Goal: Task Accomplishment & Management: Manage account settings

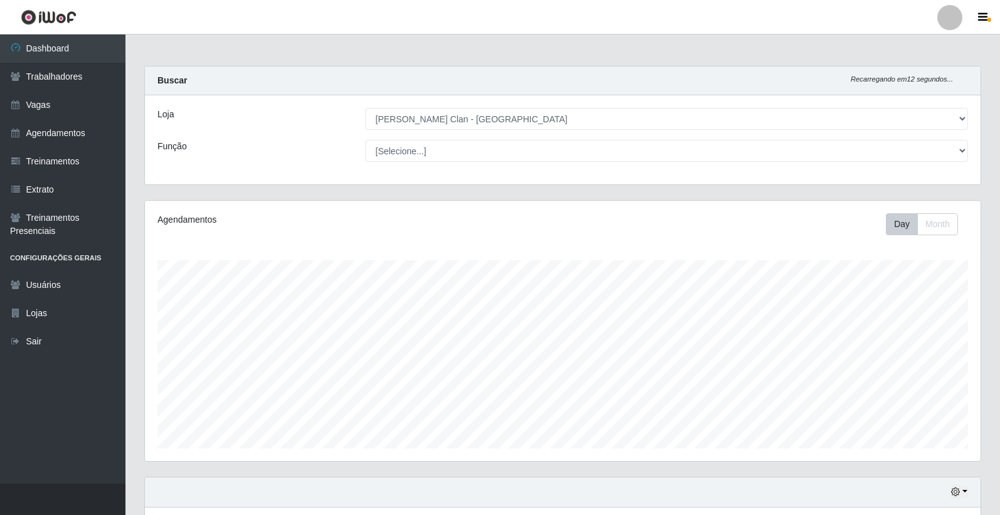
select select "452"
click at [70, 133] on link "Agendamentos" at bounding box center [62, 133] width 125 height 28
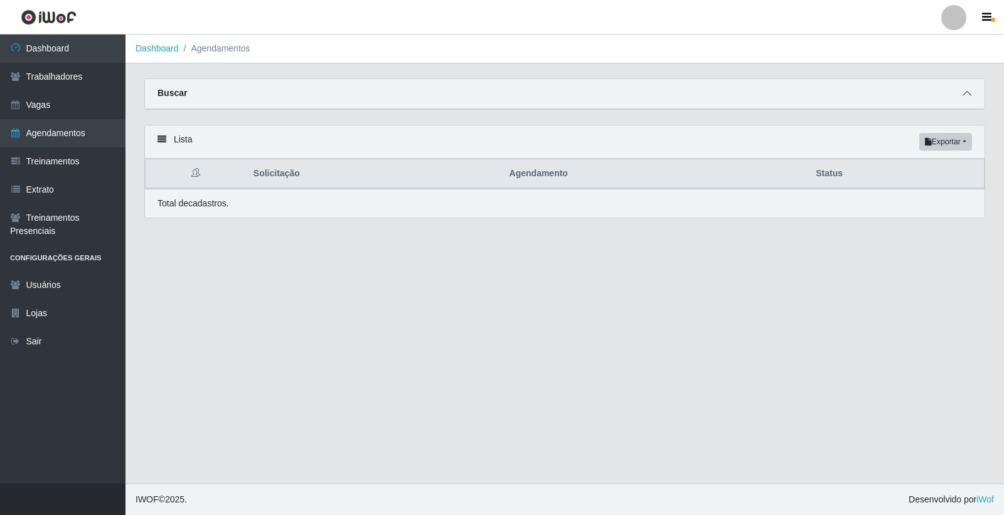
click at [962, 92] on icon at bounding box center [966, 93] width 9 height 9
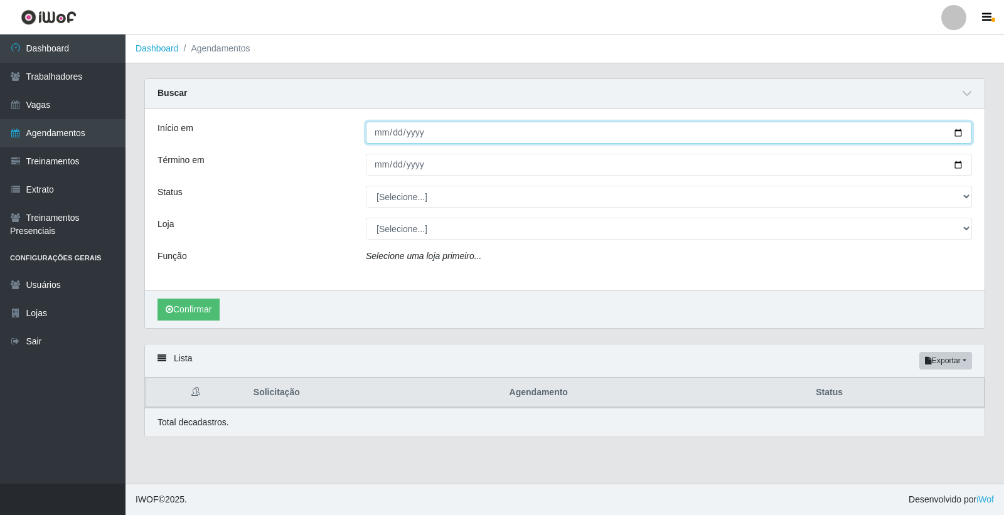
click at [380, 136] on input "Início em" at bounding box center [669, 133] width 606 height 22
type input "2025-09-02"
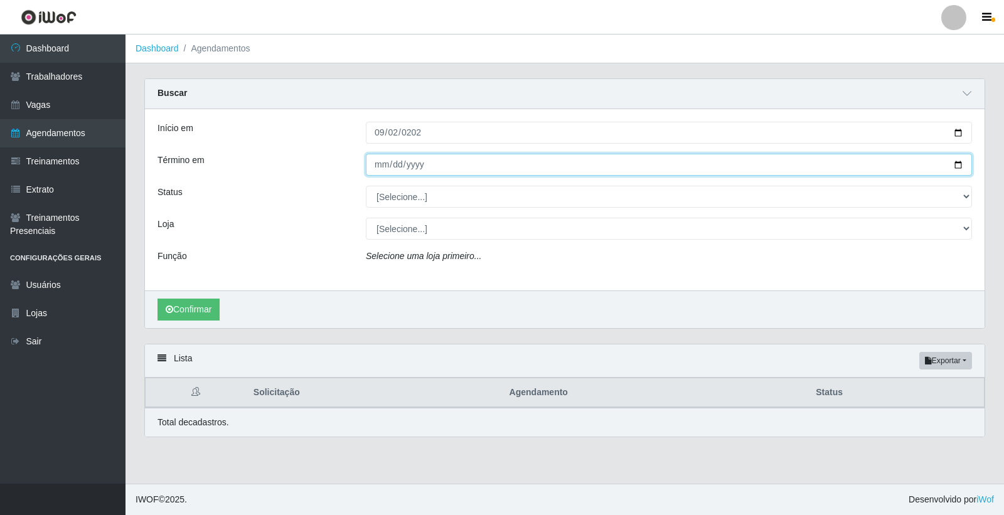
click at [377, 168] on input "Término em" at bounding box center [669, 165] width 606 height 22
type input "2025-09-02"
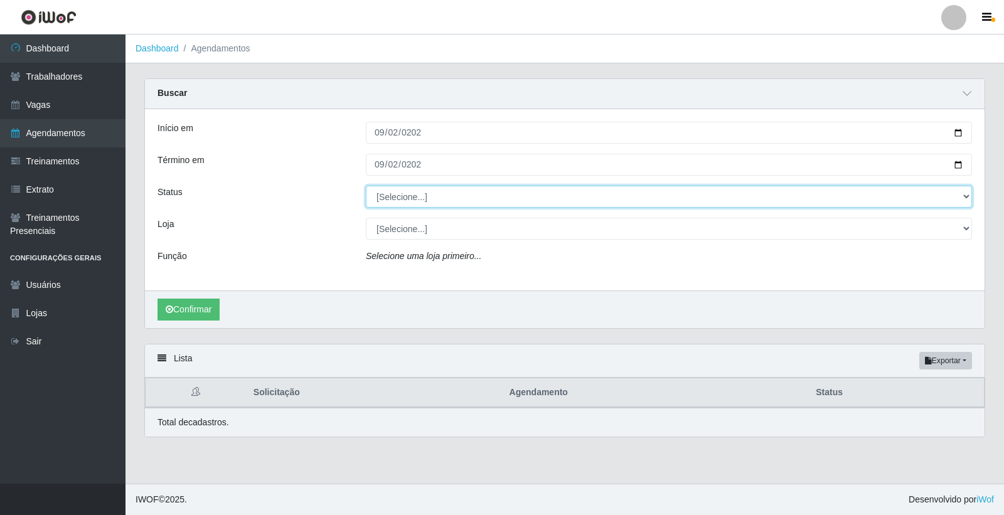
click at [389, 205] on select "[Selecione...] AGENDADO AGUARDANDO LIBERAR EM ANDAMENTO EM REVISÃO FINALIZADO C…" at bounding box center [669, 197] width 606 height 22
select select "AGENDADO"
click at [366, 186] on select "[Selecione...] AGENDADO AGUARDANDO LIBERAR EM ANDAMENTO EM REVISÃO FINALIZADO C…" at bounding box center [669, 197] width 606 height 22
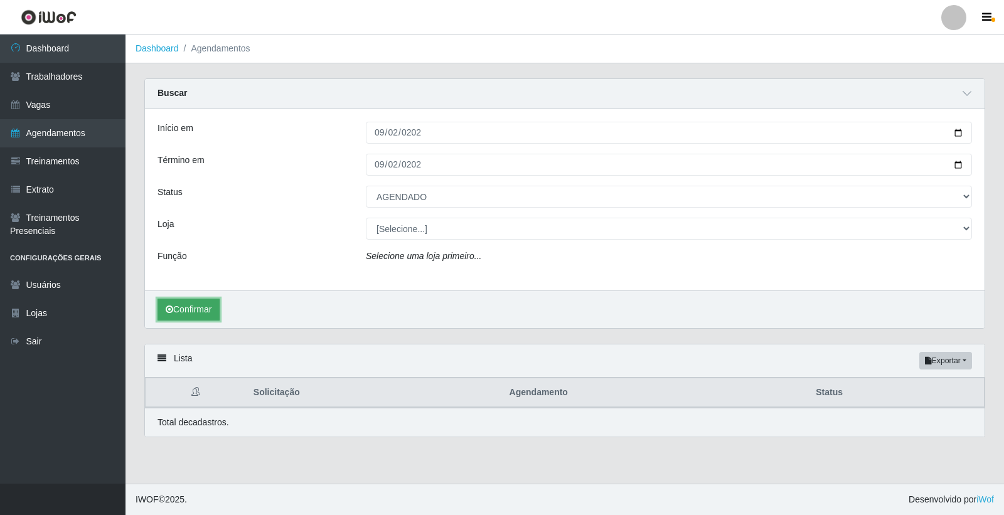
drag, startPoint x: 203, startPoint y: 305, endPoint x: 211, endPoint y: 300, distance: 9.6
click at [203, 306] on button "Confirmar" at bounding box center [188, 310] width 62 height 22
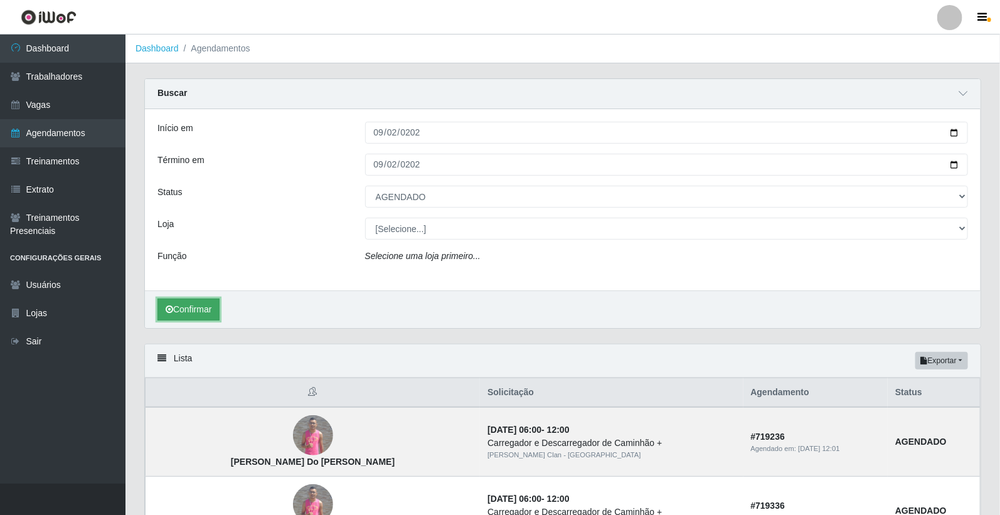
click at [192, 306] on button "Confirmar" at bounding box center [188, 310] width 62 height 22
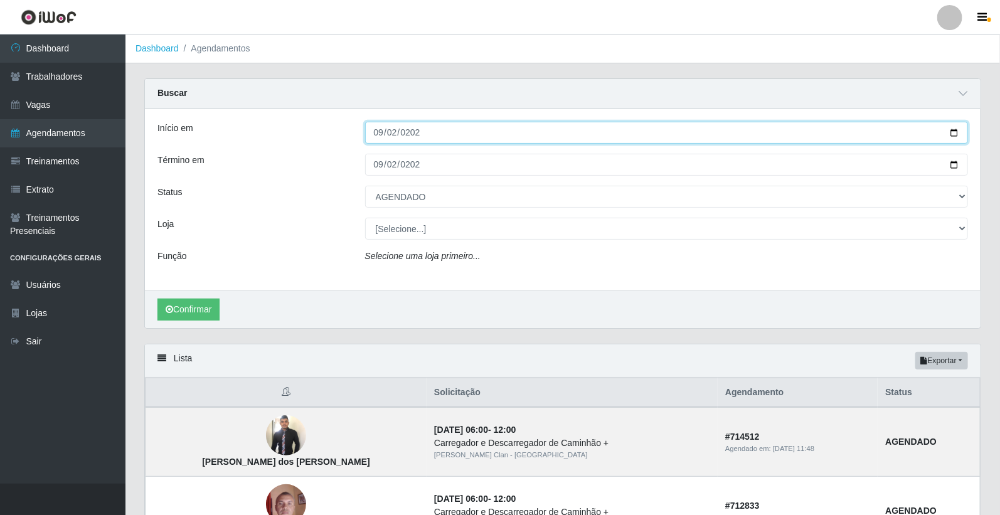
click at [378, 138] on input "2025-09-02" at bounding box center [666, 133] width 603 height 22
type input "2025-09-03"
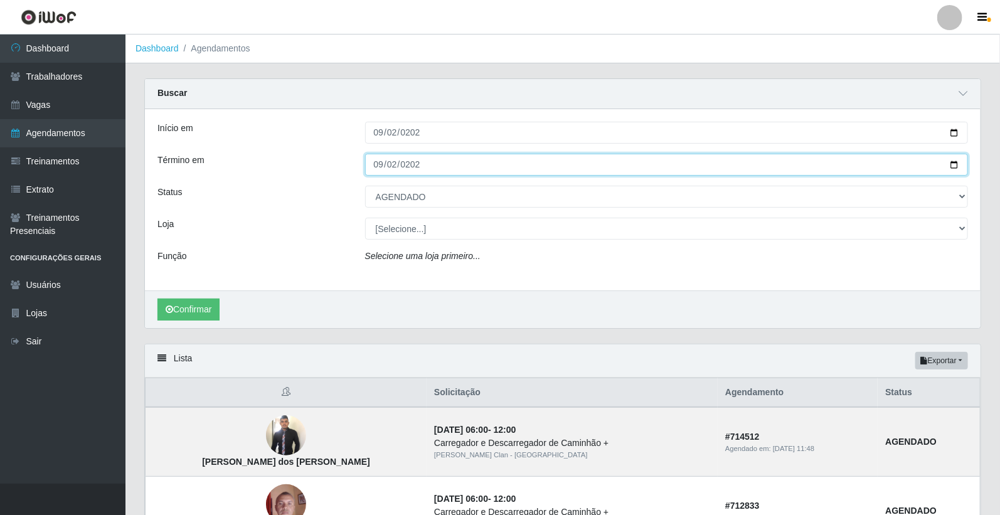
click at [378, 165] on input "2025-09-02" at bounding box center [666, 165] width 603 height 22
type input "2025-09-03"
click at [157, 299] on button "Confirmar" at bounding box center [188, 310] width 62 height 22
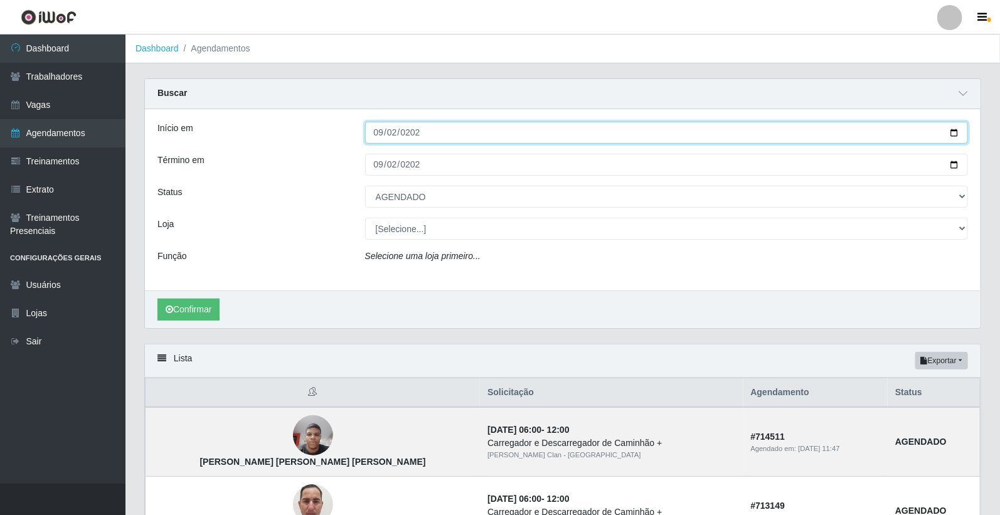
click at [375, 130] on input "2025-09-03" at bounding box center [666, 133] width 603 height 22
type input "2025-09-04"
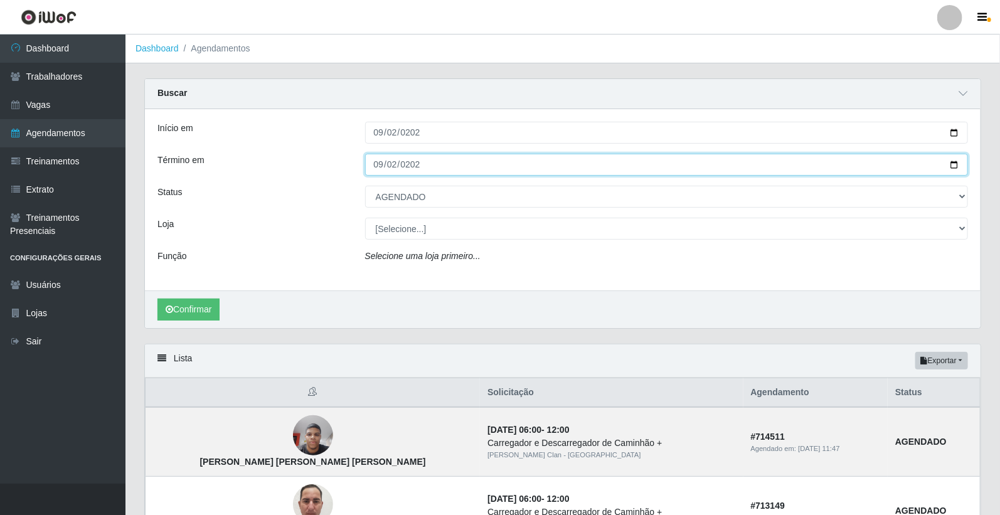
click at [369, 161] on input "2025-09-03" at bounding box center [666, 165] width 603 height 22
type input "2025-09-04"
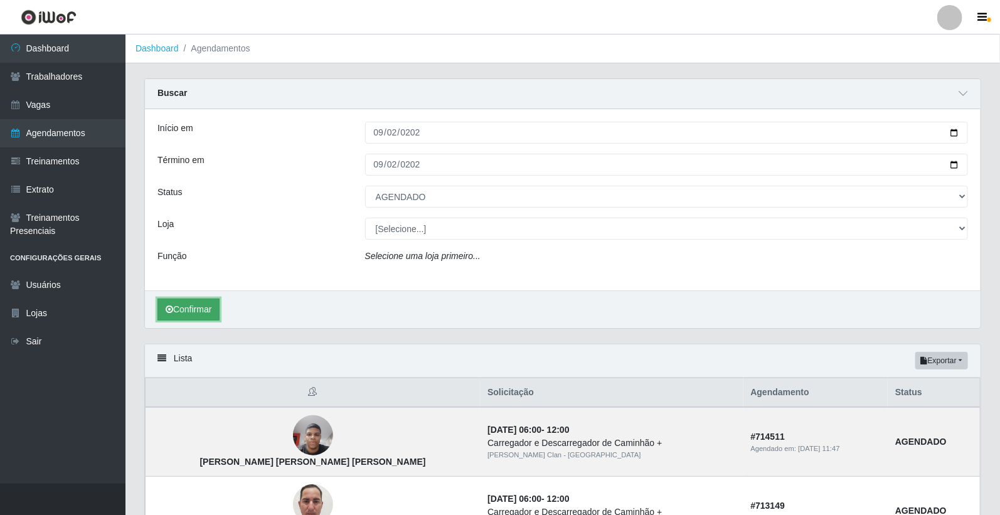
click at [194, 308] on button "Confirmar" at bounding box center [188, 310] width 62 height 22
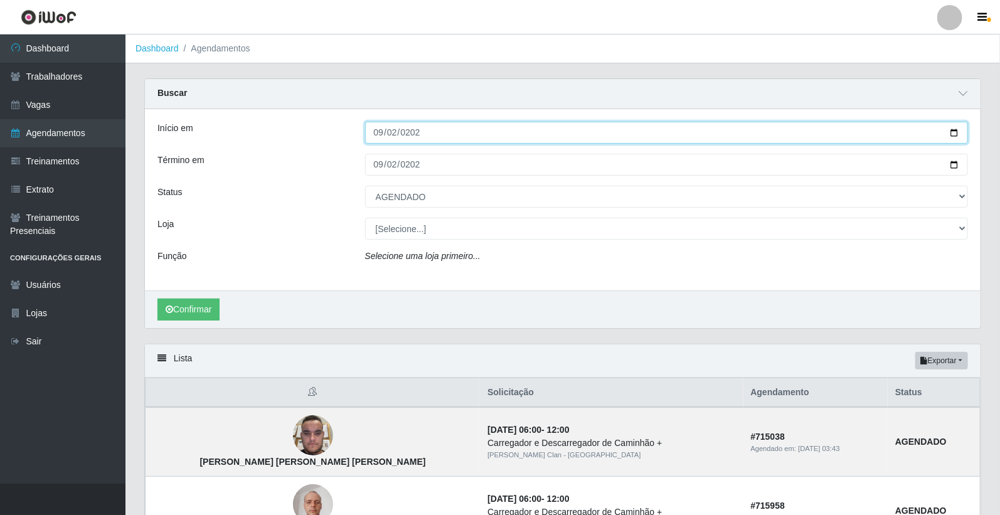
click at [381, 130] on input "2025-09-04" at bounding box center [666, 133] width 603 height 22
type input "2025-09-05"
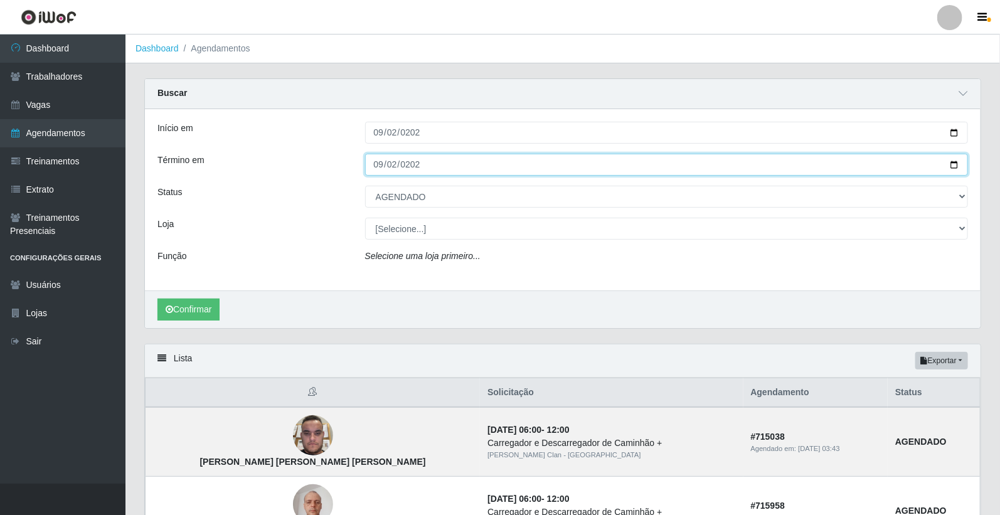
click at [381, 164] on input "2025-09-04" at bounding box center [666, 165] width 603 height 22
type input "2025-09-05"
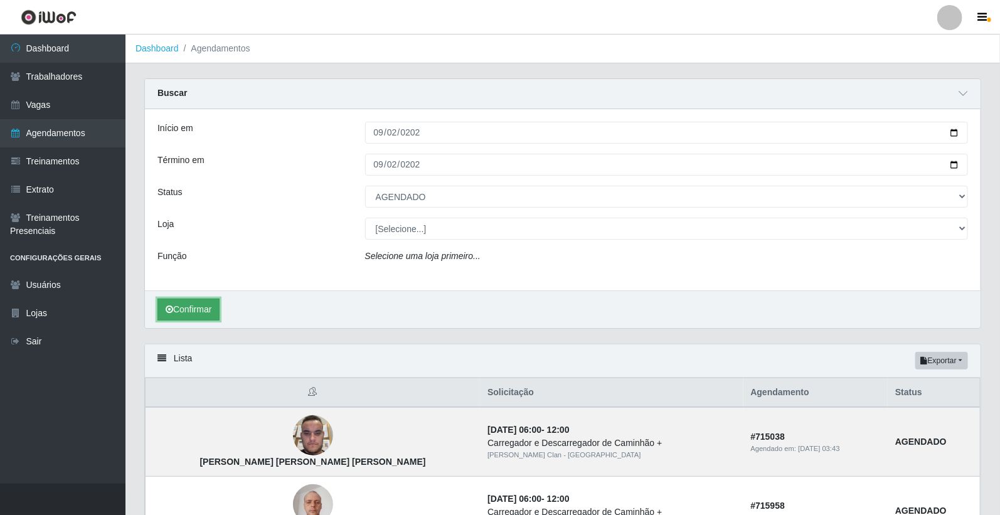
click at [207, 311] on button "Confirmar" at bounding box center [188, 310] width 62 height 22
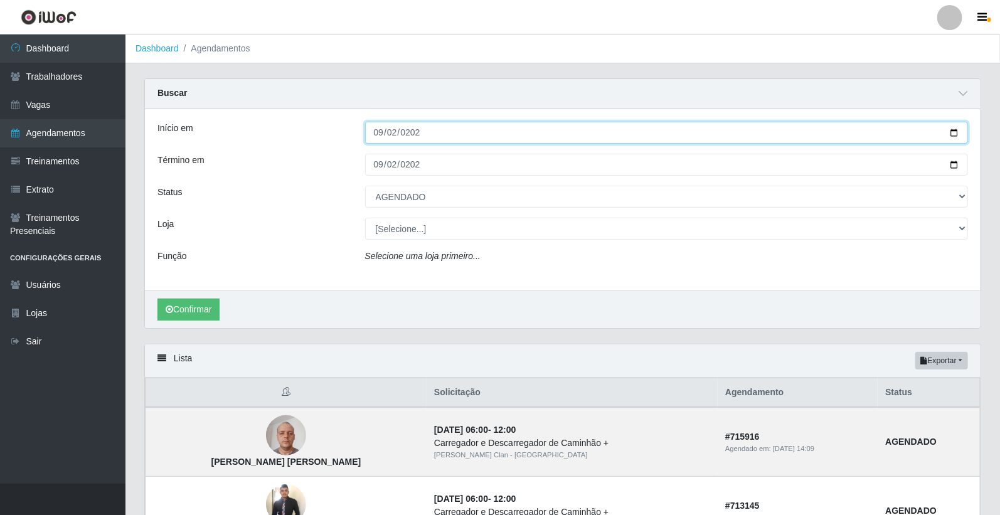
click at [386, 133] on input "2025-09-05" at bounding box center [666, 133] width 603 height 22
type input "2025-09-06"
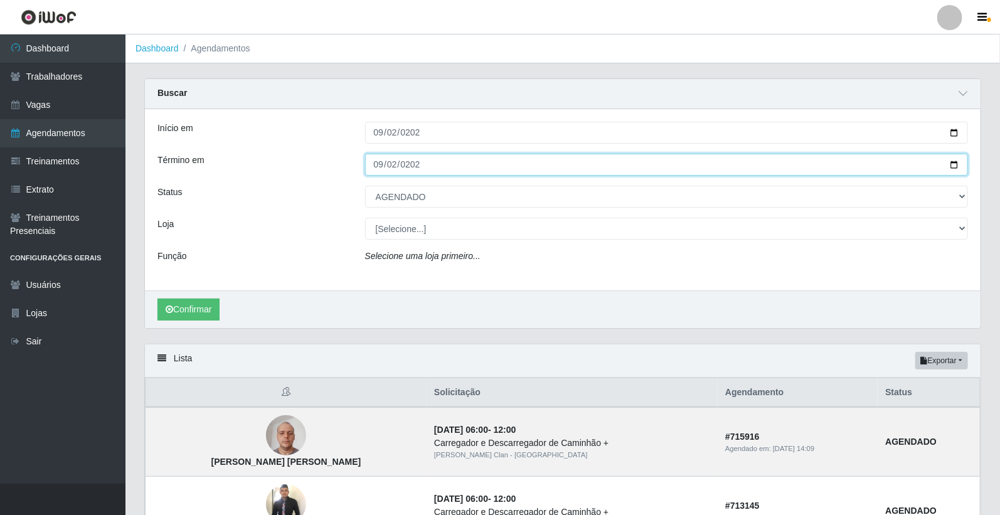
click at [380, 167] on input "2025-09-05" at bounding box center [666, 165] width 603 height 22
type input "2025-09-06"
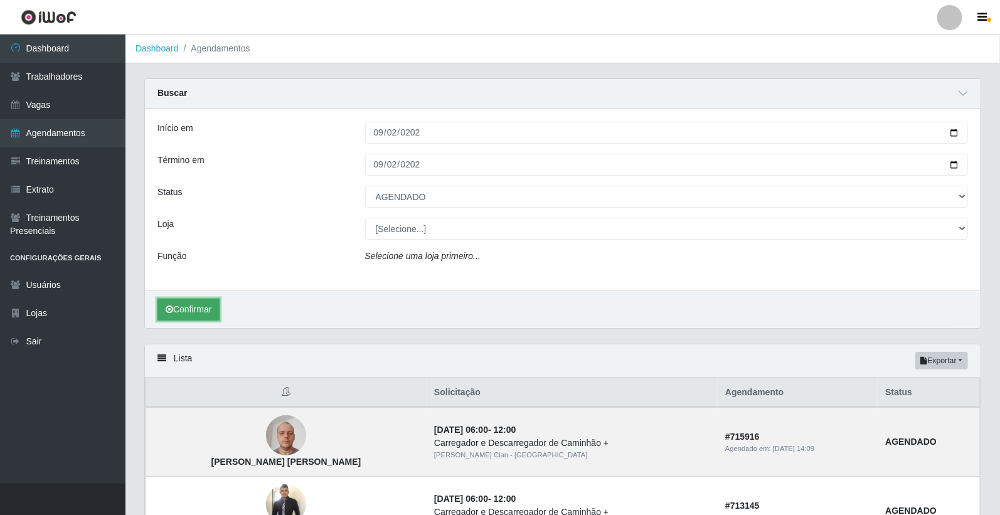
click at [199, 309] on button "Confirmar" at bounding box center [188, 310] width 62 height 22
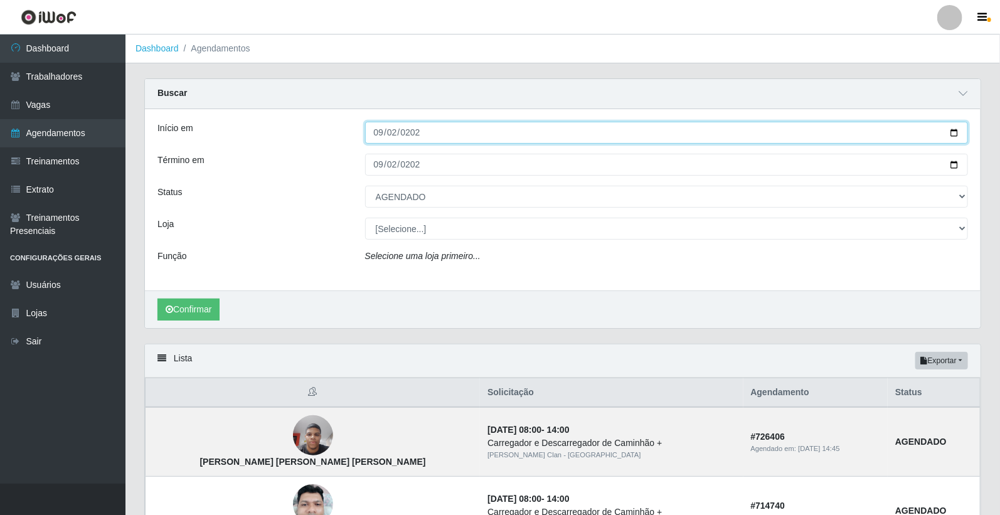
click at [381, 134] on input "2025-09-06" at bounding box center [666, 133] width 603 height 22
type input "2025-09-08"
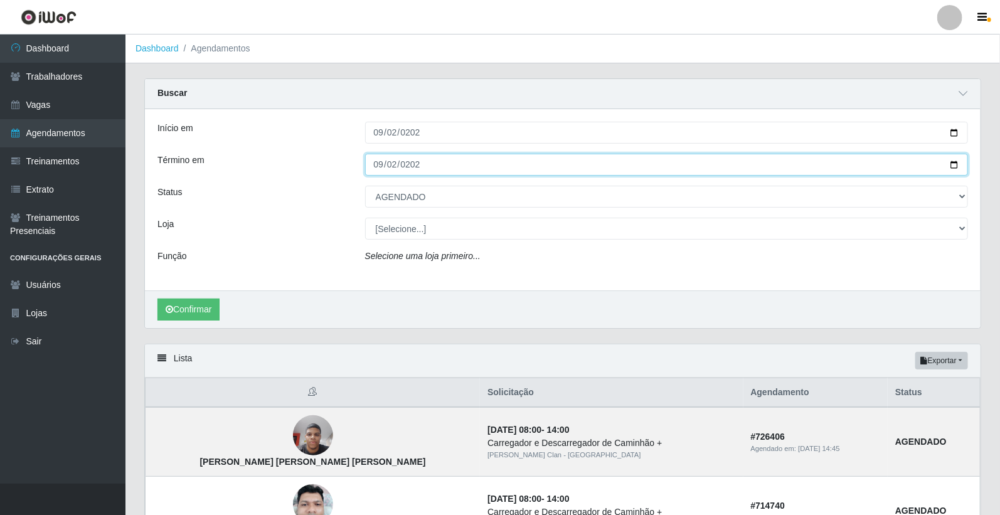
click at [371, 164] on input "2025-09-06" at bounding box center [666, 165] width 603 height 22
type input "2025-09-08"
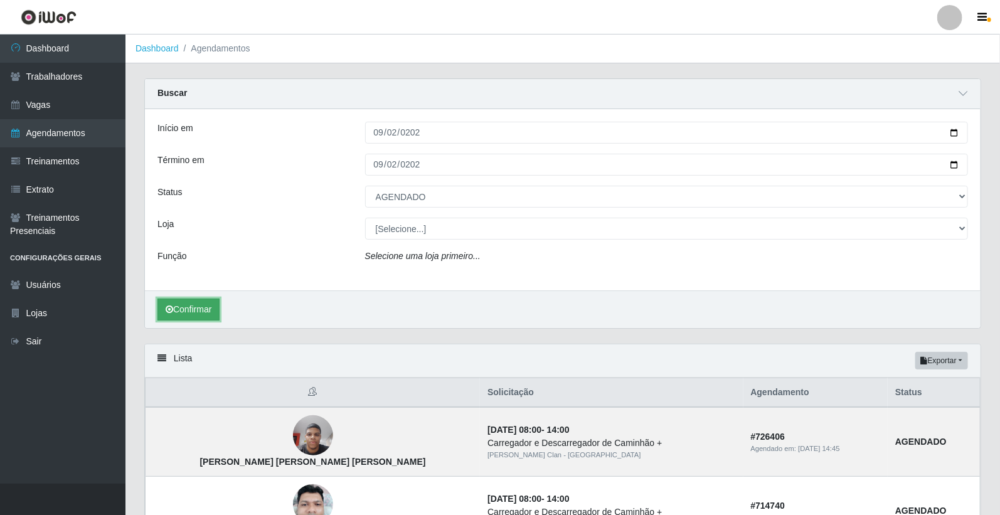
click at [205, 308] on button "Confirmar" at bounding box center [188, 310] width 62 height 22
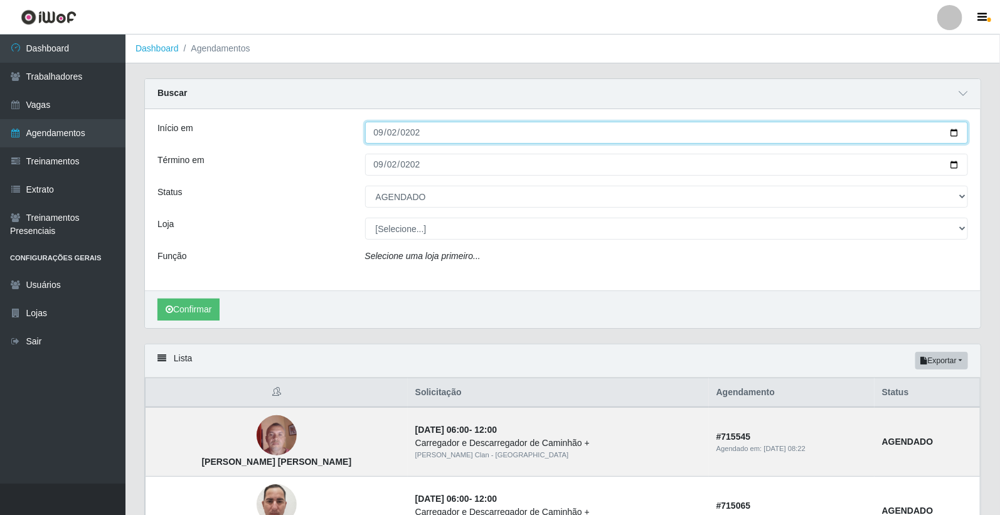
click at [379, 129] on input "2025-09-08" at bounding box center [666, 133] width 603 height 22
type input "2025-09-09"
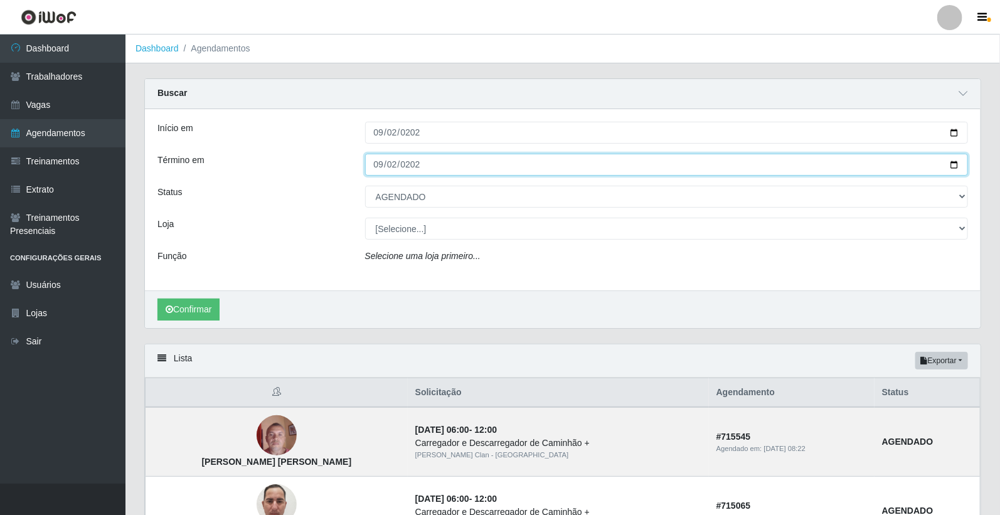
click at [374, 167] on input "2025-09-08" at bounding box center [666, 165] width 603 height 22
type input "2025-09-09"
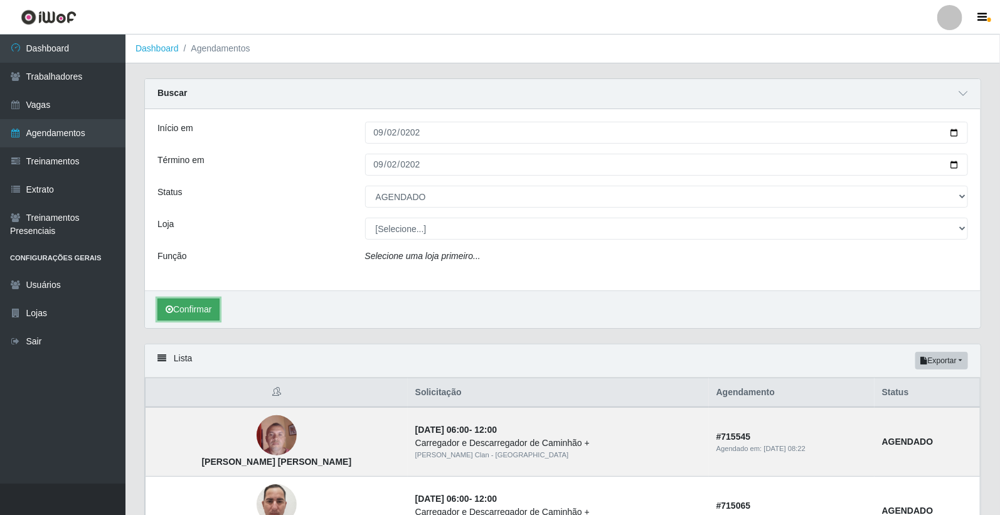
click at [208, 302] on button "Confirmar" at bounding box center [188, 310] width 62 height 22
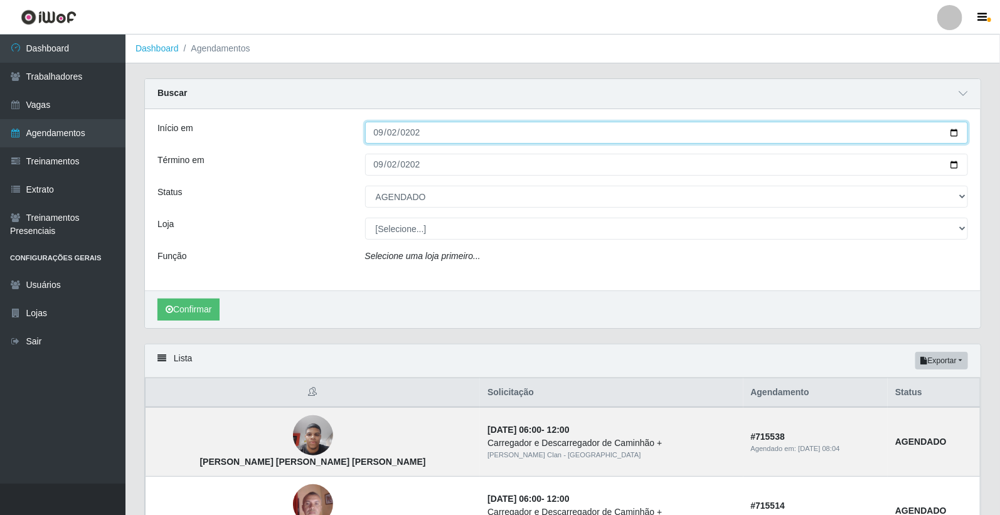
click at [378, 132] on input "2025-09-09" at bounding box center [666, 133] width 603 height 22
type input "2025-09-10"
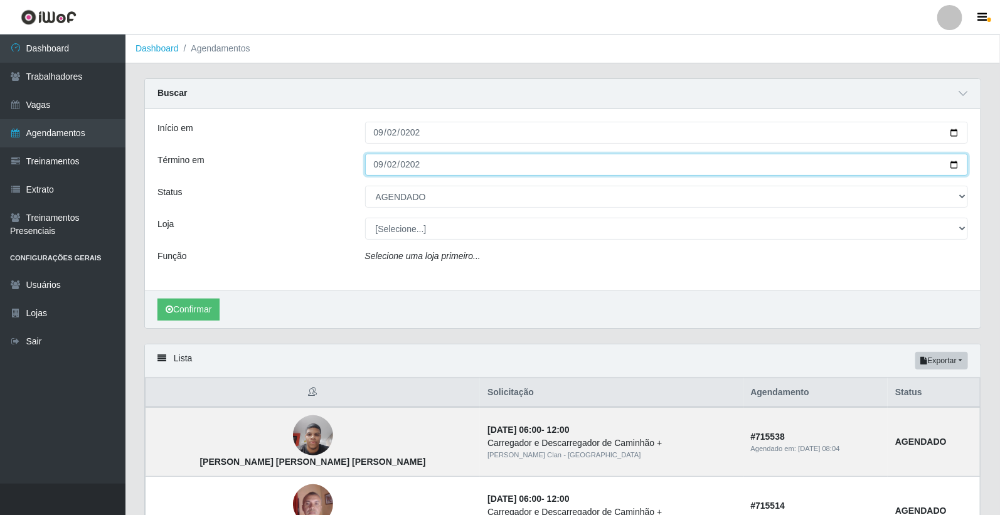
click at [377, 171] on input "2025-09-09" at bounding box center [666, 165] width 603 height 22
type input "2025-09-10"
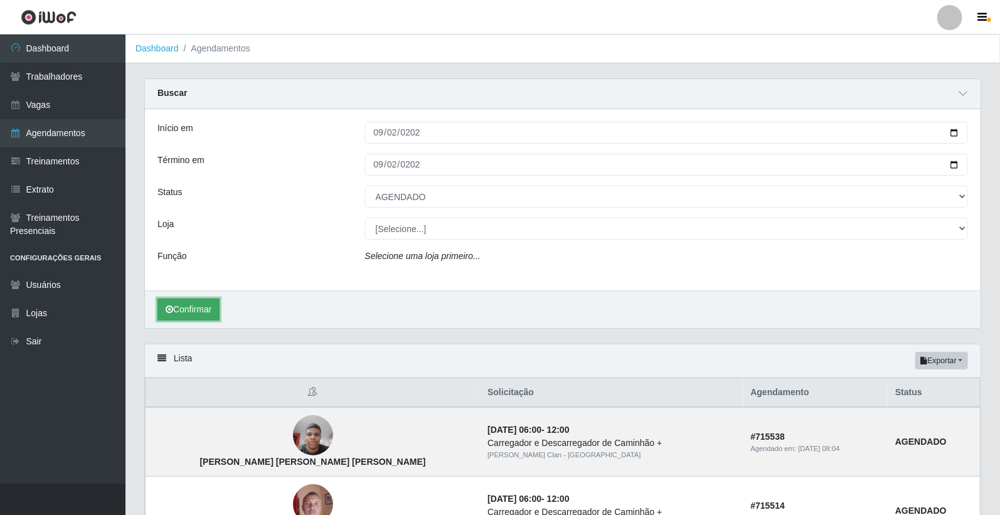
click at [203, 316] on button "Confirmar" at bounding box center [188, 310] width 62 height 22
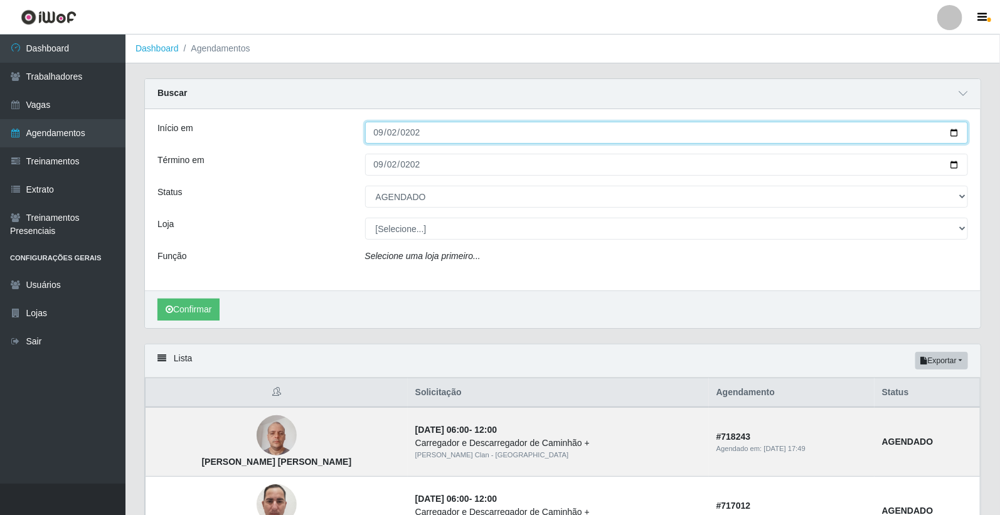
click at [385, 134] on input "2025-09-10" at bounding box center [666, 133] width 603 height 22
type input "2025-09-11"
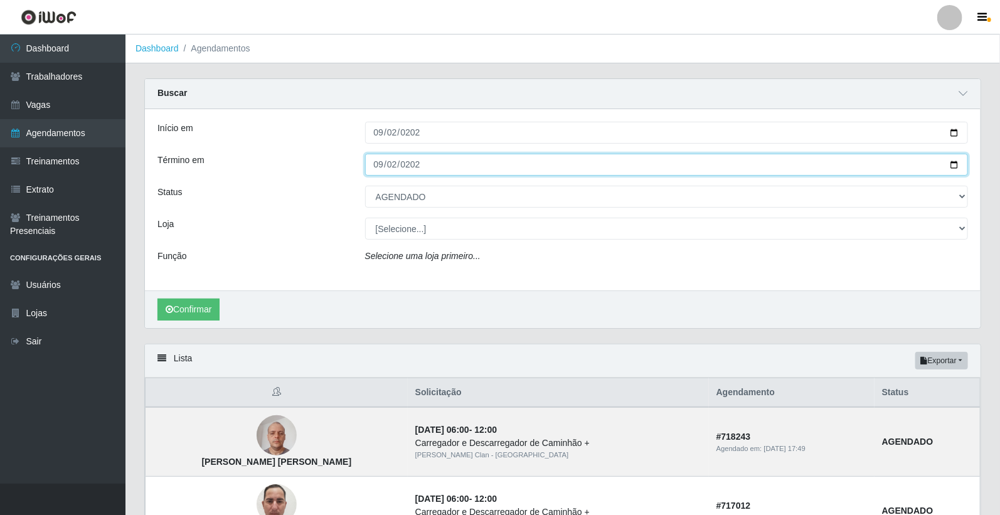
click at [380, 167] on input "2025-09-10" at bounding box center [666, 165] width 603 height 22
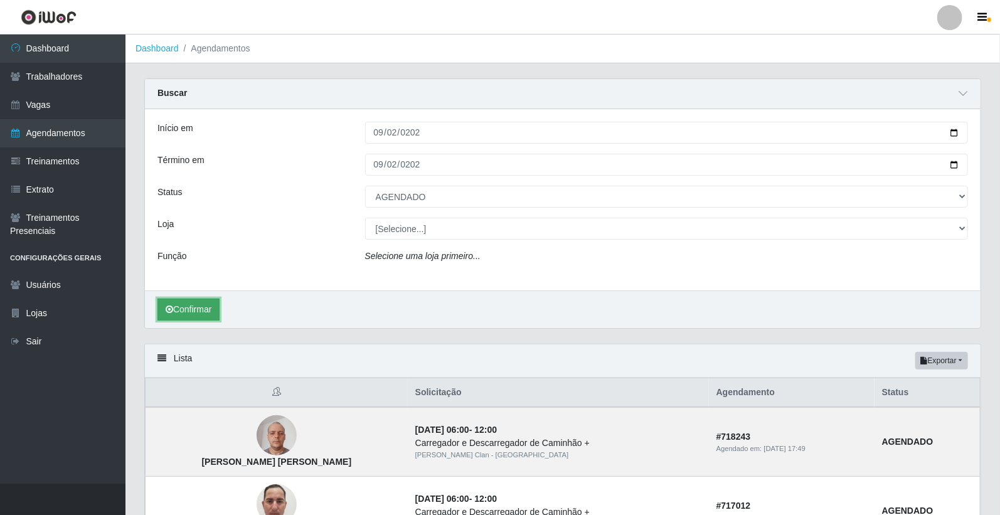
click at [196, 309] on button "Confirmar" at bounding box center [188, 310] width 62 height 22
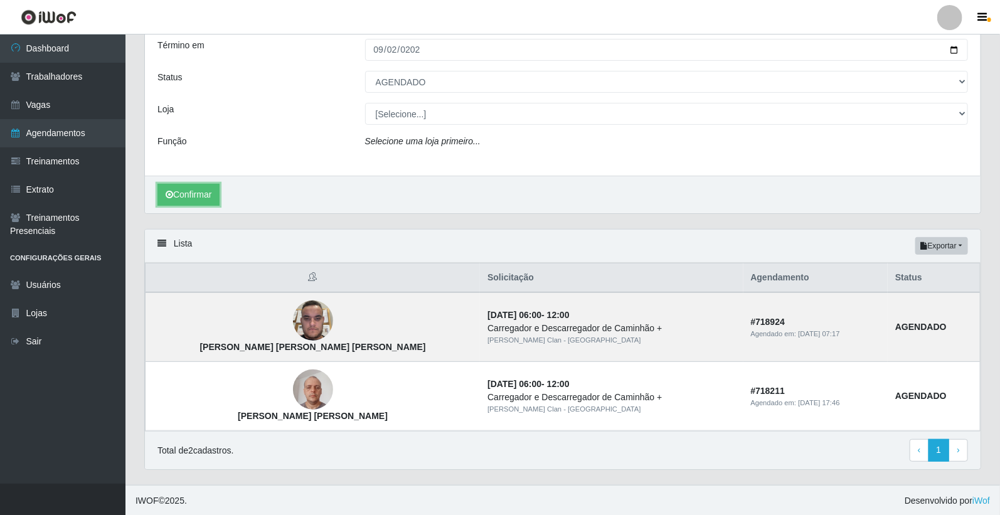
scroll to position [117, 0]
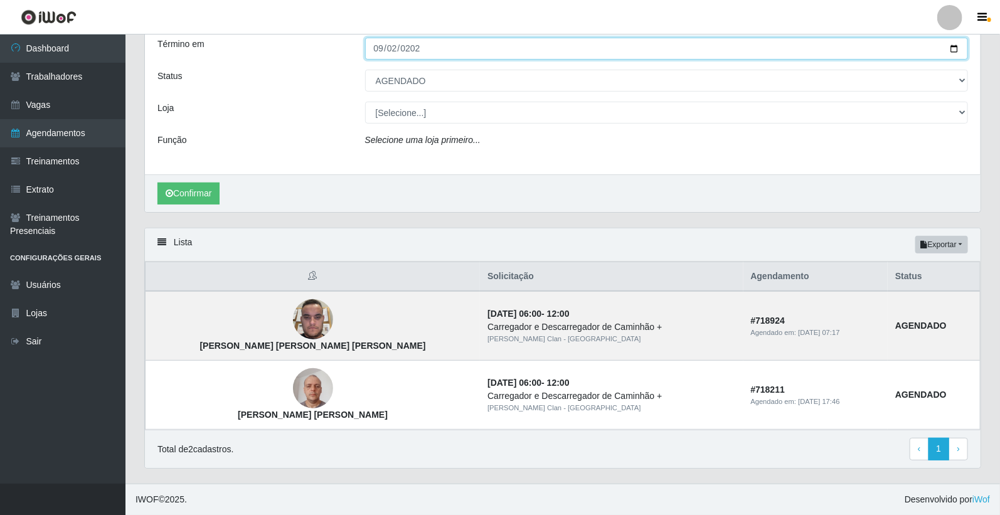
click at [383, 45] on input "2025-09-11" at bounding box center [666, 49] width 603 height 22
type input "2025-09-12"
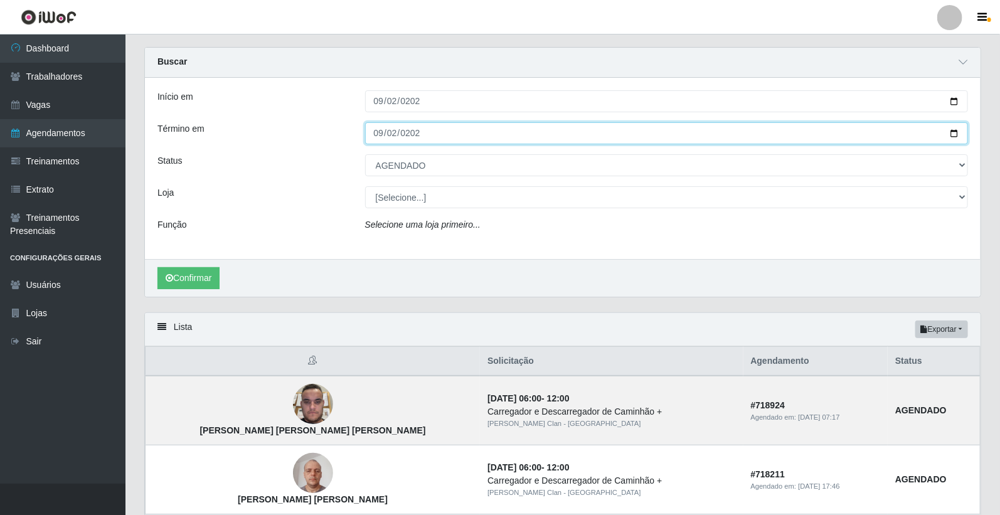
scroll to position [70, 0]
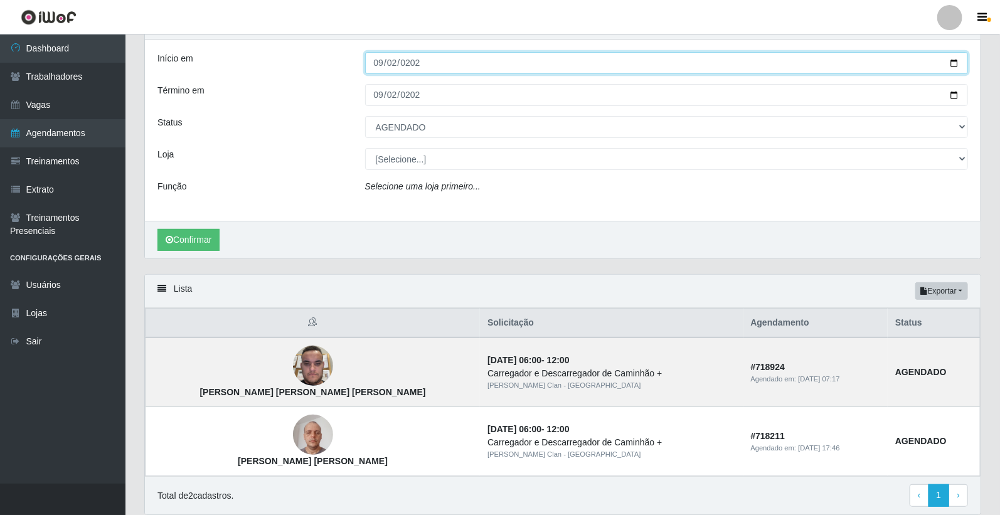
click at [380, 60] on input "2025-09-11" at bounding box center [666, 63] width 603 height 22
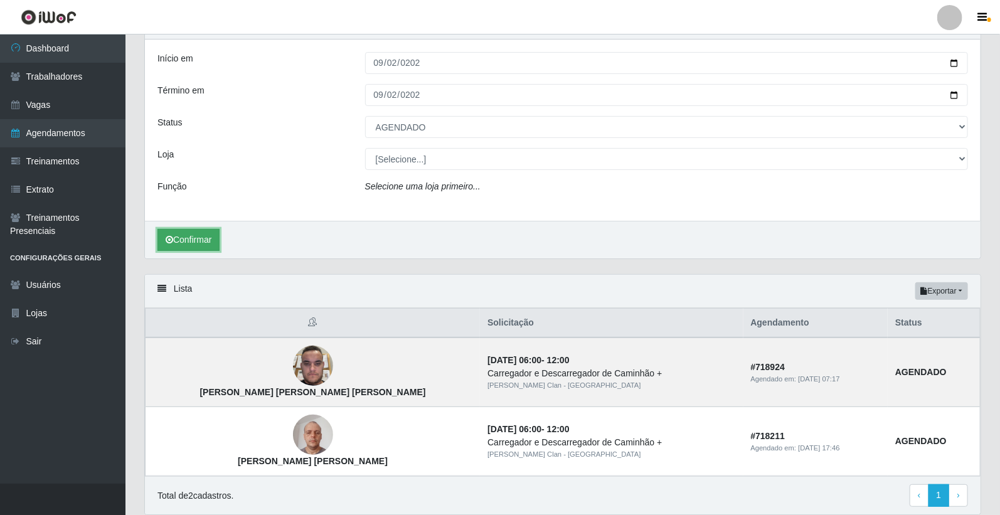
click at [188, 238] on button "Confirmar" at bounding box center [188, 240] width 62 height 22
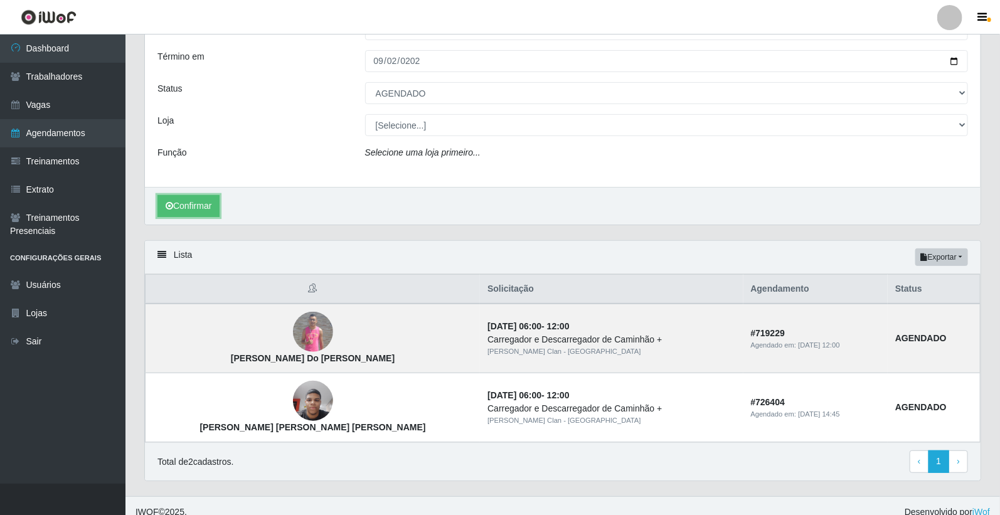
scroll to position [117, 0]
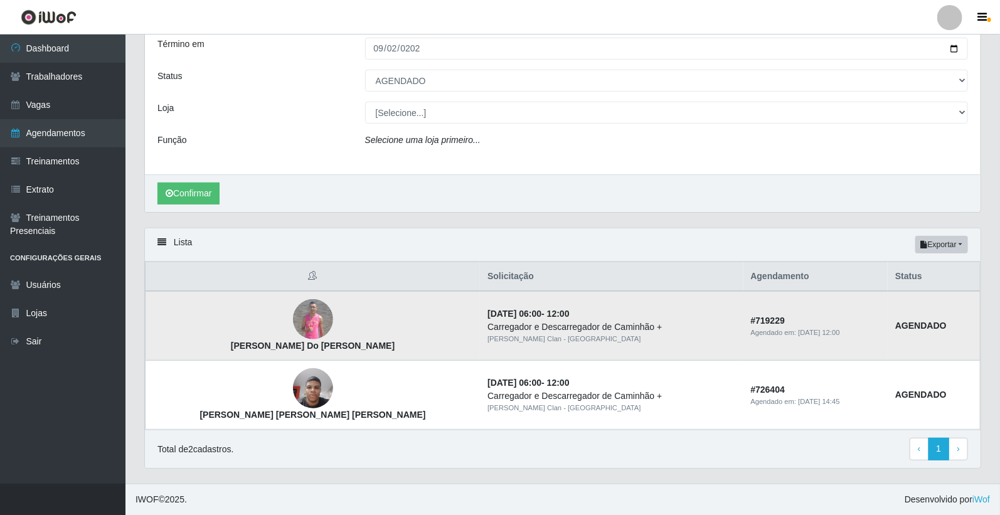
click at [293, 320] on img at bounding box center [313, 319] width 40 height 40
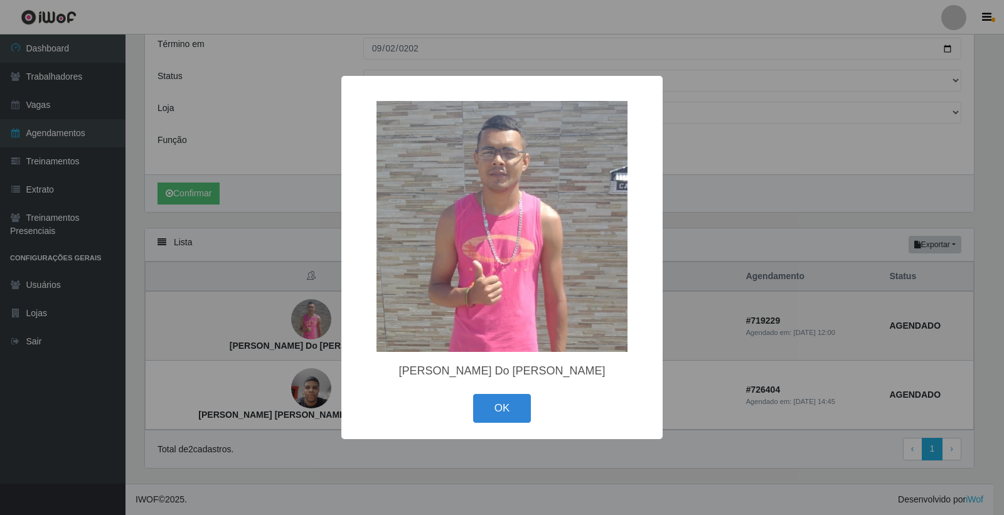
click at [293, 318] on div "× Jeferson Marinho Do Nascimento OK Cancel" at bounding box center [502, 257] width 1004 height 515
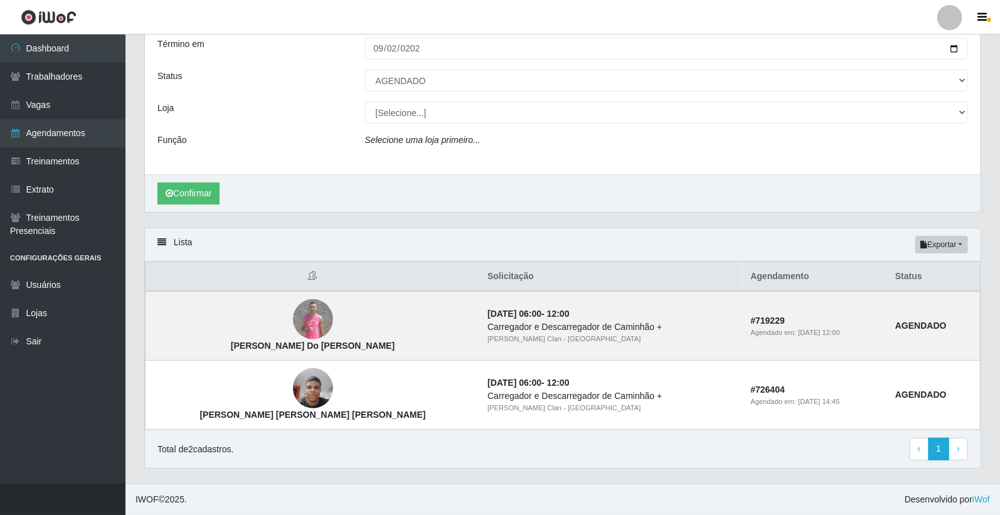
scroll to position [0, 0]
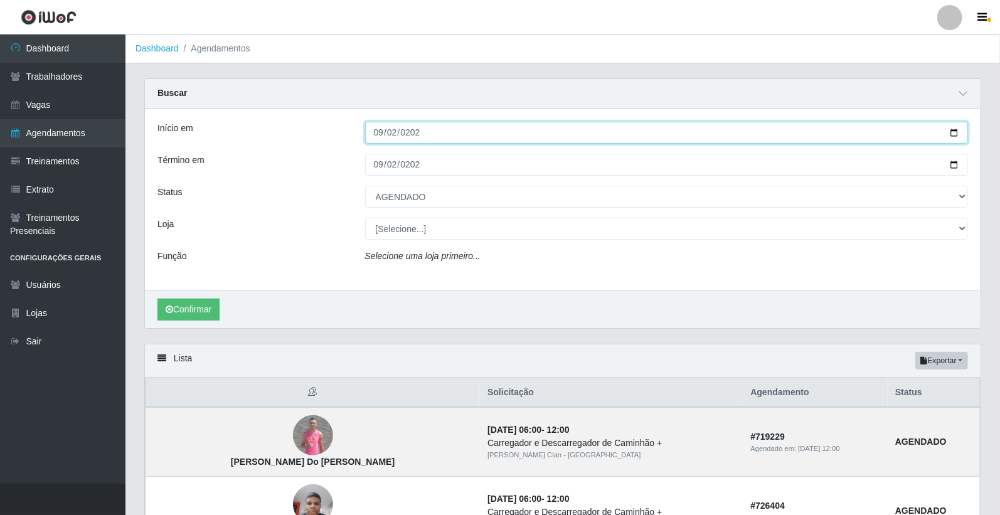
click at [381, 132] on input "2025-09-12" at bounding box center [666, 133] width 603 height 22
type input "2025-09-13"
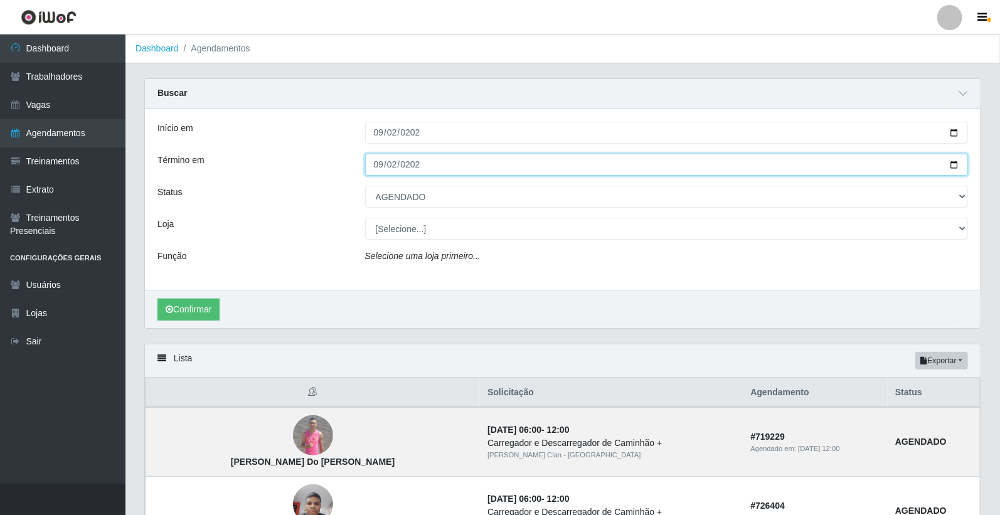
click at [375, 161] on input "2025-09-12" at bounding box center [666, 165] width 603 height 22
type input "2025-09-13"
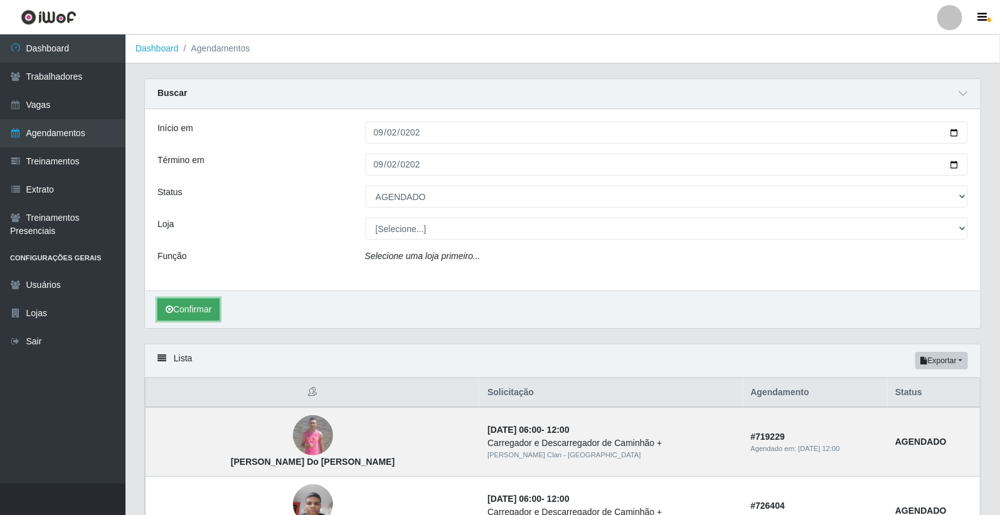
click at [198, 306] on button "Confirmar" at bounding box center [188, 310] width 62 height 22
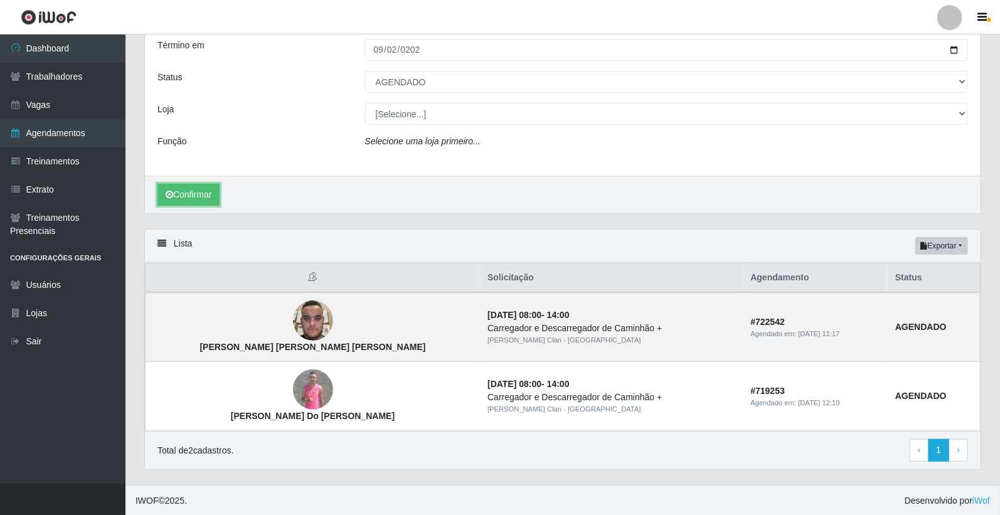
scroll to position [117, 0]
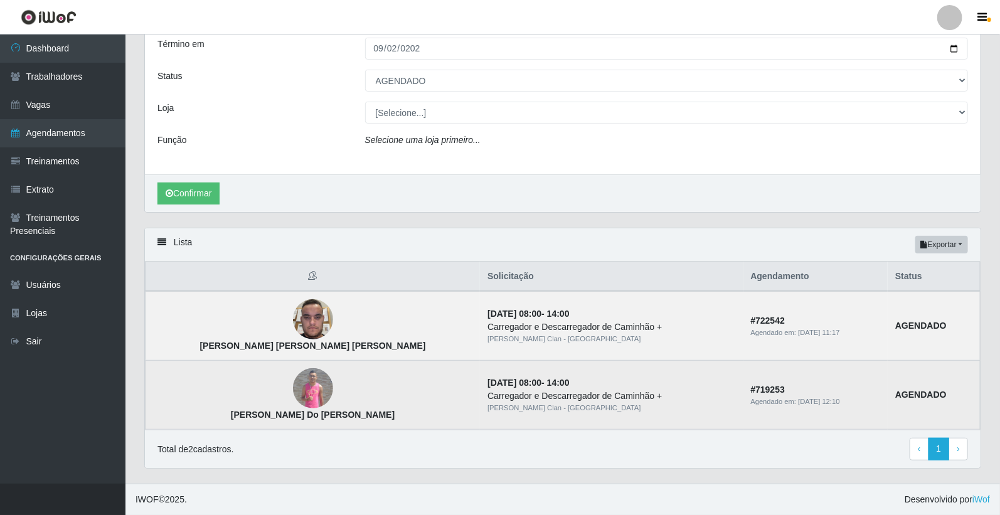
click at [292, 389] on td "Jeferson Marinho Do Nascimento" at bounding box center [313, 395] width 335 height 69
click at [293, 402] on img at bounding box center [313, 388] width 40 height 40
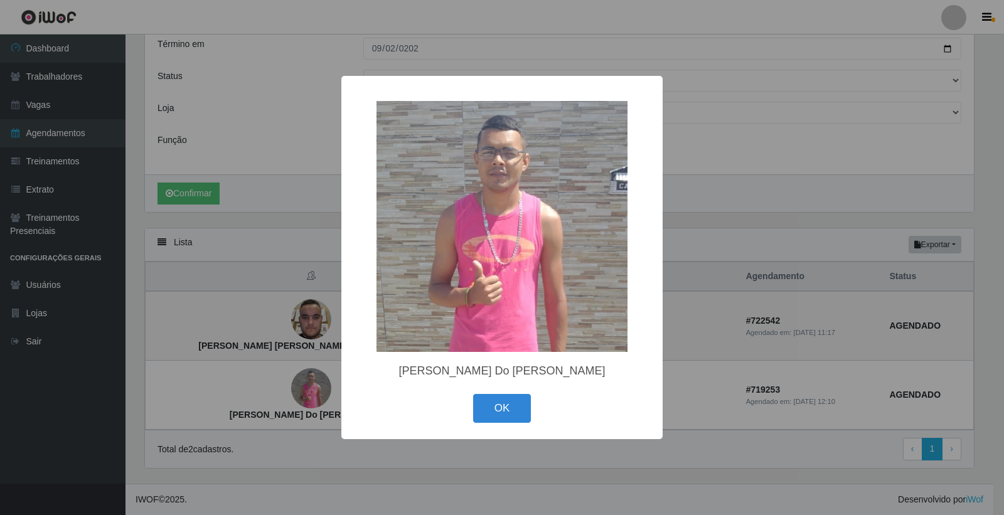
click at [309, 230] on div "× Jeferson Marinho Do Nascimento OK Cancel" at bounding box center [502, 257] width 1004 height 515
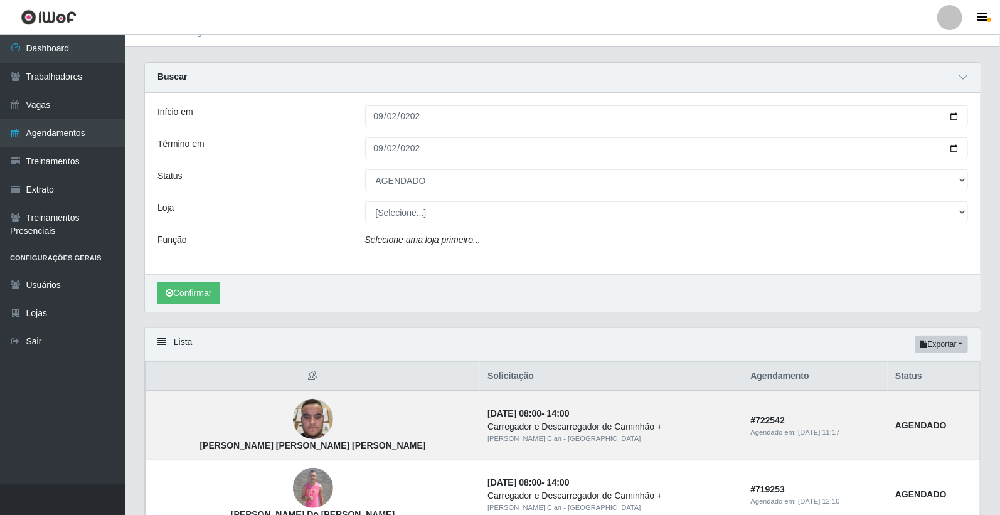
scroll to position [0, 0]
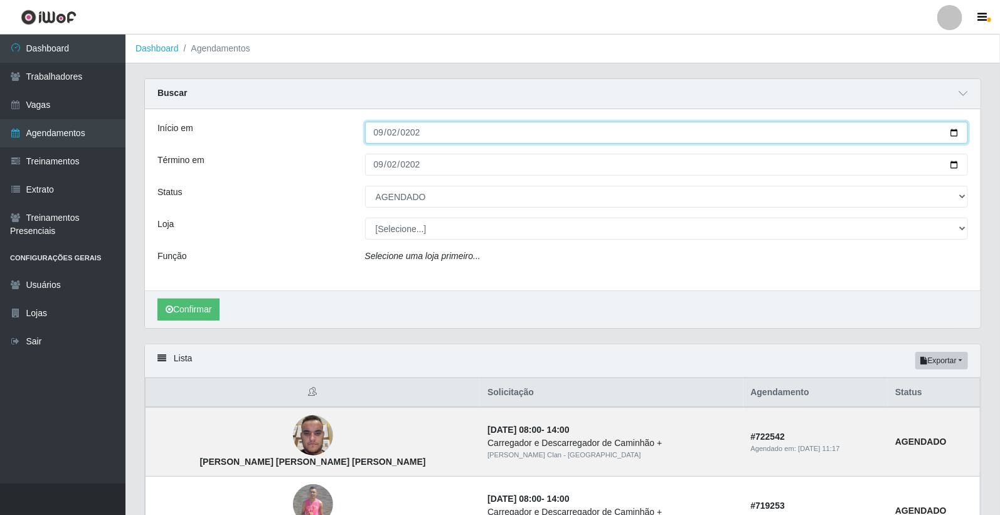
click at [378, 128] on input "2025-09-13" at bounding box center [666, 133] width 603 height 22
type input "2025-09-15"
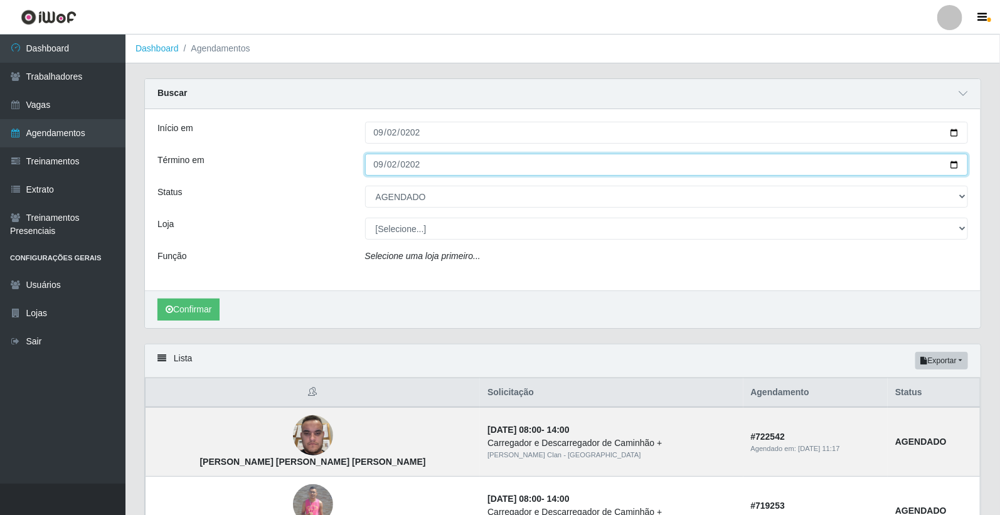
click at [381, 161] on input "2025-09-13" at bounding box center [666, 165] width 603 height 22
type input "2025-09-15"
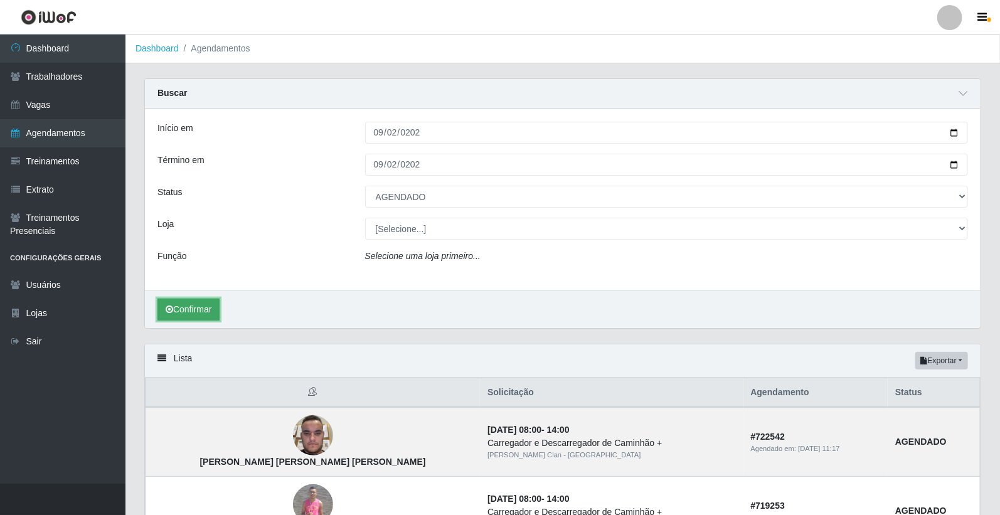
click at [195, 304] on button "Confirmar" at bounding box center [188, 310] width 62 height 22
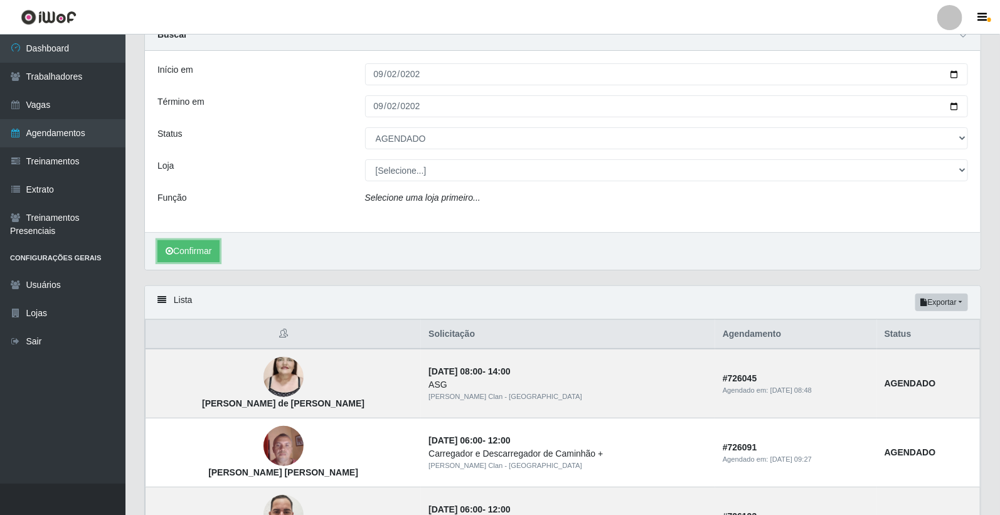
scroll to position [186, 0]
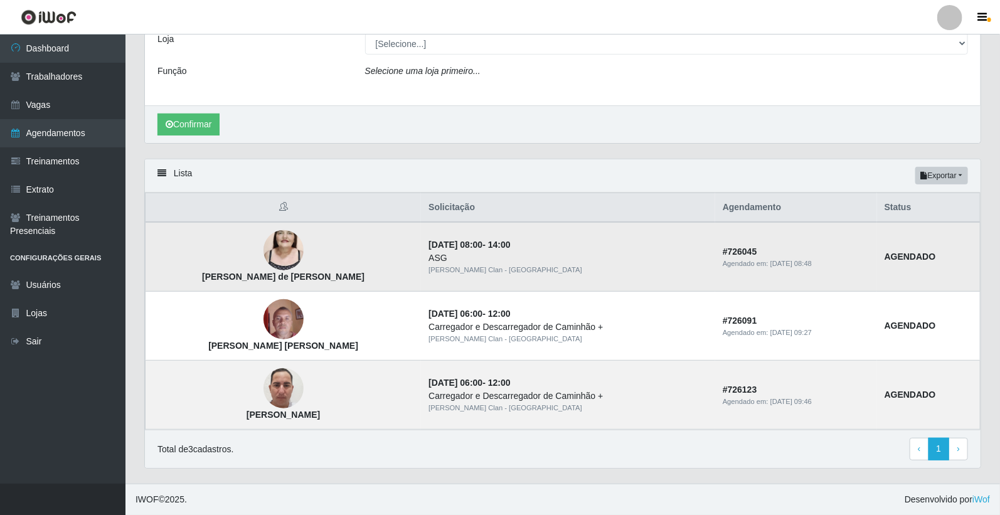
click at [285, 258] on img at bounding box center [283, 251] width 40 height 72
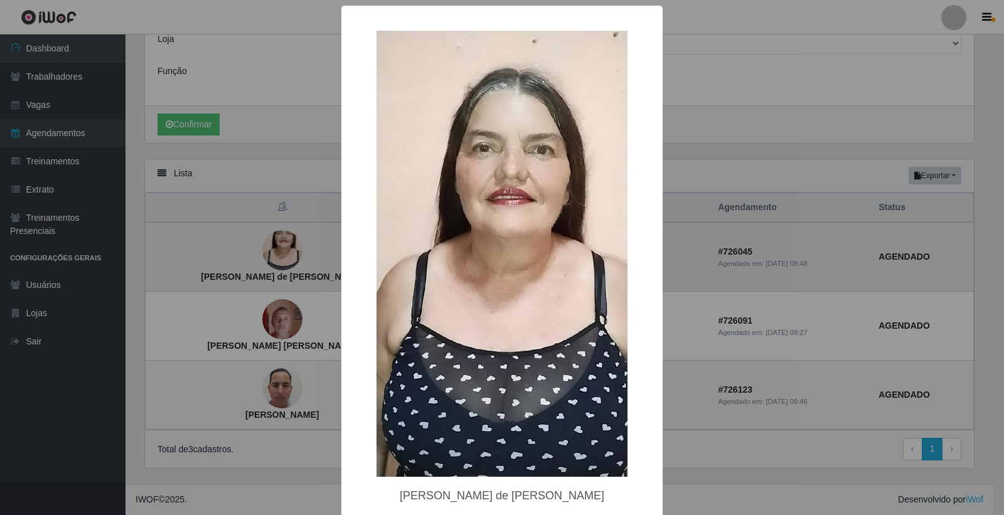
click at [285, 258] on div "× Alderica Marques de Souza Santos OK Cancel" at bounding box center [502, 257] width 1004 height 515
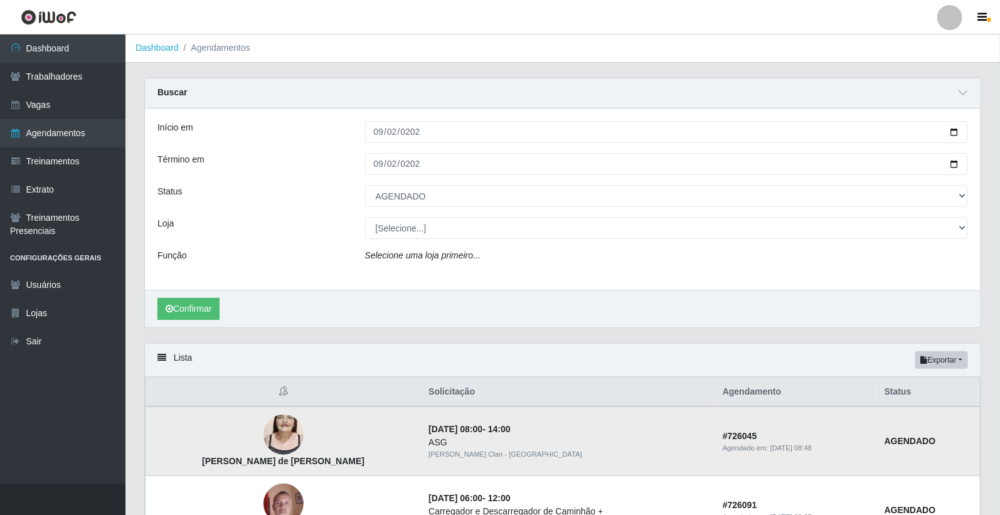
scroll to position [0, 0]
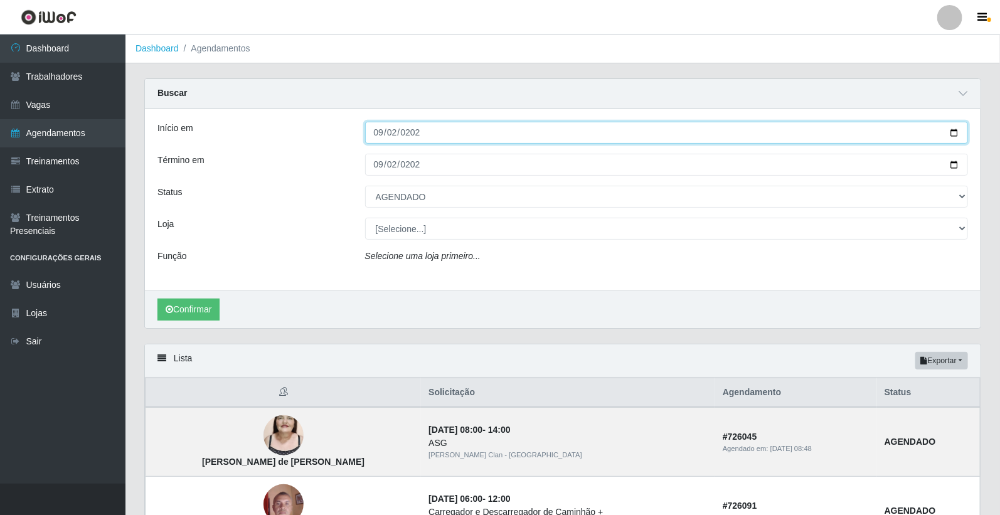
click at [384, 139] on input "2025-09-15" at bounding box center [666, 133] width 603 height 22
type input "2025-09-16"
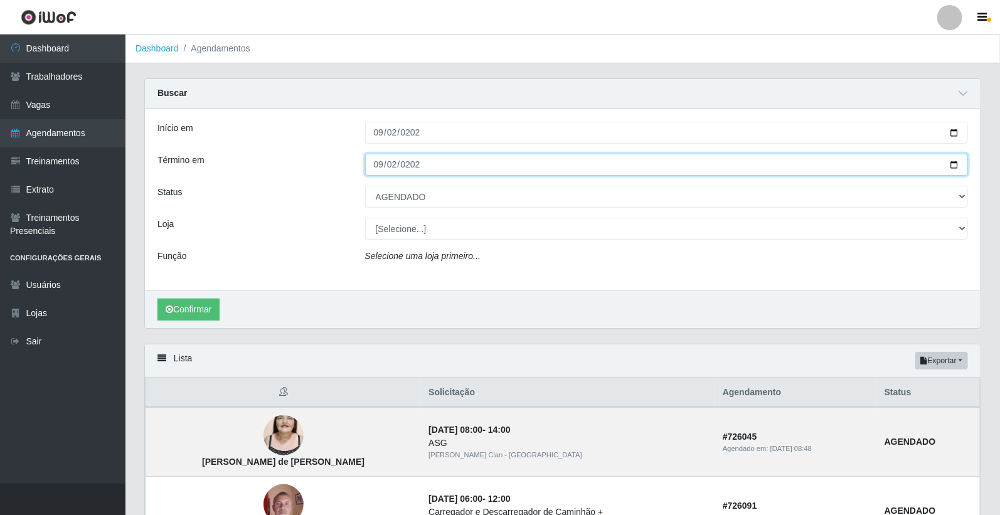
click at [373, 173] on input "2025-09-15" at bounding box center [666, 165] width 603 height 22
type input "2025-09-16"
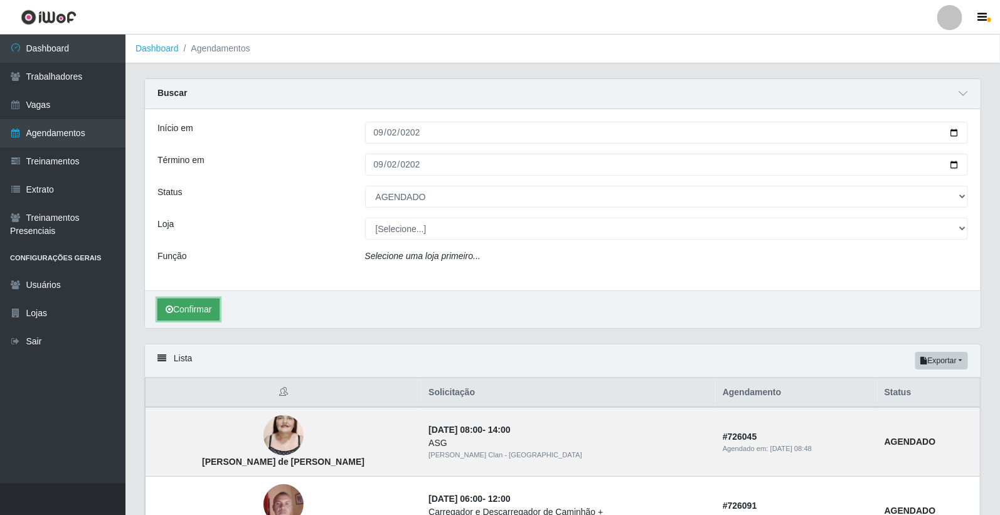
click at [184, 299] on button "Confirmar" at bounding box center [188, 310] width 62 height 22
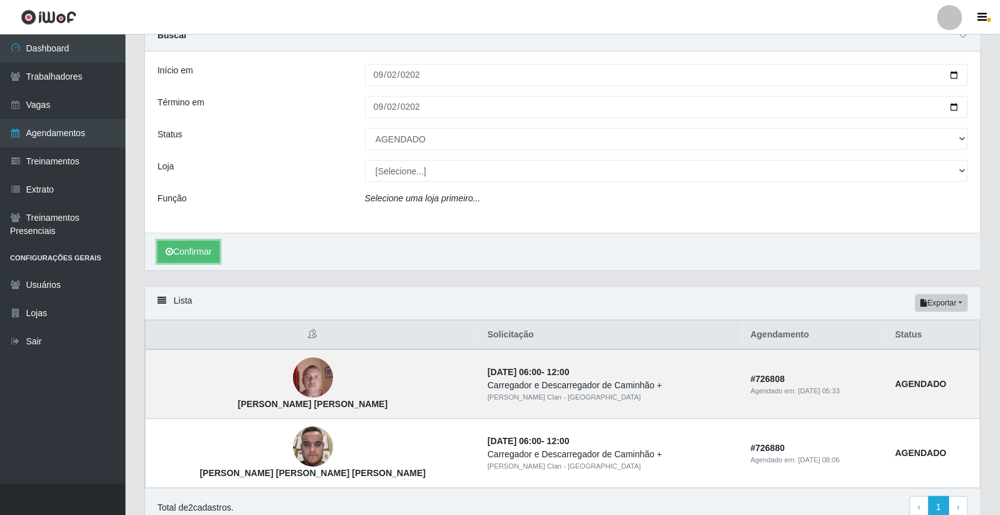
scroll to position [117, 0]
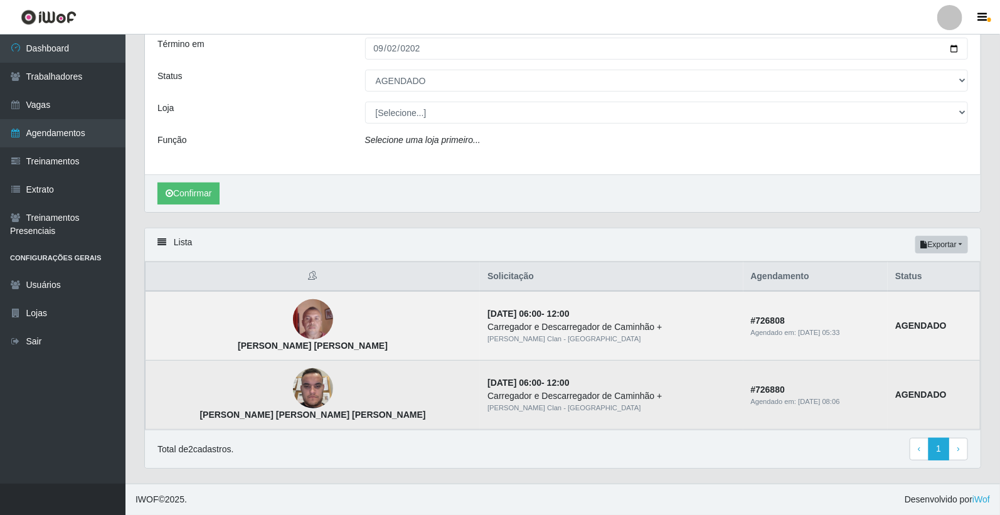
click at [262, 410] on strong "Luan Rodrigo de Lira Sousa" at bounding box center [313, 415] width 226 height 10
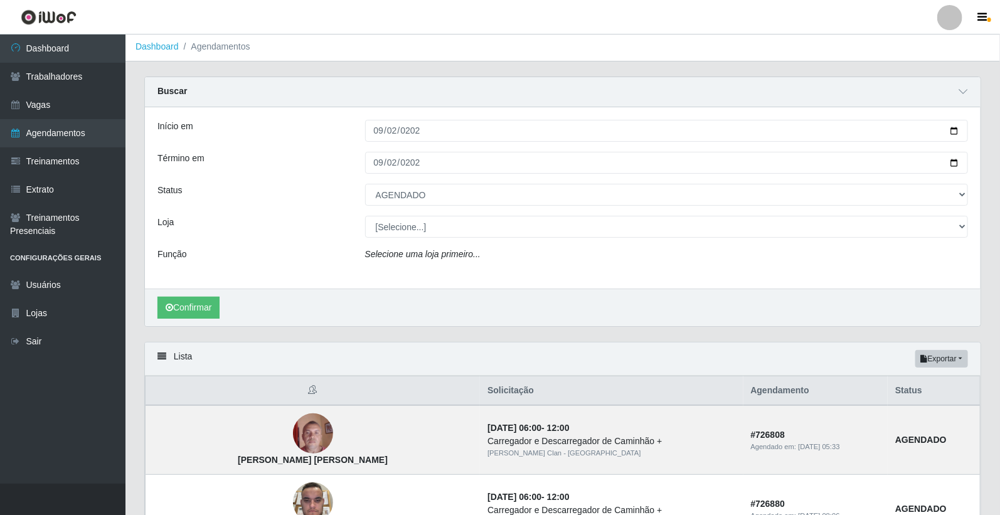
scroll to position [0, 0]
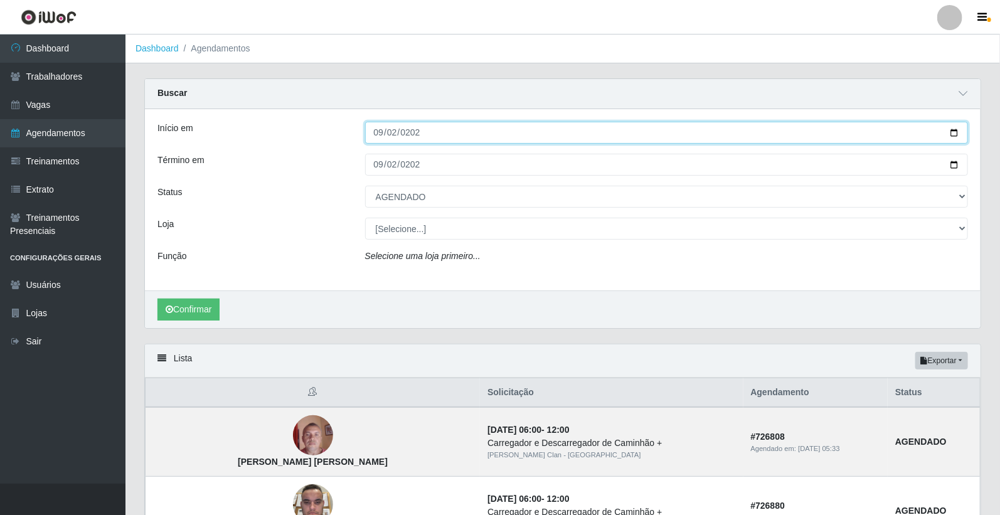
click at [377, 135] on input "2025-09-16" at bounding box center [666, 133] width 603 height 22
type input "2025-09-17"
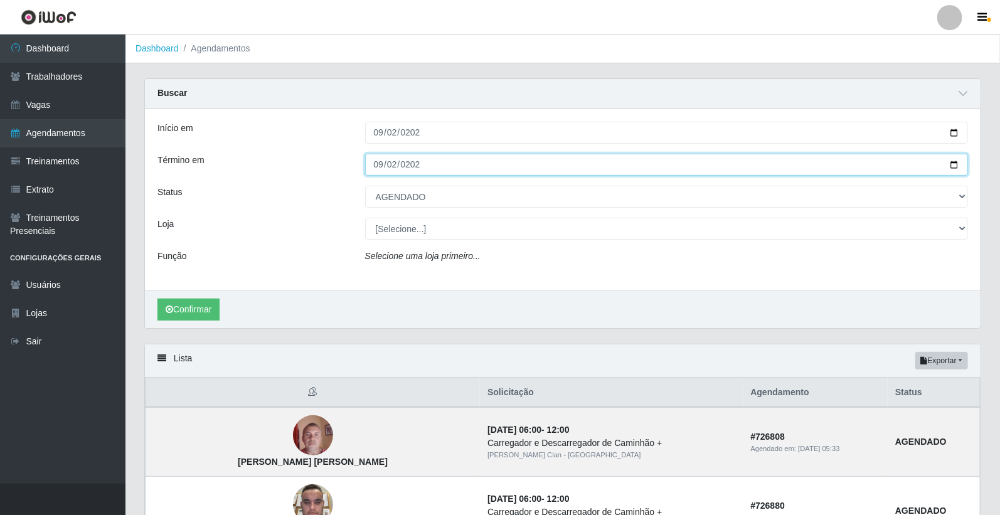
click at [379, 163] on input "2025-09-16" at bounding box center [666, 165] width 603 height 22
type input "2025-09-17"
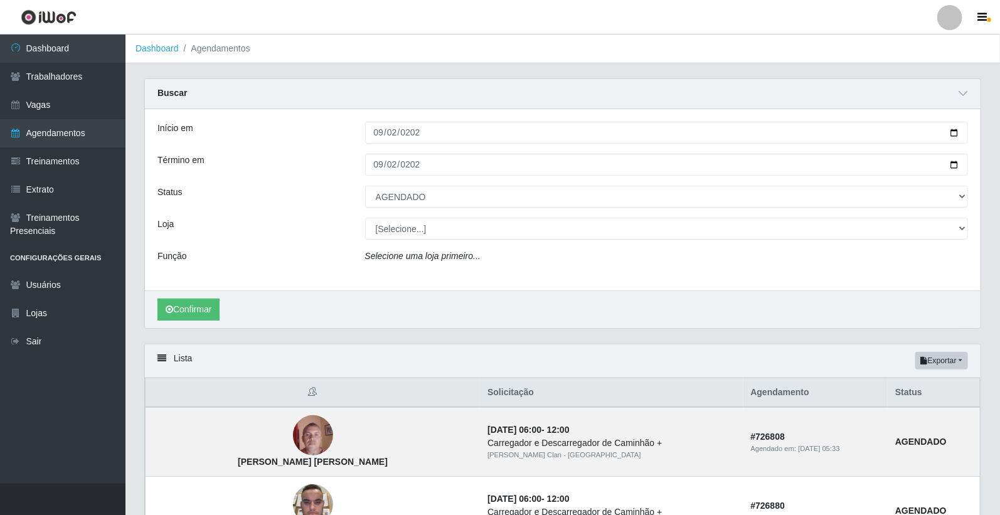
click at [182, 297] on div "Confirmar" at bounding box center [563, 309] width 836 height 38
click at [186, 304] on button "Confirmar" at bounding box center [188, 310] width 62 height 22
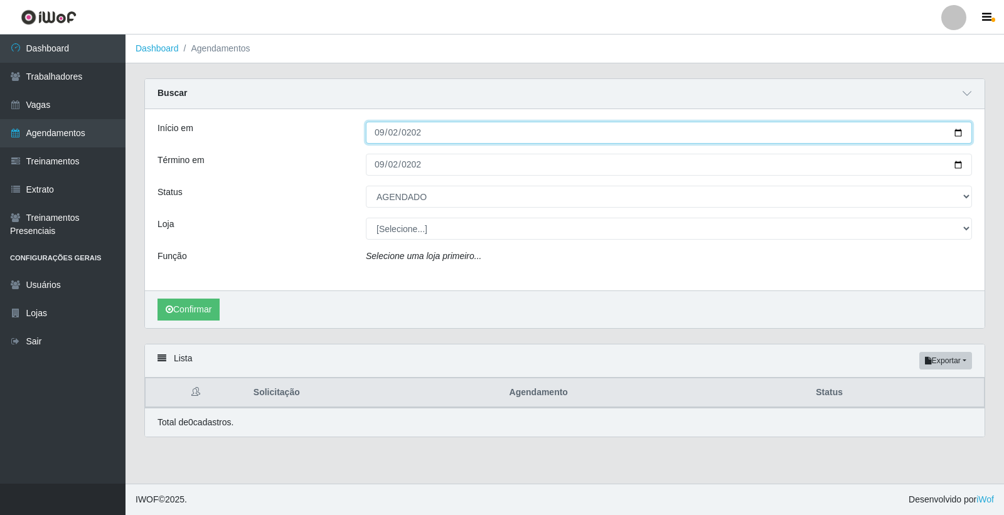
click at [384, 134] on input "2025-09-17" at bounding box center [669, 133] width 606 height 22
type input "2025-09-30"
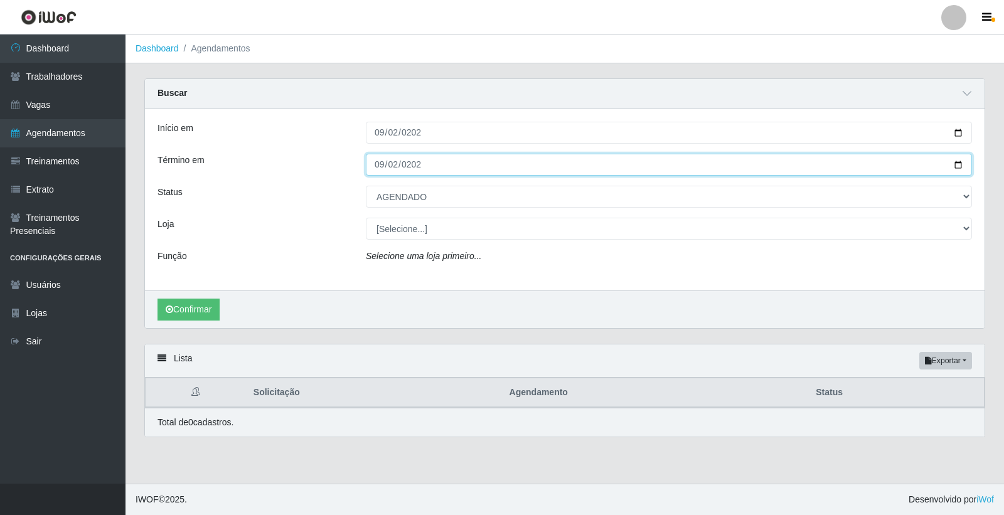
click at [373, 168] on input "2025-09-17" at bounding box center [669, 165] width 606 height 22
type input "2025-09-30"
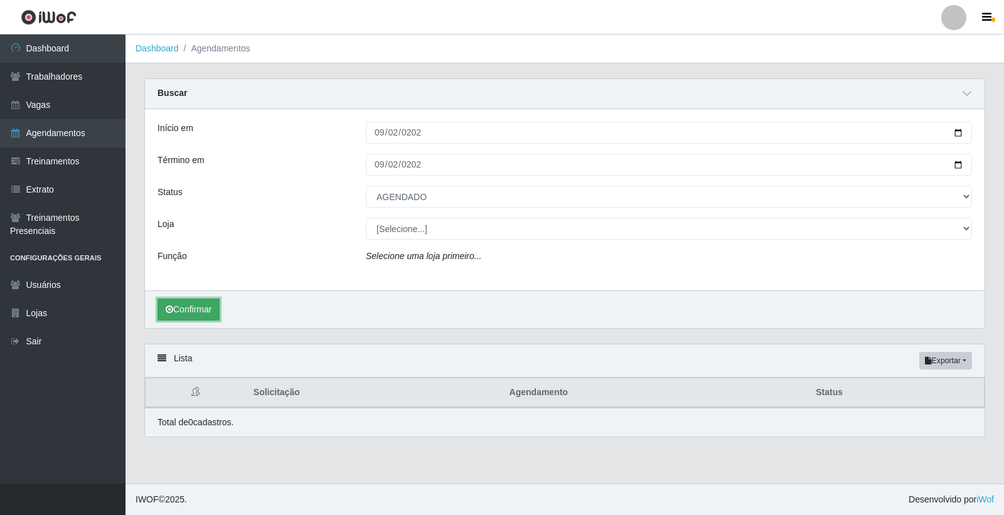
click at [204, 309] on button "Confirmar" at bounding box center [188, 310] width 62 height 22
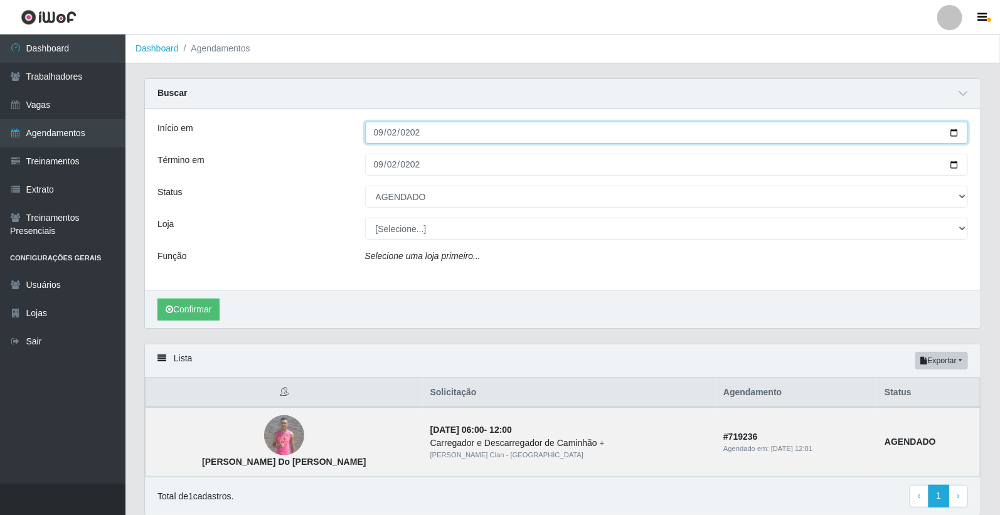
click at [381, 136] on input "2025-09-30" at bounding box center [666, 133] width 603 height 22
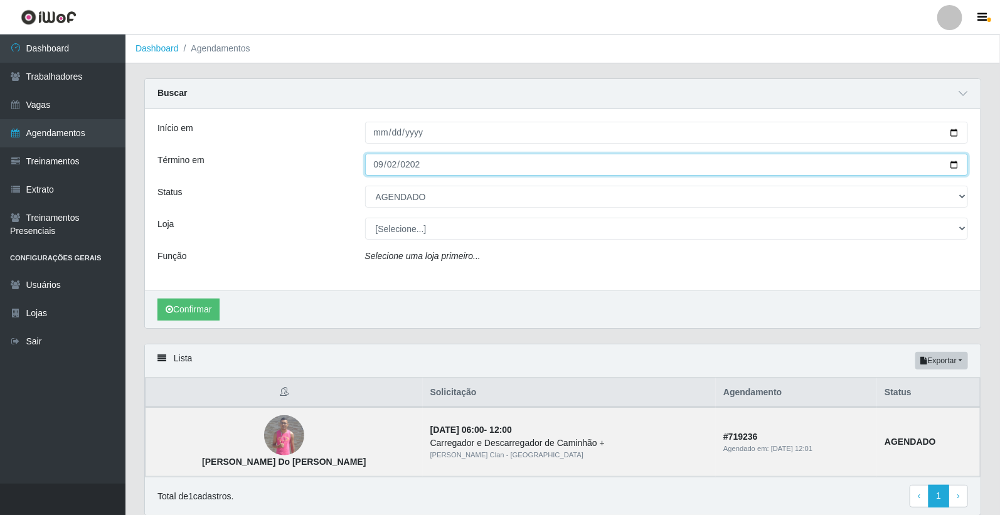
click at [380, 164] on input "2025-09-30" at bounding box center [666, 165] width 603 height 22
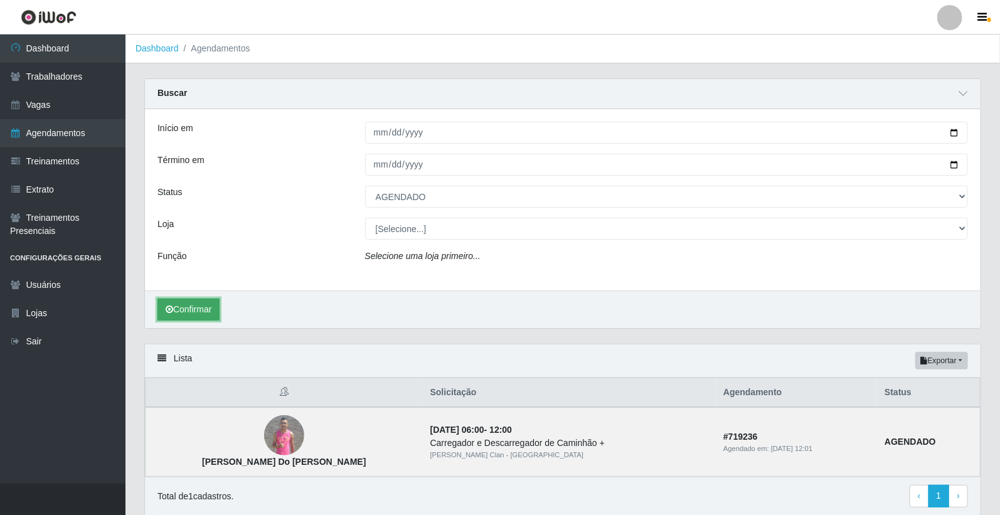
click at [218, 307] on button "Confirmar" at bounding box center [188, 310] width 62 height 22
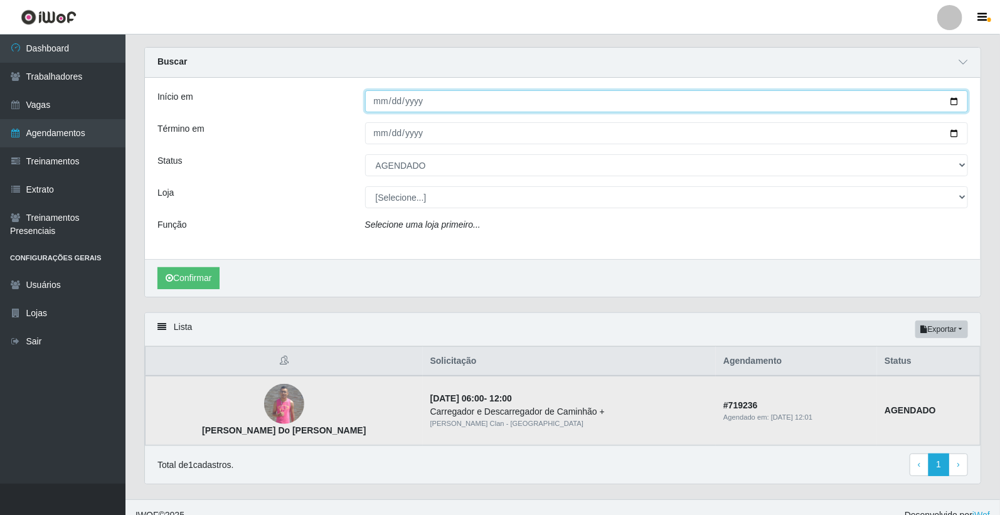
scroll to position [48, 0]
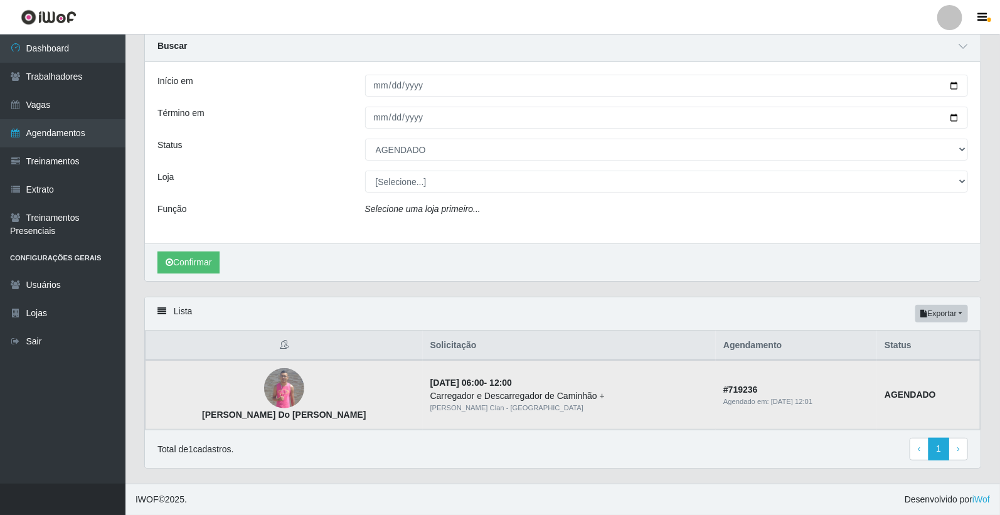
click at [277, 394] on img at bounding box center [284, 388] width 40 height 40
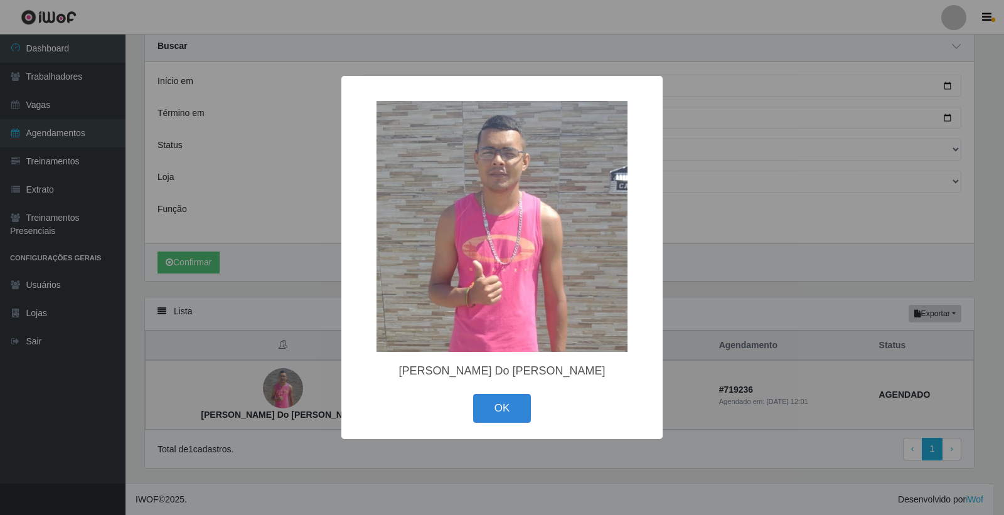
click at [654, 114] on div "× Jeferson Marinho Do Nascimento OK Cancel" at bounding box center [501, 257] width 321 height 363
click at [747, 170] on div "× Jeferson Marinho Do Nascimento OK Cancel" at bounding box center [502, 257] width 1004 height 515
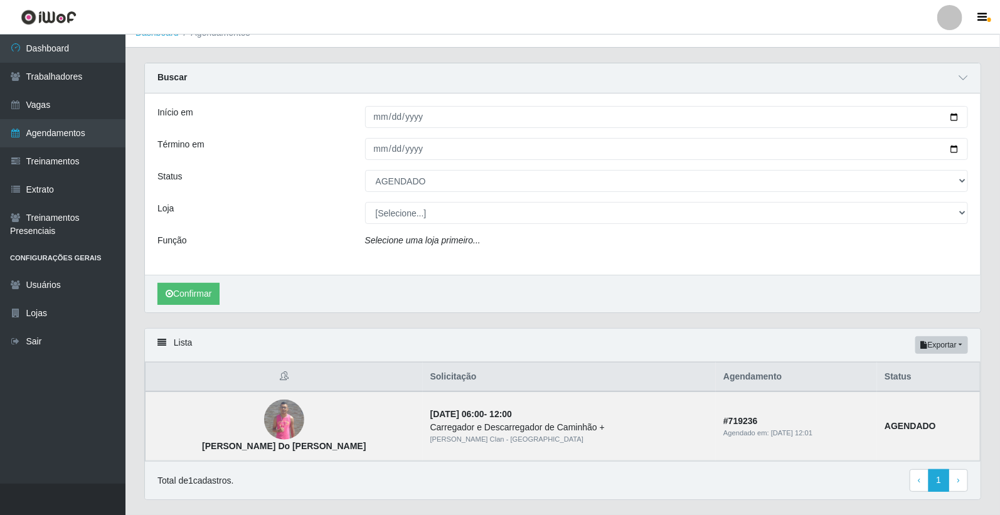
scroll to position [0, 0]
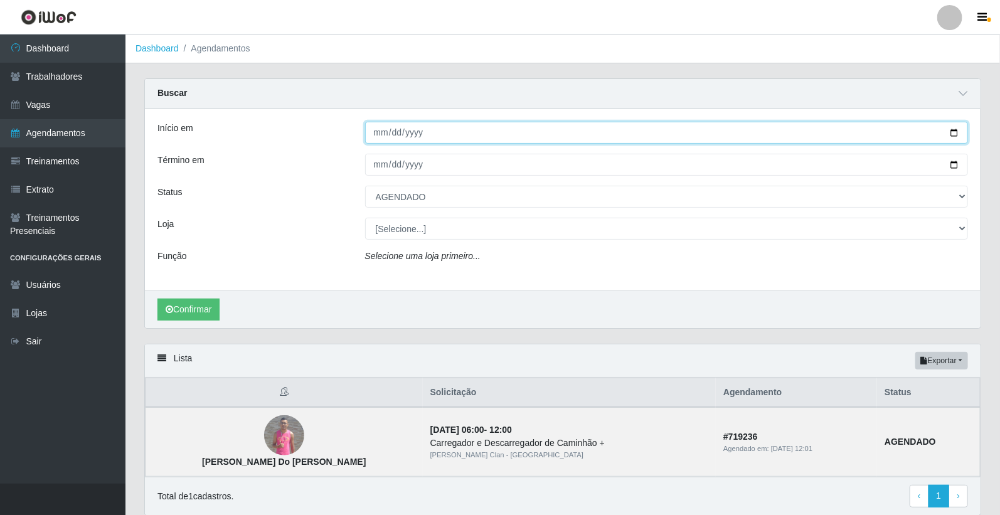
click at [381, 129] on input "Início em" at bounding box center [666, 133] width 603 height 22
type input "2025-09-30"
type input "2025-09-01"
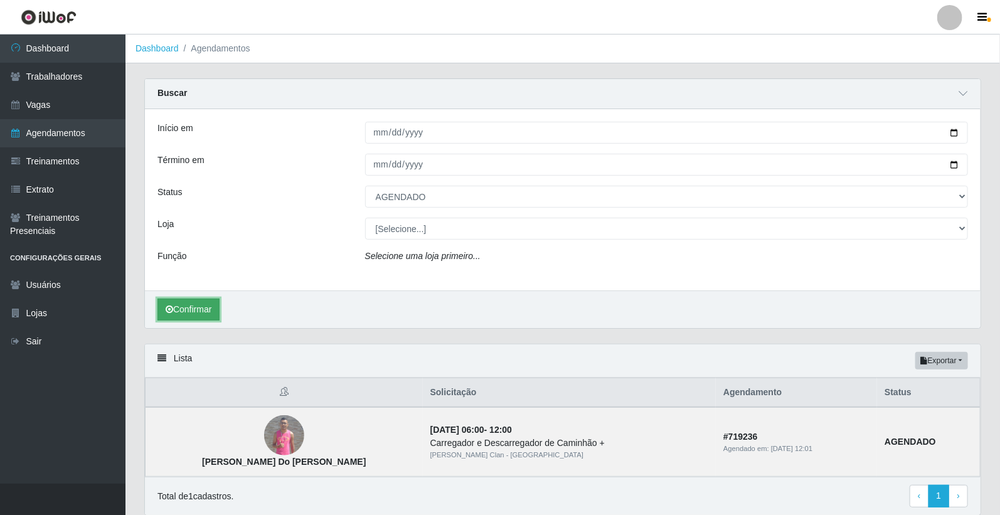
click at [183, 306] on button "Confirmar" at bounding box center [188, 310] width 62 height 22
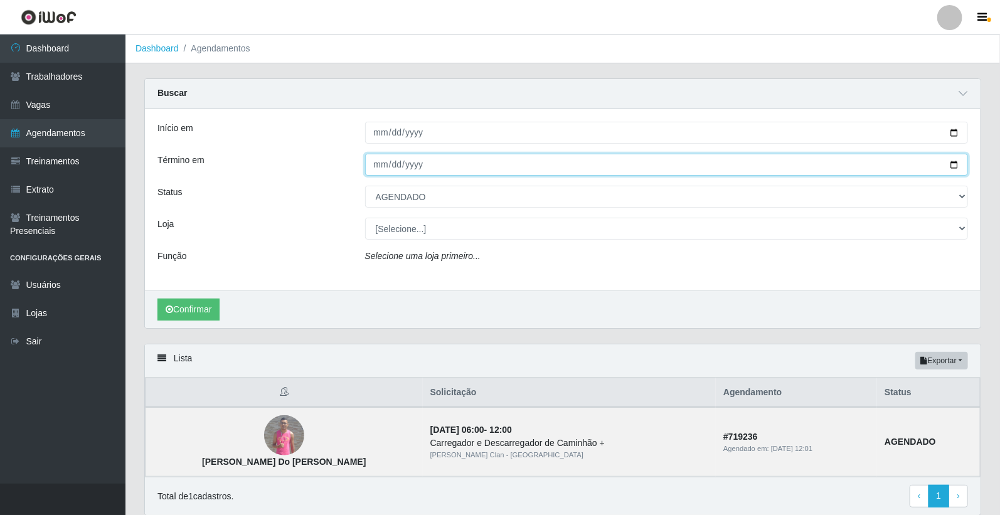
type input "2025-09-30"
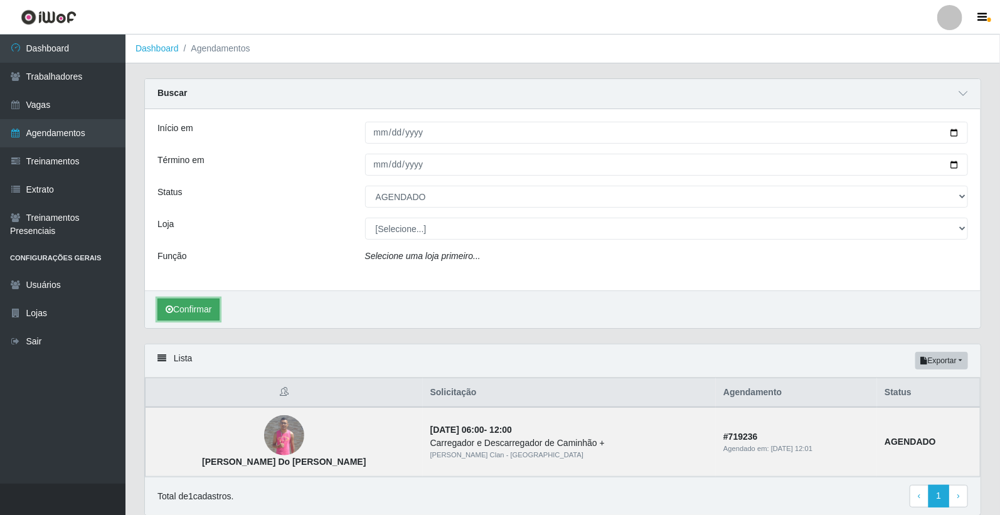
click at [210, 308] on button "Confirmar" at bounding box center [188, 310] width 62 height 22
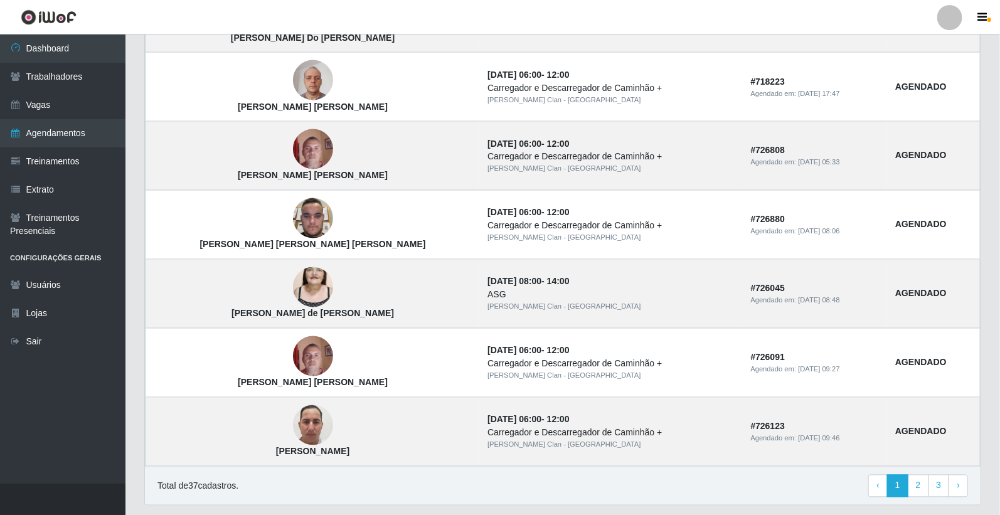
scroll to position [1014, 0]
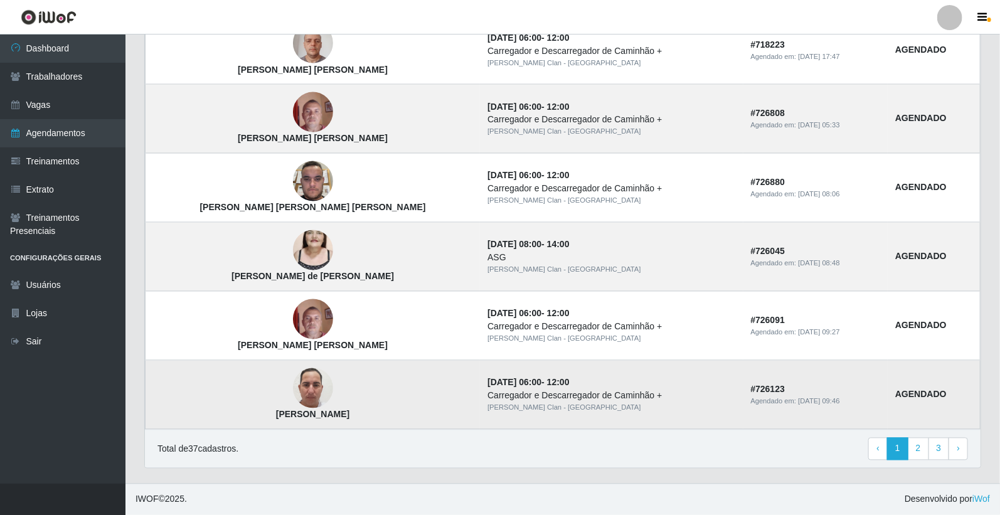
click at [293, 396] on img at bounding box center [313, 388] width 40 height 89
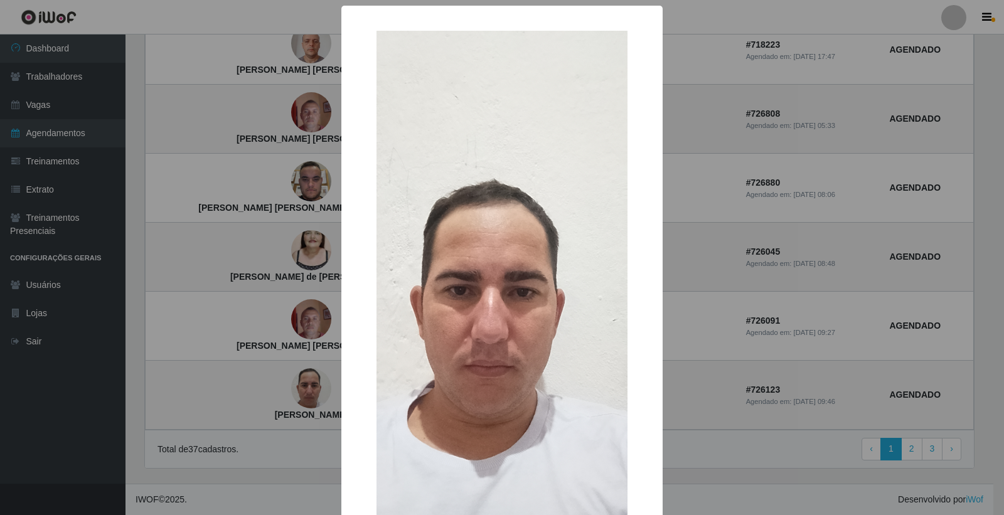
click at [268, 395] on div "× Lucas Aguiar Brito OK Cancel" at bounding box center [502, 257] width 1004 height 515
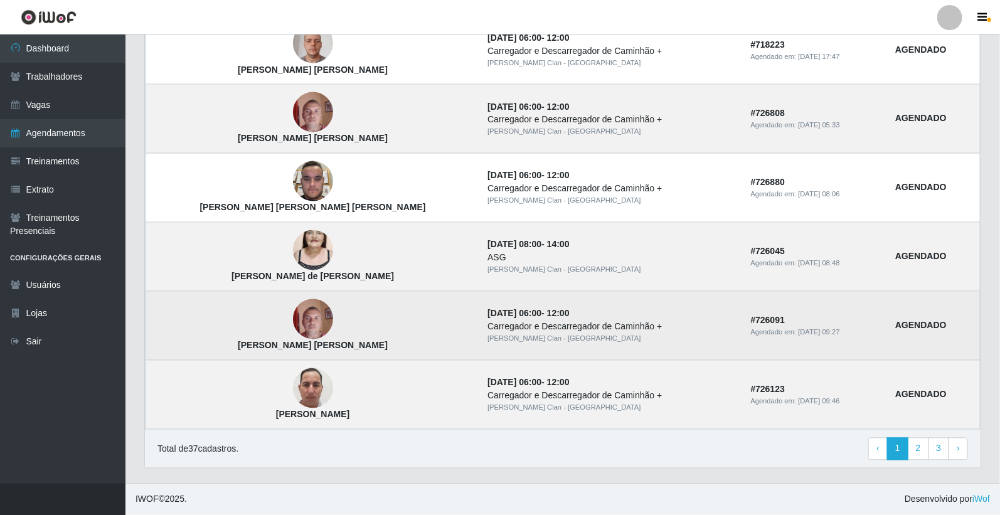
click at [253, 306] on td "[PERSON_NAME]" at bounding box center [313, 326] width 335 height 69
click at [293, 323] on img at bounding box center [313, 319] width 40 height 53
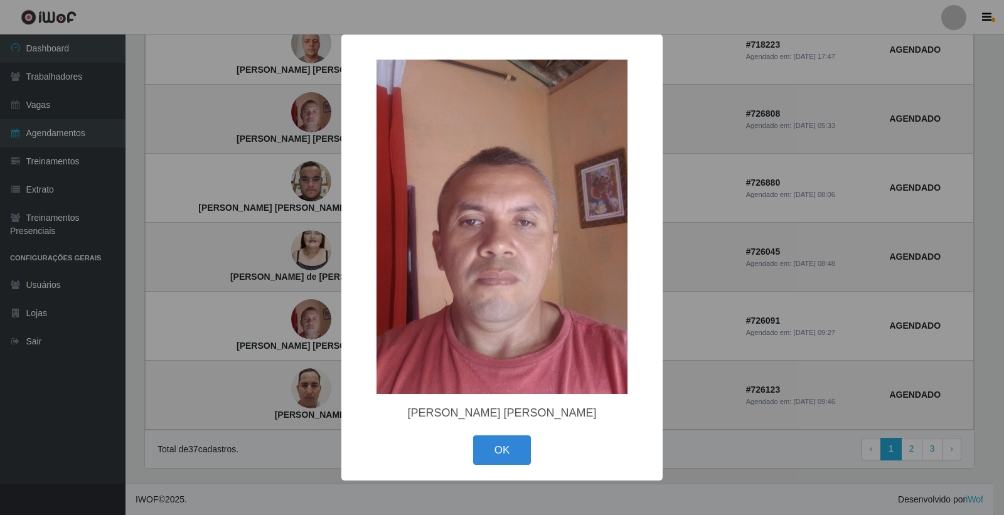
drag, startPoint x: 348, startPoint y: 287, endPoint x: 341, endPoint y: 284, distance: 7.6
click at [345, 286] on div "× Jose Gilmar de Oliveira morais OK Cancel" at bounding box center [501, 258] width 321 height 447
drag, startPoint x: 316, startPoint y: 272, endPoint x: 323, endPoint y: 262, distance: 12.5
click at [318, 272] on div "× Jose Gilmar de Oliveira morais OK Cancel" at bounding box center [502, 257] width 1004 height 515
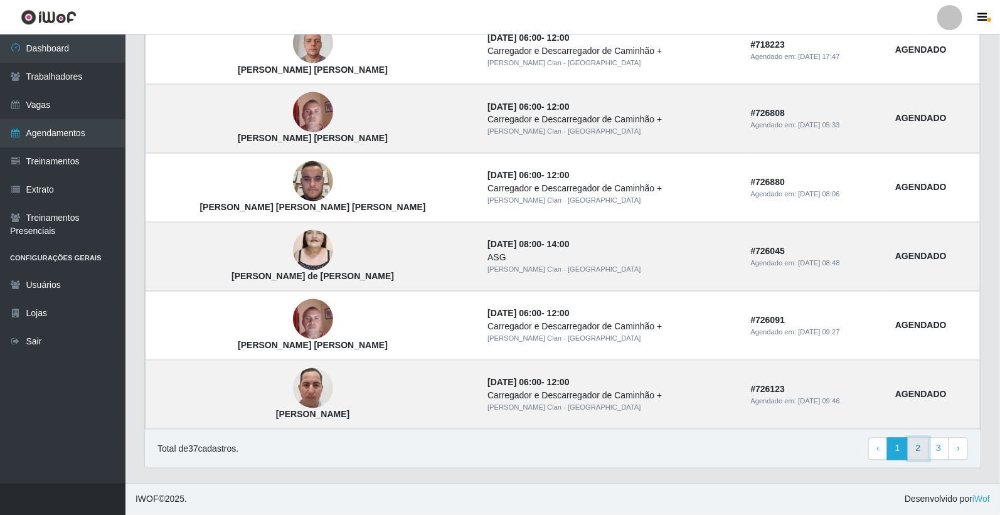
click at [915, 442] on link "2" at bounding box center [918, 449] width 21 height 23
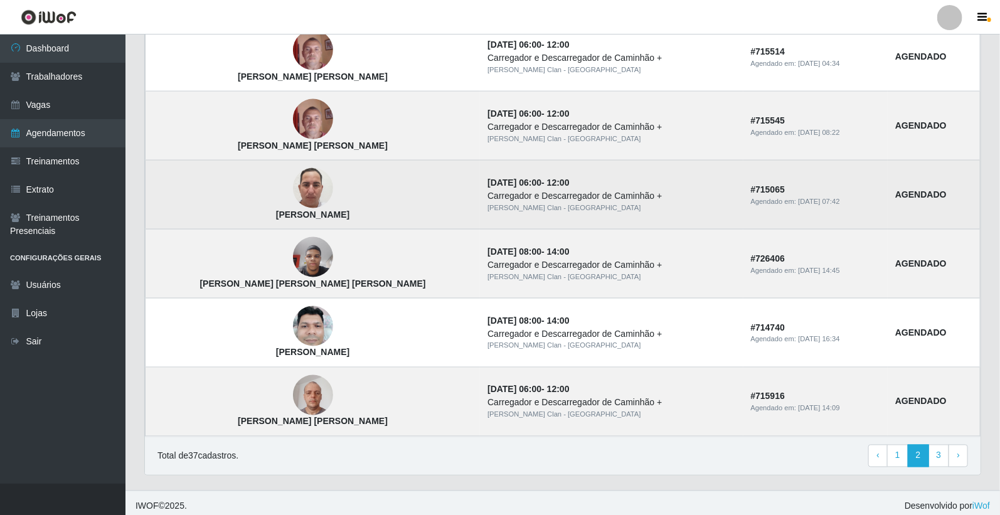
scroll to position [795, 0]
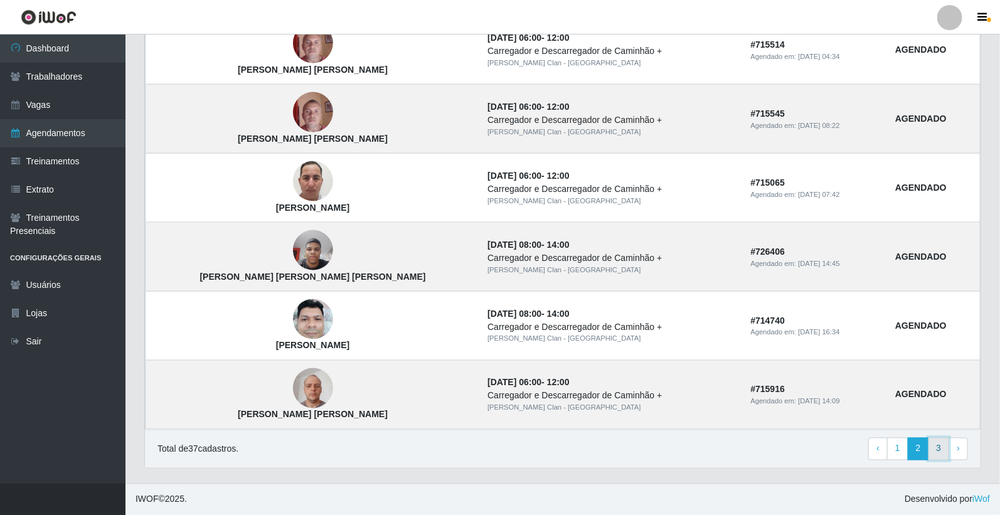
click at [940, 452] on link "3" at bounding box center [938, 449] width 21 height 23
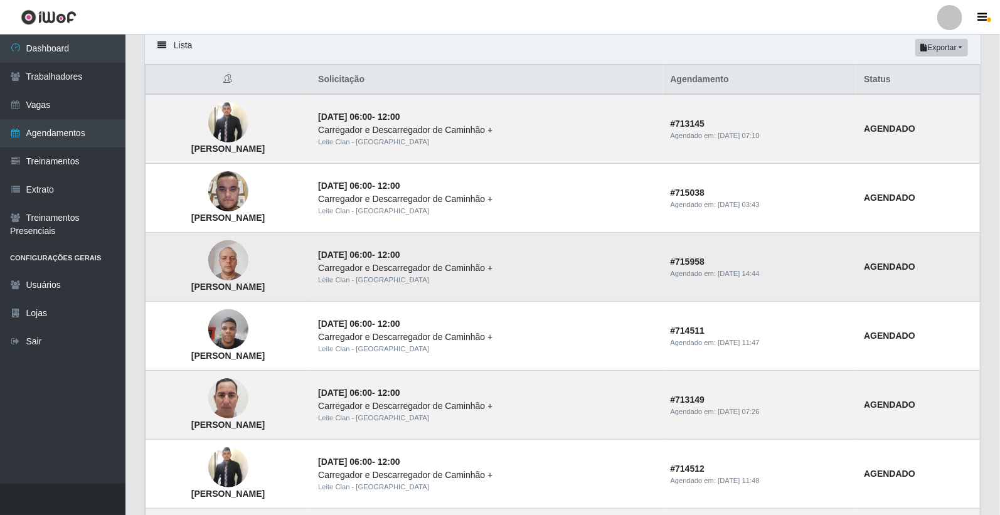
scroll to position [70, 0]
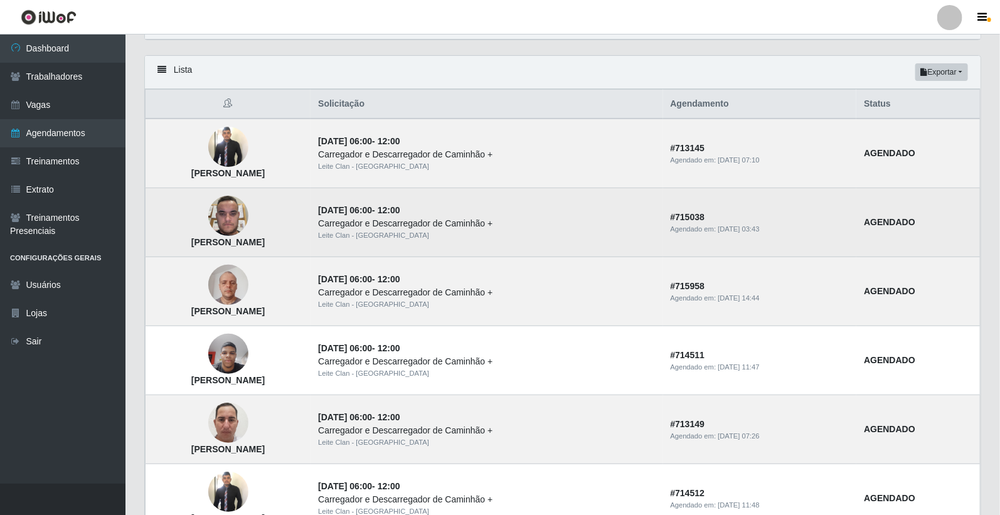
click at [248, 226] on img at bounding box center [228, 215] width 40 height 53
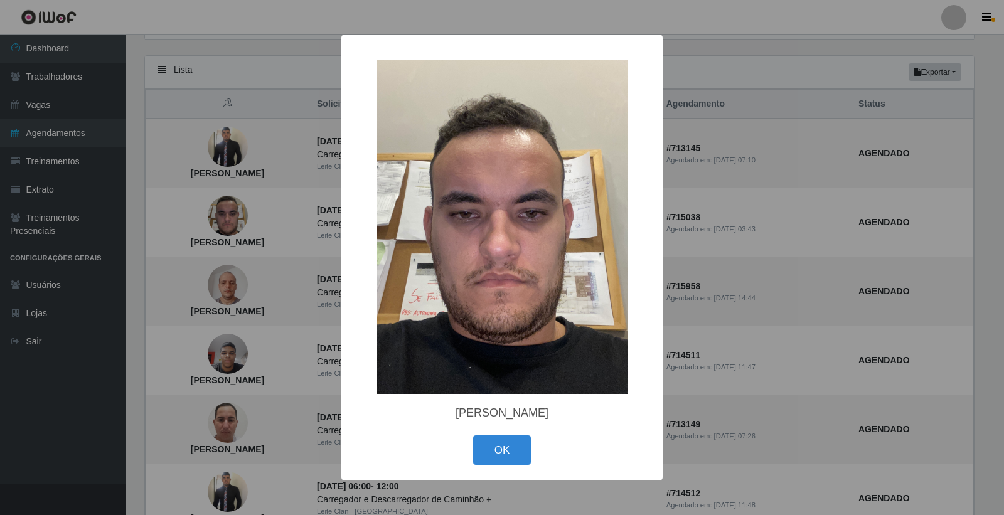
click at [299, 228] on div "× Luan Rodrigo de Lira Sousa OK Cancel" at bounding box center [502, 257] width 1004 height 515
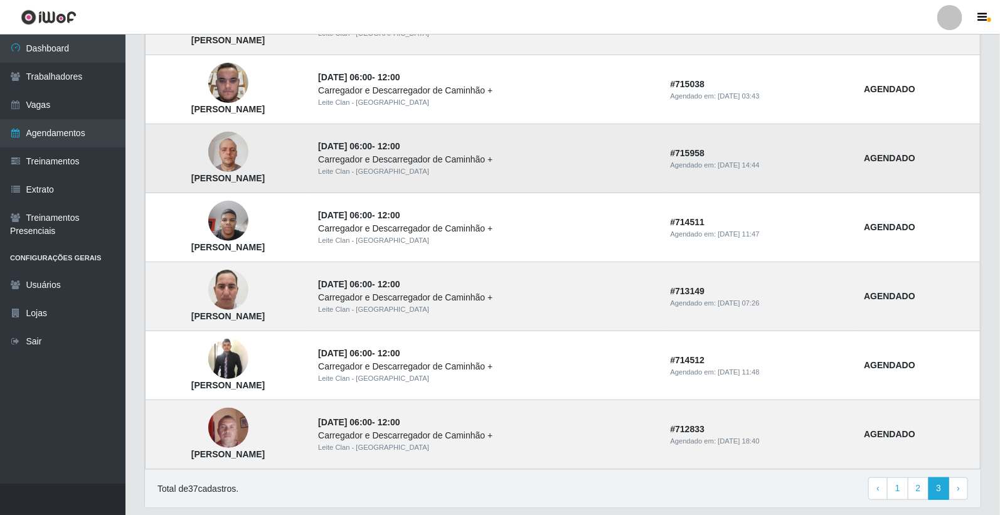
scroll to position [243, 0]
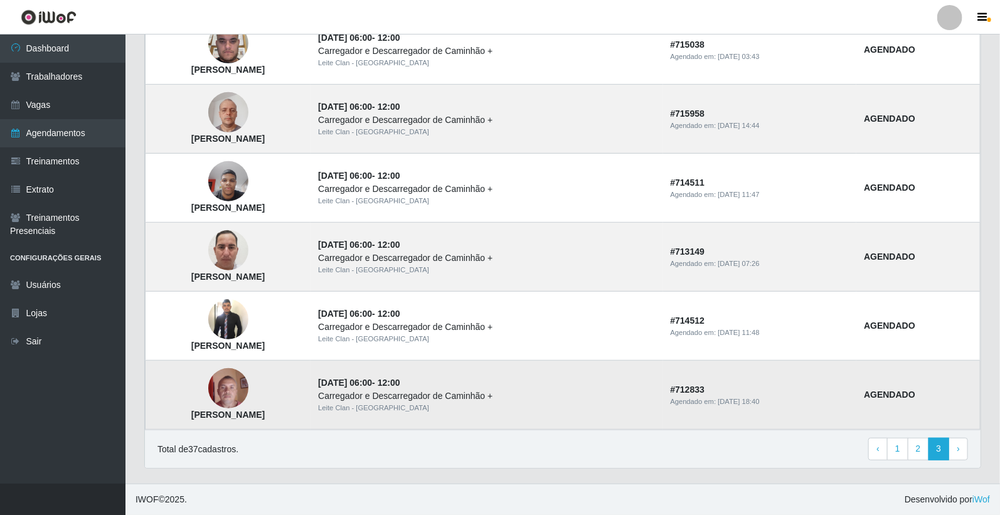
click at [248, 386] on img at bounding box center [228, 388] width 40 height 53
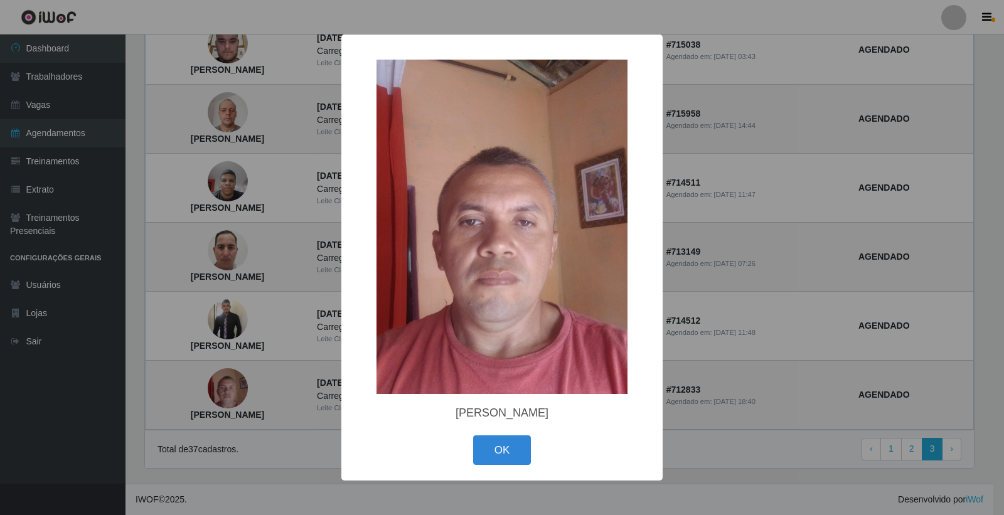
click at [289, 330] on div "× Jose Gilmar de Oliveira morais OK Cancel" at bounding box center [502, 257] width 1004 height 515
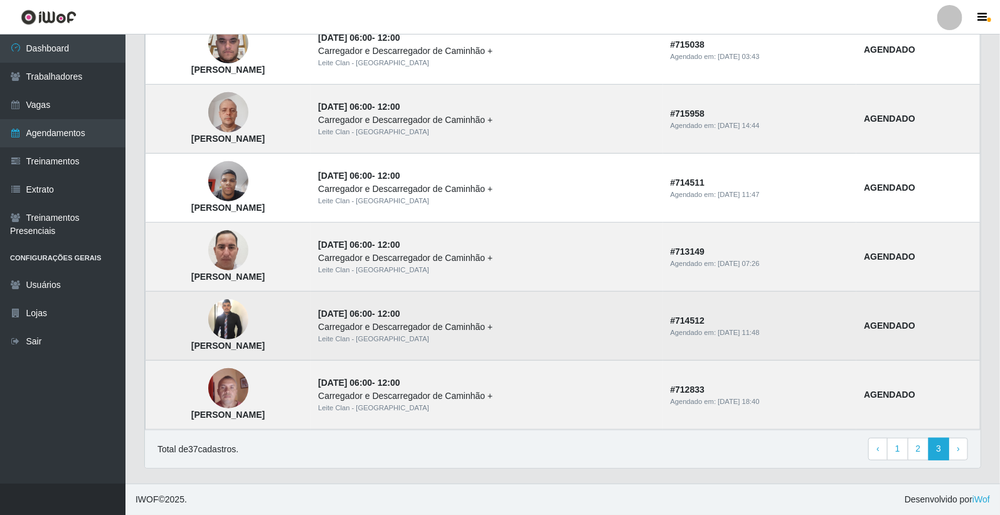
click at [248, 322] on img at bounding box center [228, 319] width 40 height 43
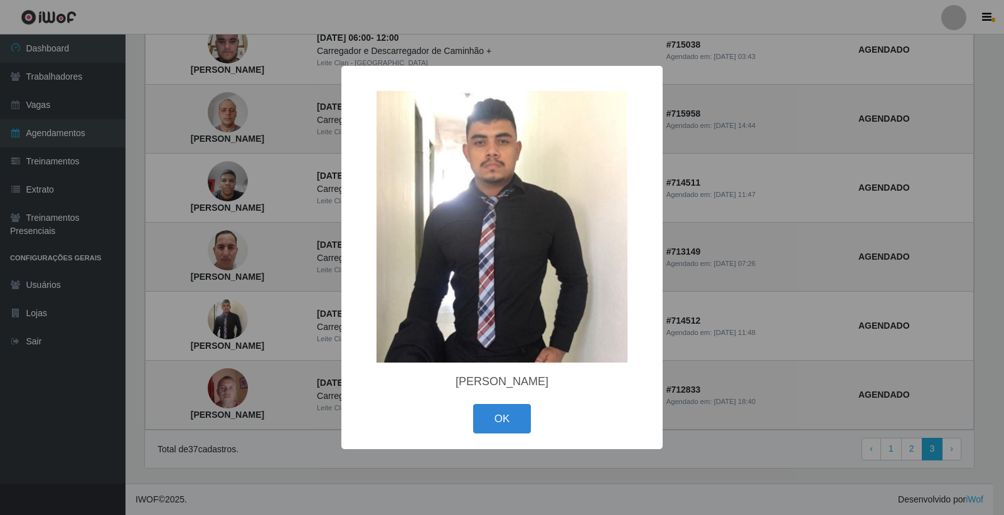
click at [297, 321] on div "× Edvaldo Pereira dos Santos OK Cancel" at bounding box center [502, 257] width 1004 height 515
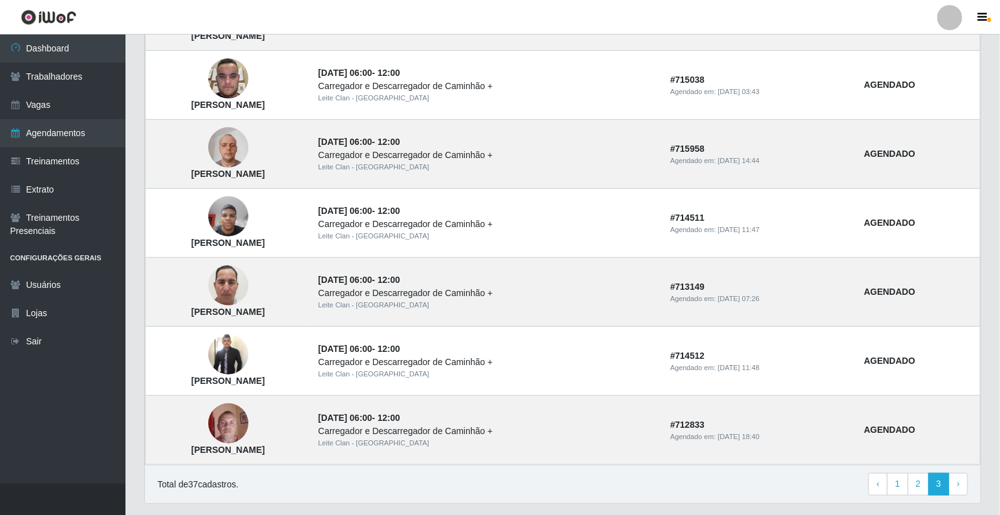
scroll to position [173, 0]
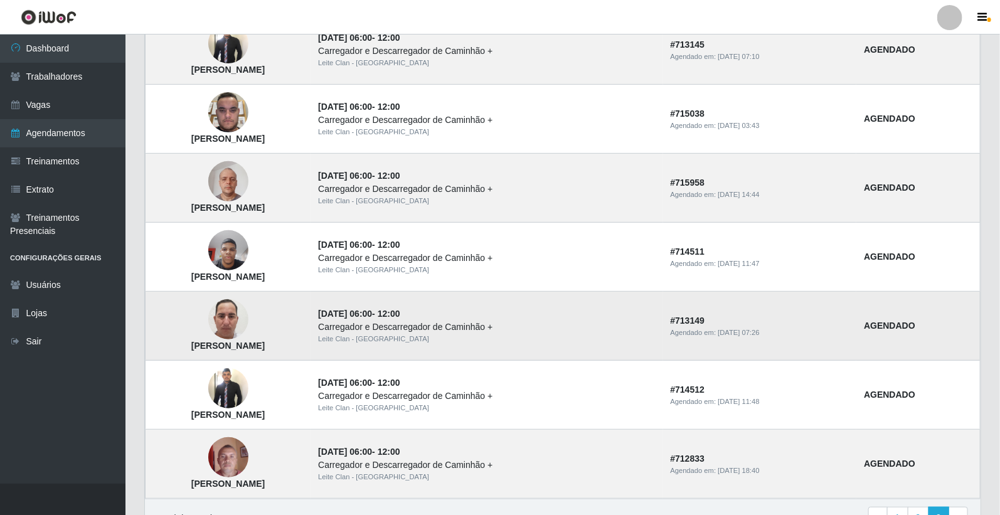
click at [248, 322] on img at bounding box center [228, 319] width 40 height 89
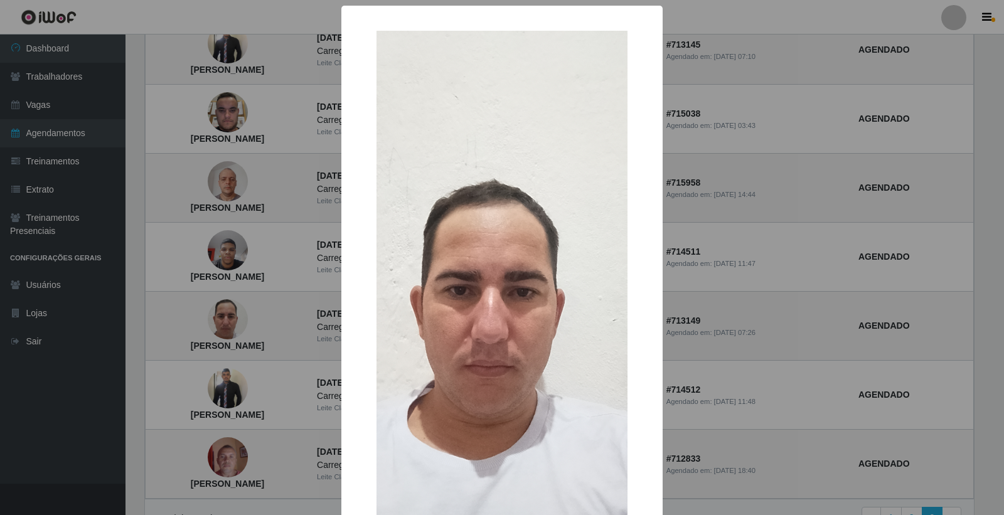
click at [279, 316] on div "× Lucas Aguiar Brito OK Cancel" at bounding box center [502, 257] width 1004 height 515
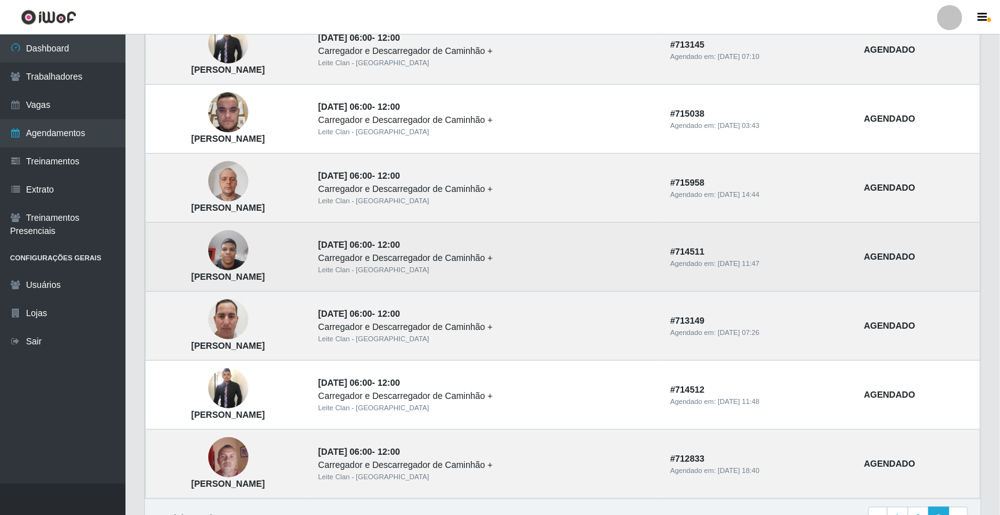
click at [248, 242] on img at bounding box center [228, 250] width 40 height 53
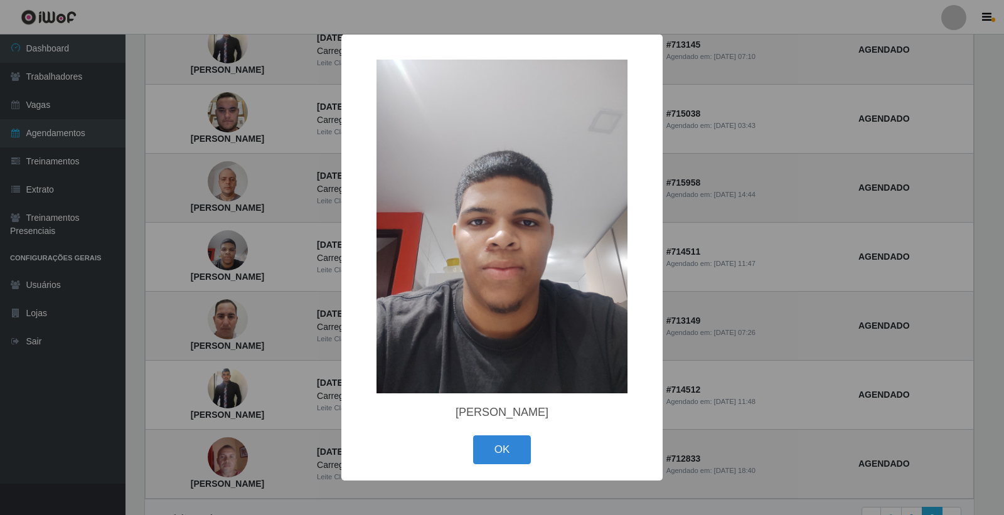
click at [304, 292] on div "× Luís Fernando Santos Ribeiro de Lima OK Cancel" at bounding box center [502, 257] width 1004 height 515
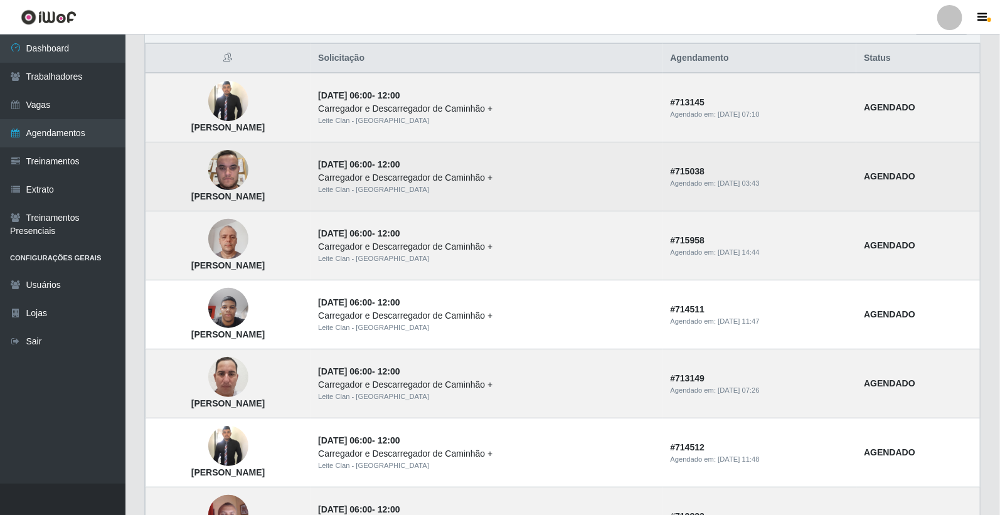
scroll to position [34, 0]
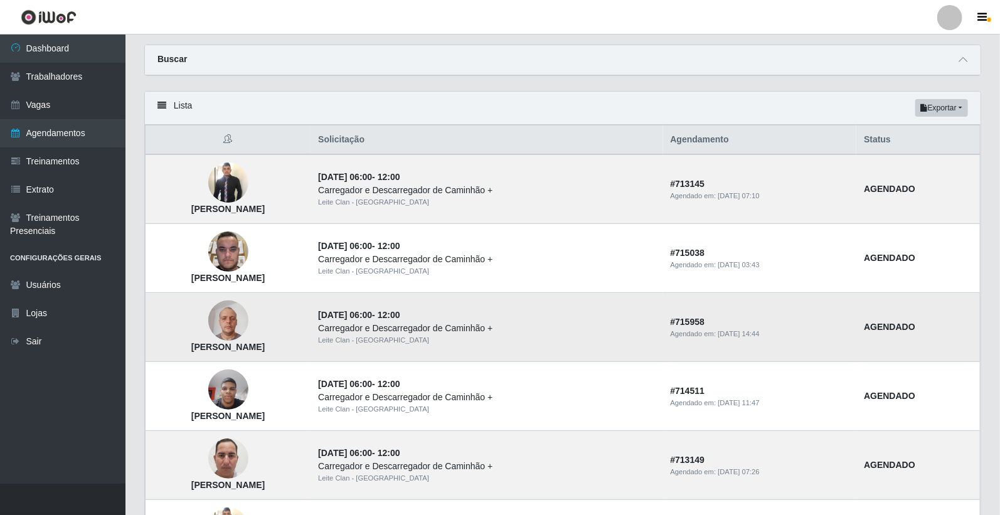
click at [248, 317] on img at bounding box center [228, 320] width 40 height 53
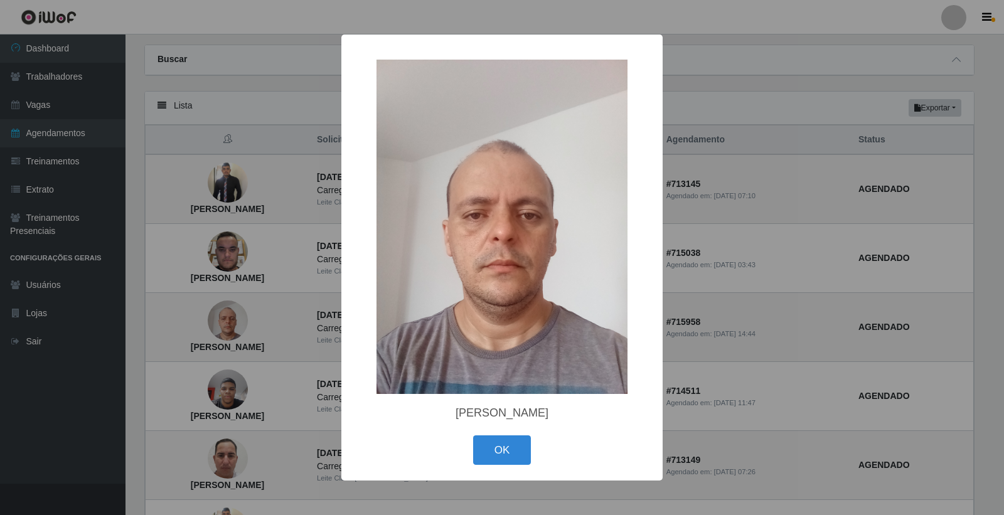
click at [305, 304] on div "× Pedro Flávio Elias Leite OK Cancel" at bounding box center [502, 257] width 1004 height 515
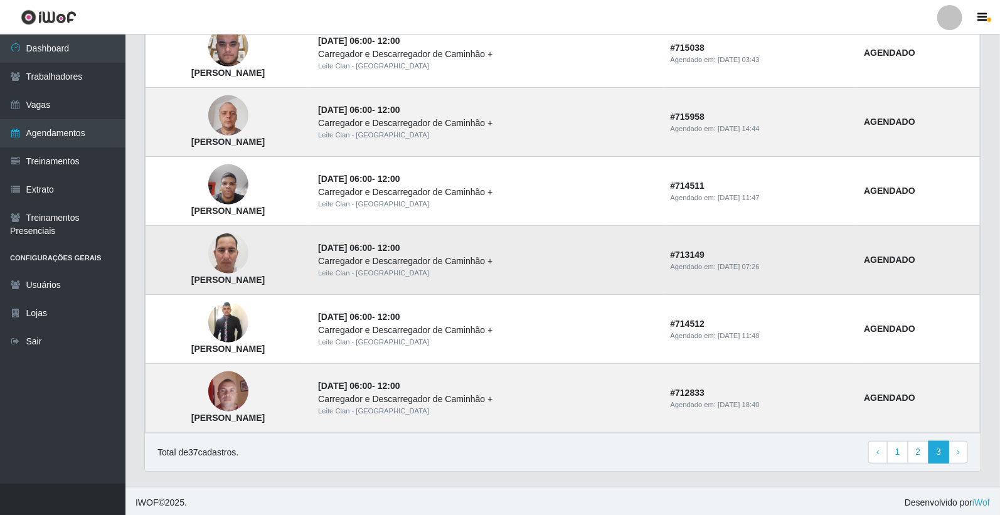
scroll to position [243, 0]
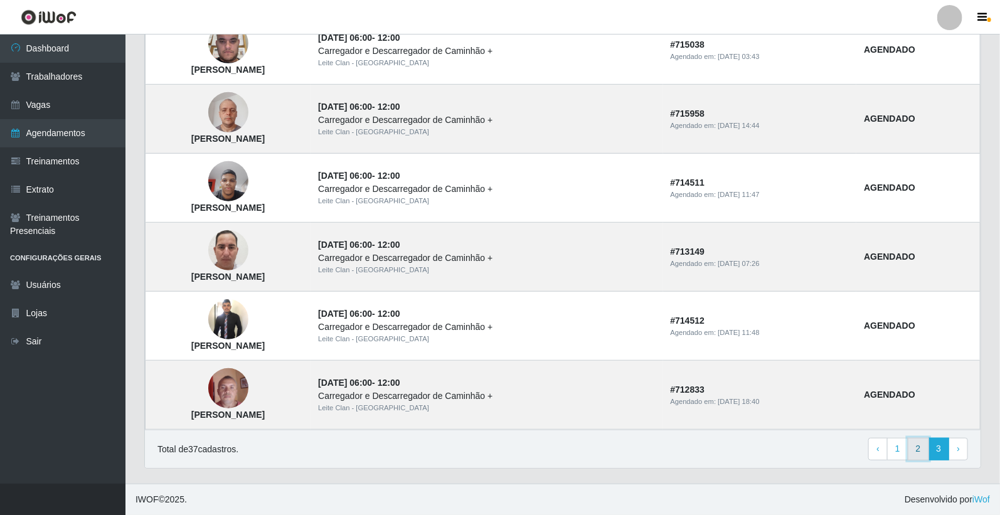
click at [918, 449] on link "2" at bounding box center [918, 449] width 21 height 23
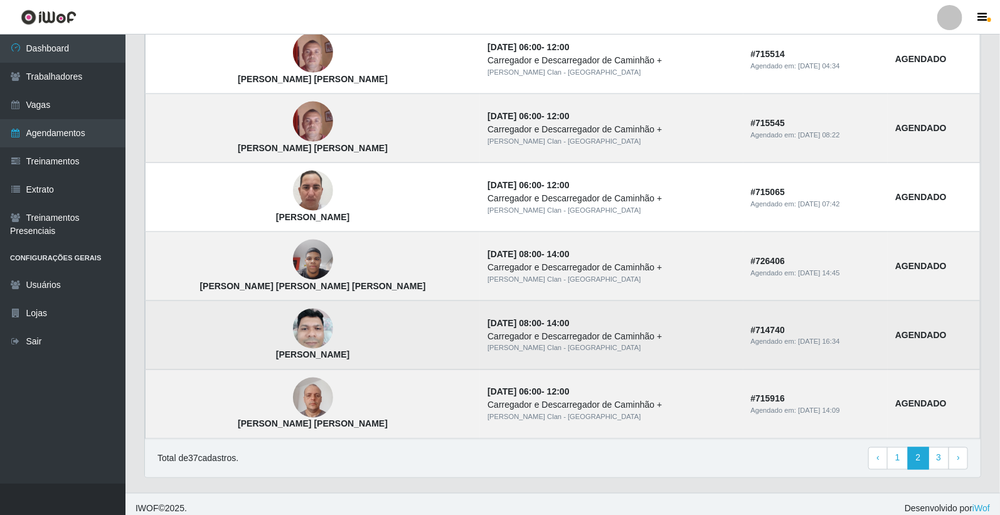
scroll to position [795, 0]
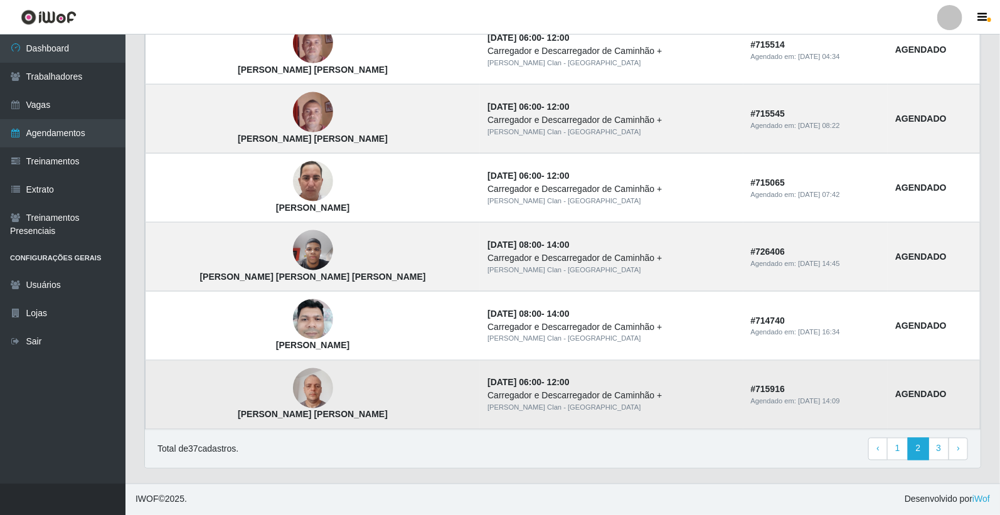
click at [293, 396] on img at bounding box center [313, 388] width 40 height 53
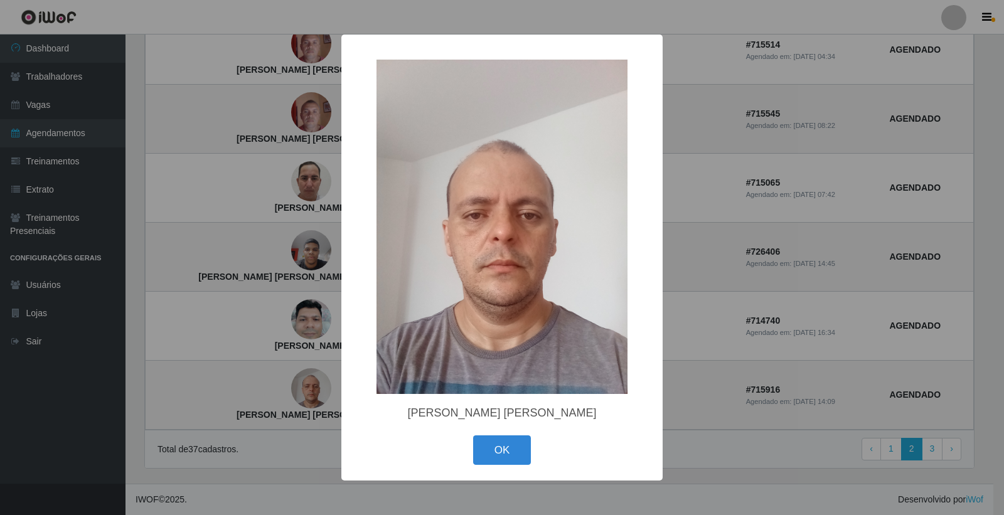
click at [693, 220] on div "× Pedro Flávio Elias Leite OK Cancel" at bounding box center [502, 257] width 1004 height 515
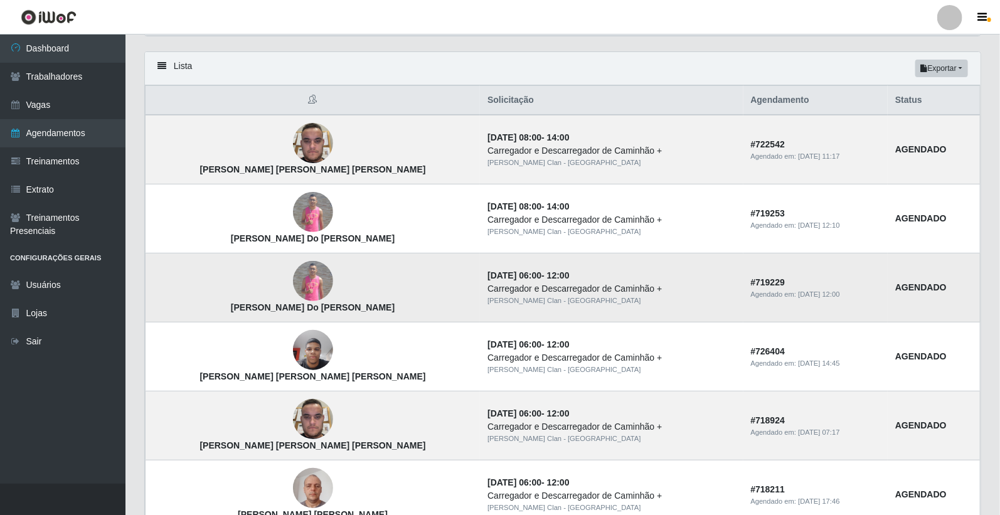
scroll to position [98, 0]
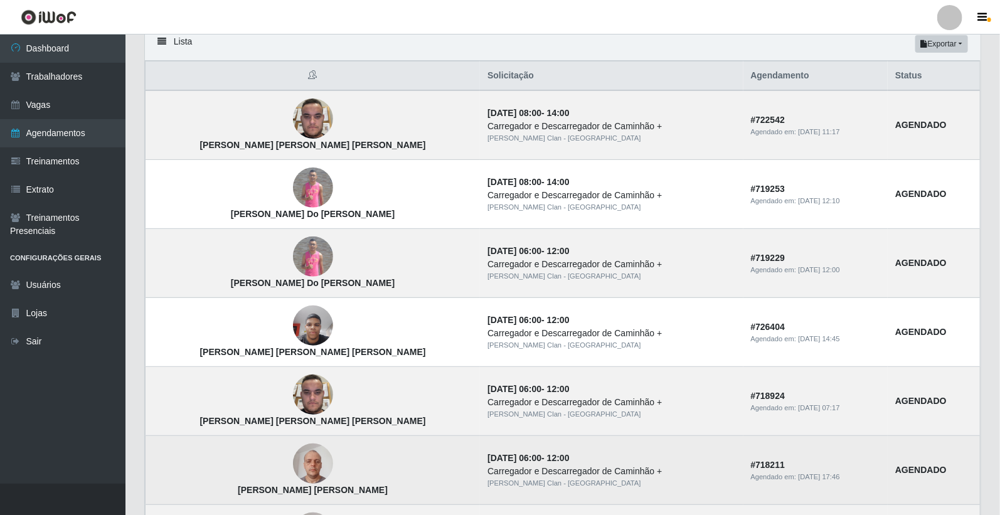
click at [293, 455] on img at bounding box center [313, 463] width 40 height 53
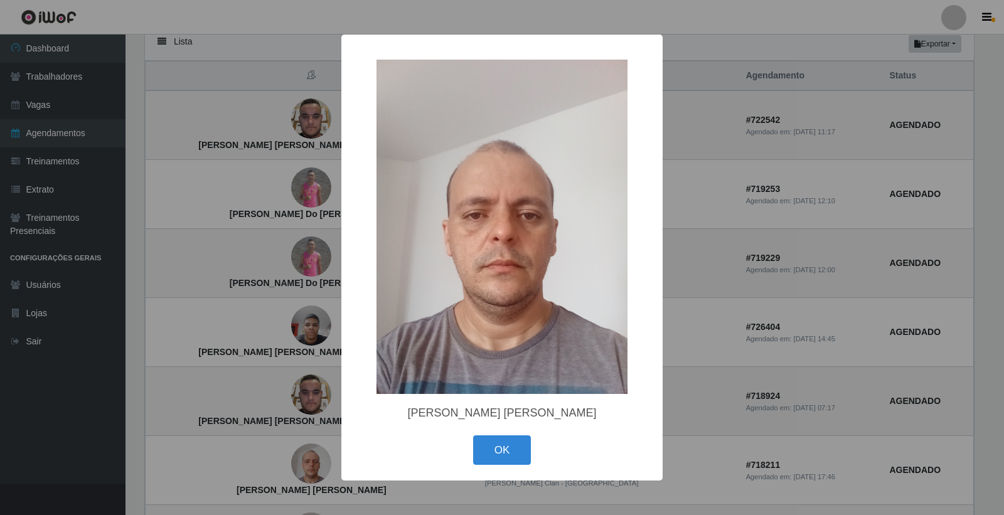
click at [866, 325] on div "× Pedro Flávio Elias Leite OK Cancel" at bounding box center [502, 257] width 1004 height 515
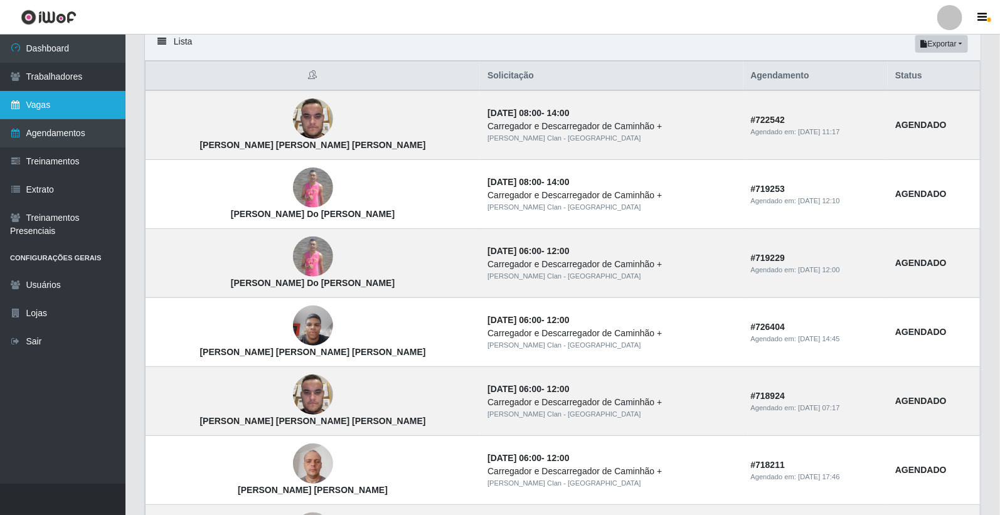
click at [58, 111] on link "Vagas" at bounding box center [62, 105] width 125 height 28
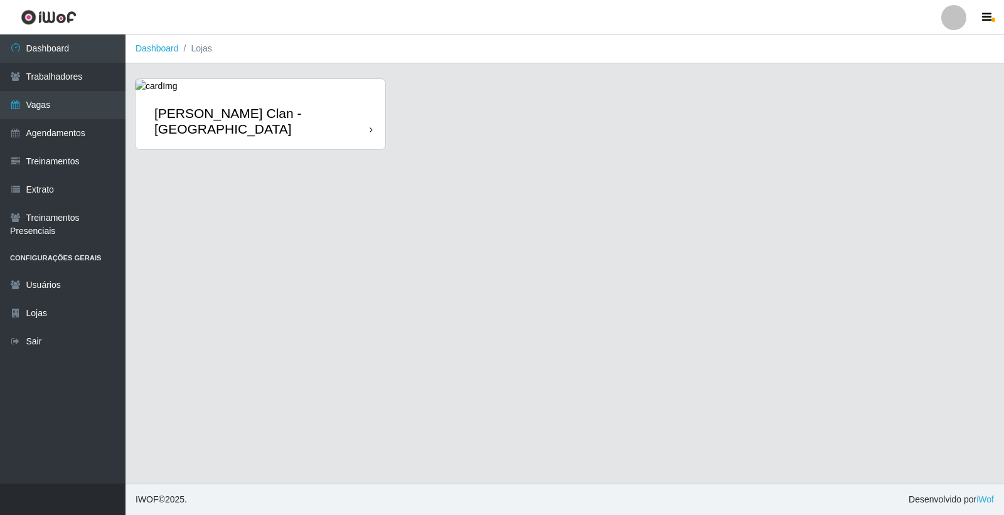
click at [254, 108] on div "Leite Clan - [GEOGRAPHIC_DATA]" at bounding box center [261, 120] width 215 height 31
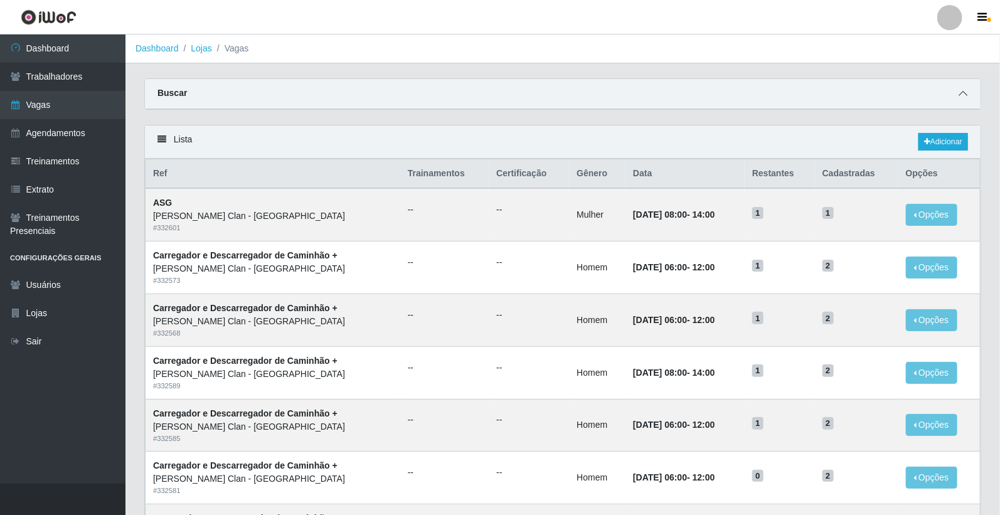
click at [964, 96] on icon at bounding box center [963, 93] width 9 height 9
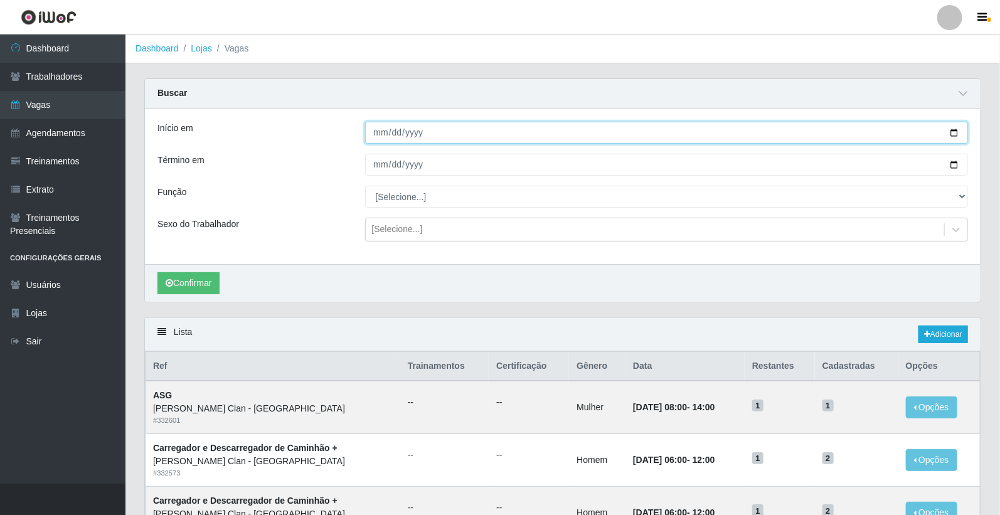
click at [378, 129] on input "Início em" at bounding box center [666, 133] width 603 height 22
click at [388, 135] on input "2025-08-30" at bounding box center [666, 133] width 603 height 22
type input "2025-09-30"
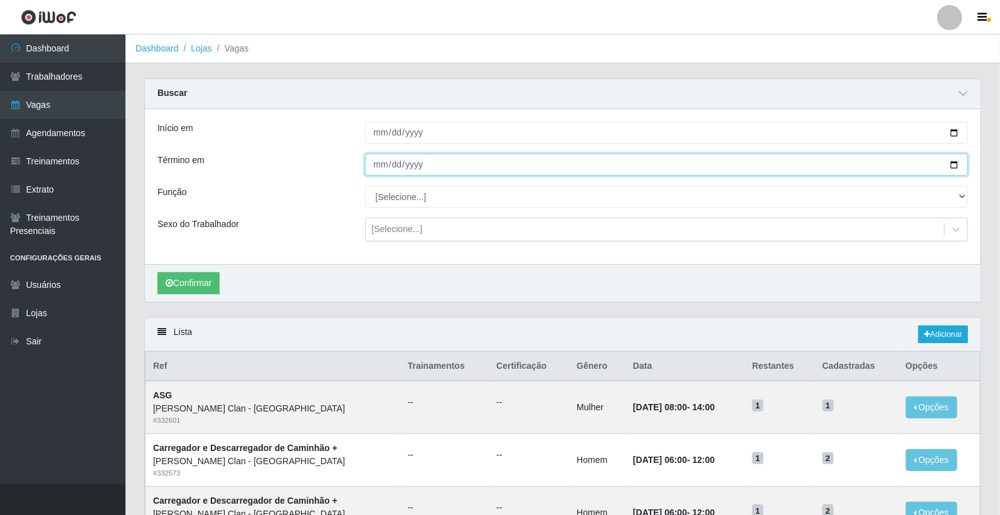
click at [381, 169] on input "Término em" at bounding box center [666, 165] width 603 height 22
type input "2025-09-30"
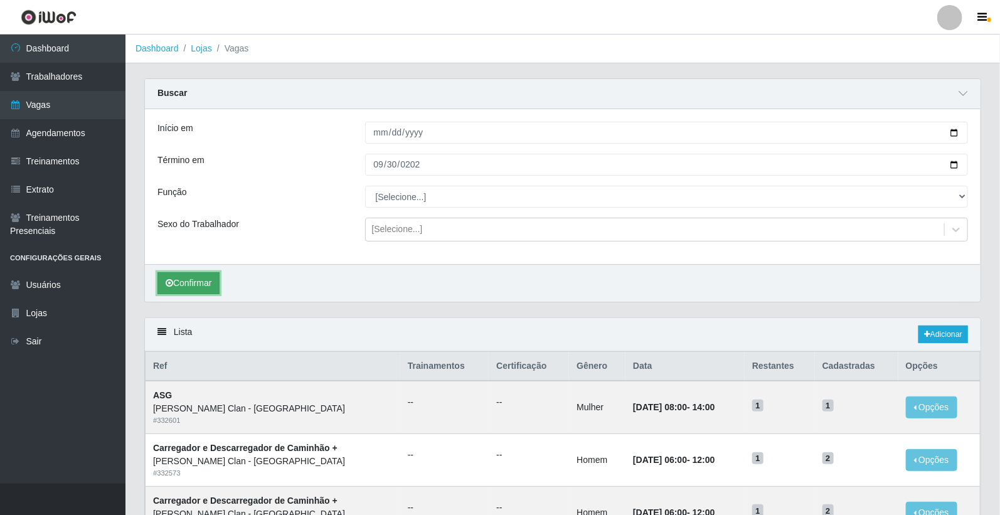
click at [193, 285] on button "Confirmar" at bounding box center [188, 283] width 62 height 22
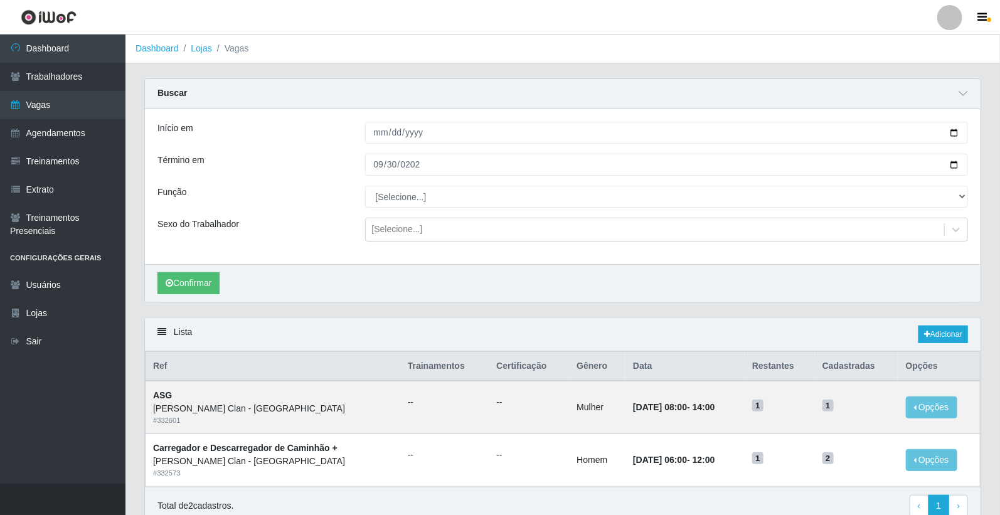
click at [857, 371] on th "Cadastradas" at bounding box center [856, 366] width 83 height 29
click at [848, 366] on th "Cadastradas" at bounding box center [856, 366] width 83 height 29
click at [763, 412] on h5 "1" at bounding box center [779, 404] width 55 height 13
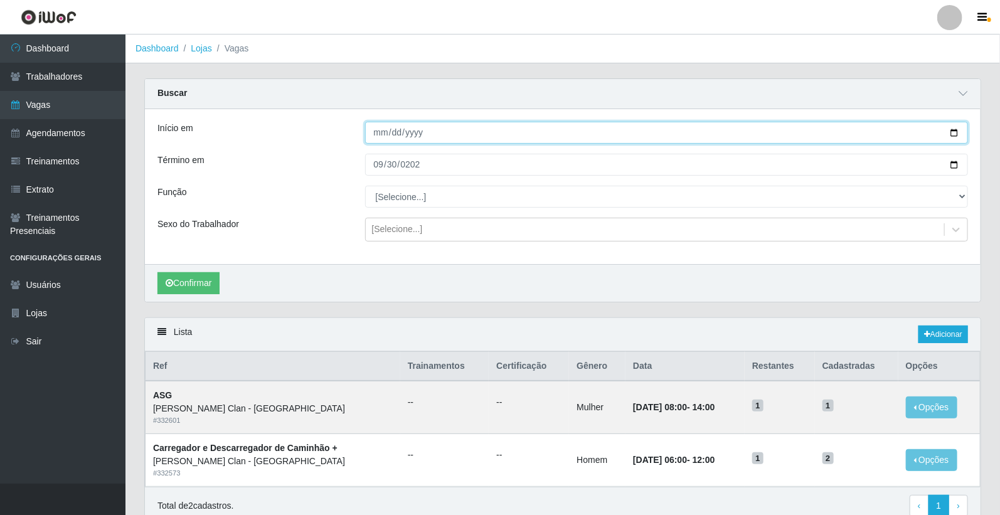
click at [384, 129] on input "2025-09-30" at bounding box center [666, 133] width 603 height 22
type input "2025-09-29"
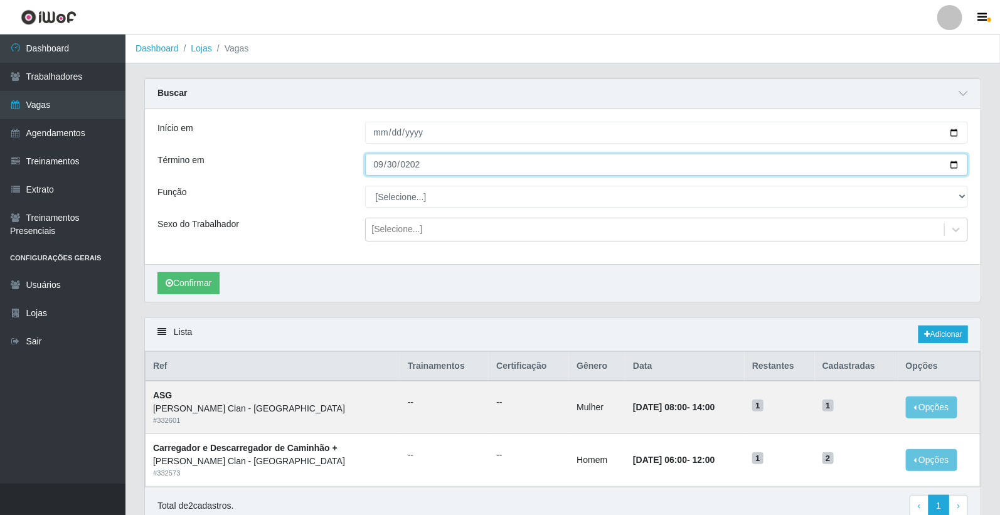
click at [384, 168] on input "2025-09-30" at bounding box center [666, 165] width 603 height 22
type input "2025-09-29"
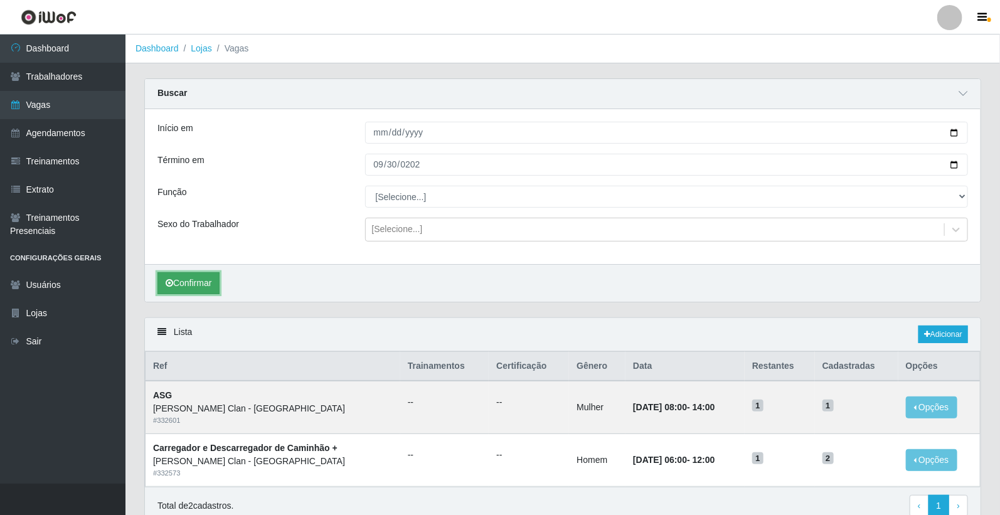
click at [193, 292] on button "Confirmar" at bounding box center [188, 283] width 62 height 22
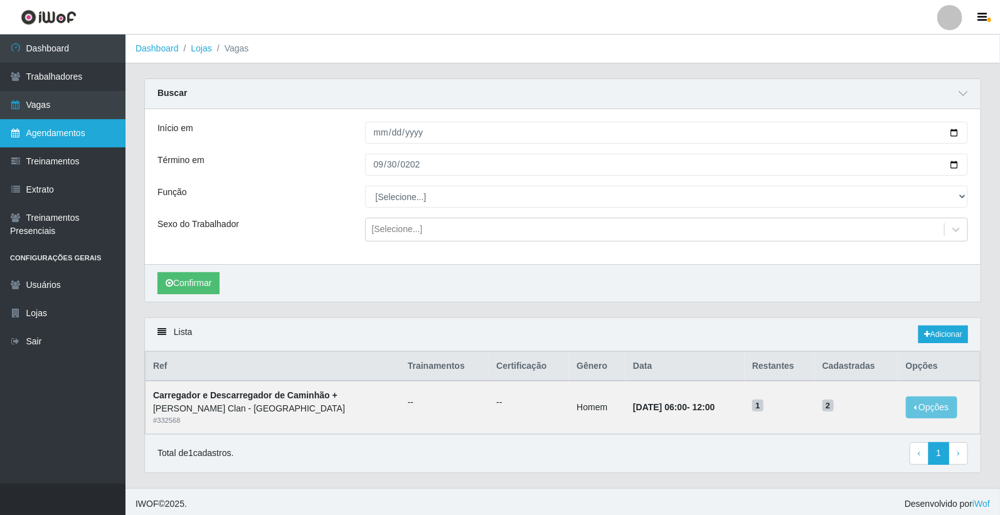
click at [57, 126] on link "Agendamentos" at bounding box center [62, 133] width 125 height 28
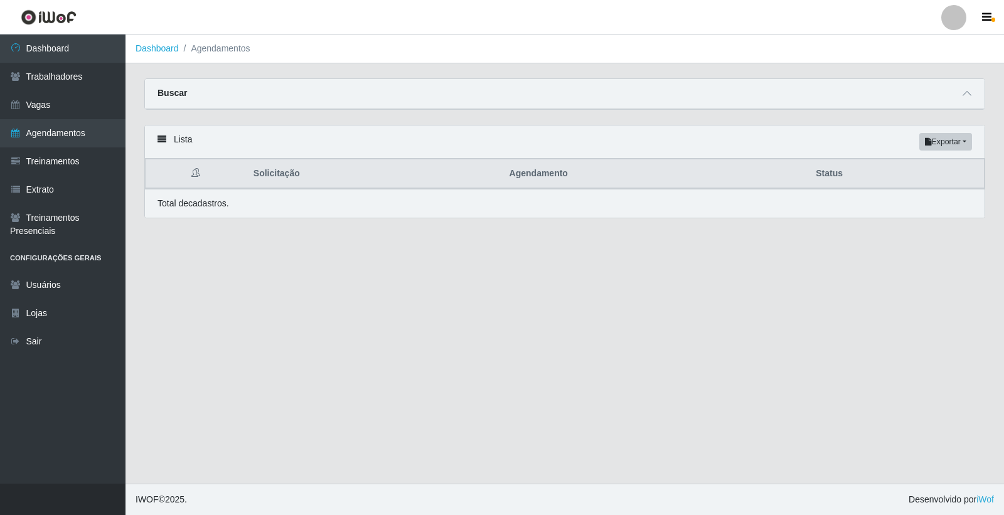
click at [975, 93] on div "Buscar" at bounding box center [564, 94] width 839 height 30
click at [968, 95] on icon at bounding box center [966, 93] width 9 height 9
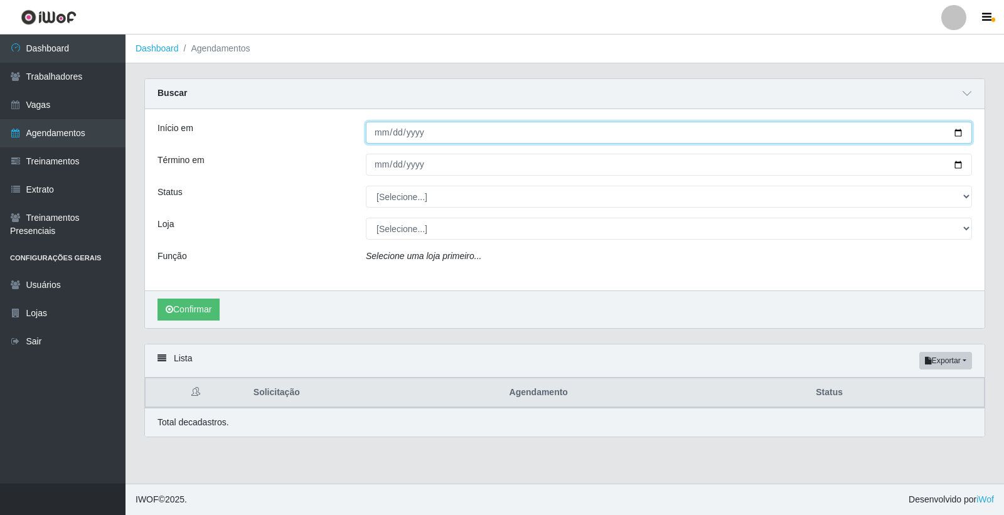
click at [384, 133] on input "Início em" at bounding box center [669, 133] width 606 height 22
type input "2025-09-29"
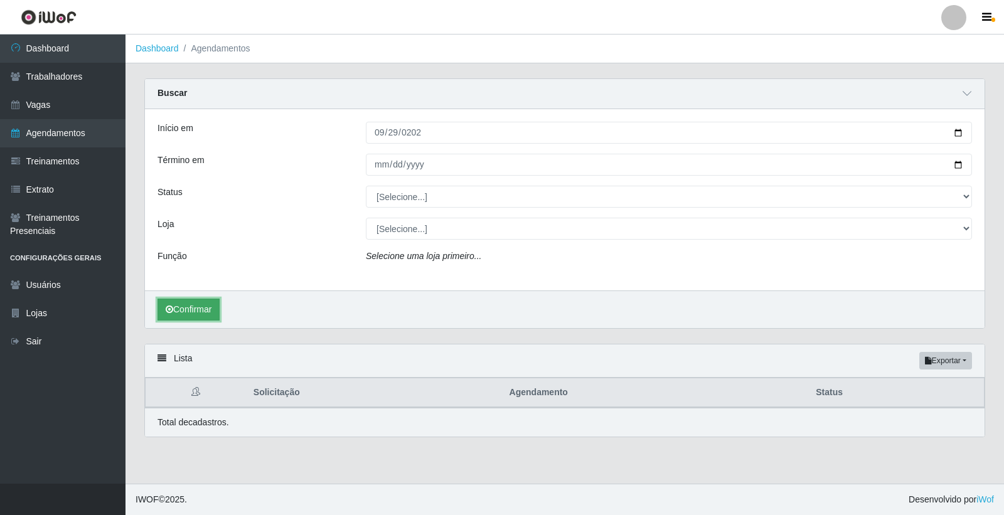
click at [216, 306] on button "Confirmar" at bounding box center [188, 310] width 62 height 22
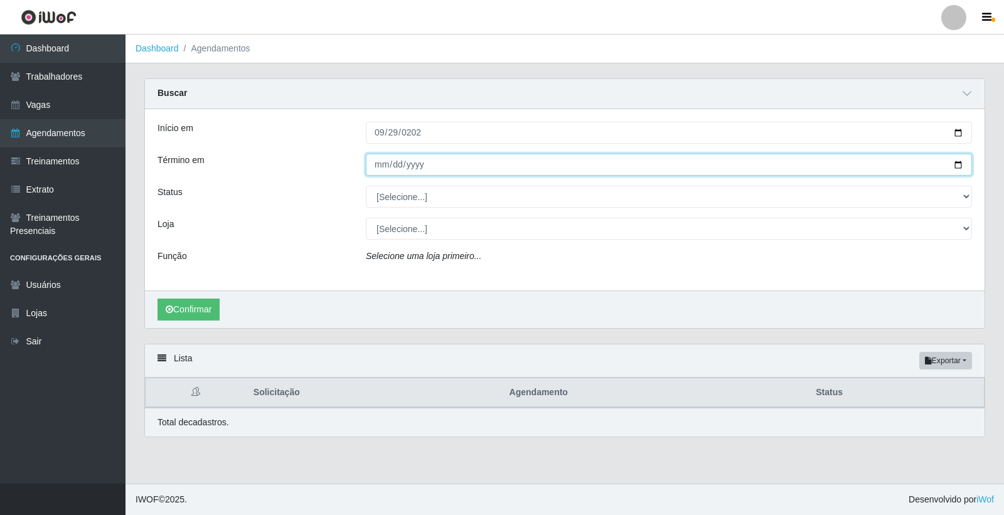
click at [371, 164] on input "Término em" at bounding box center [669, 165] width 606 height 22
type input "2025-09-29"
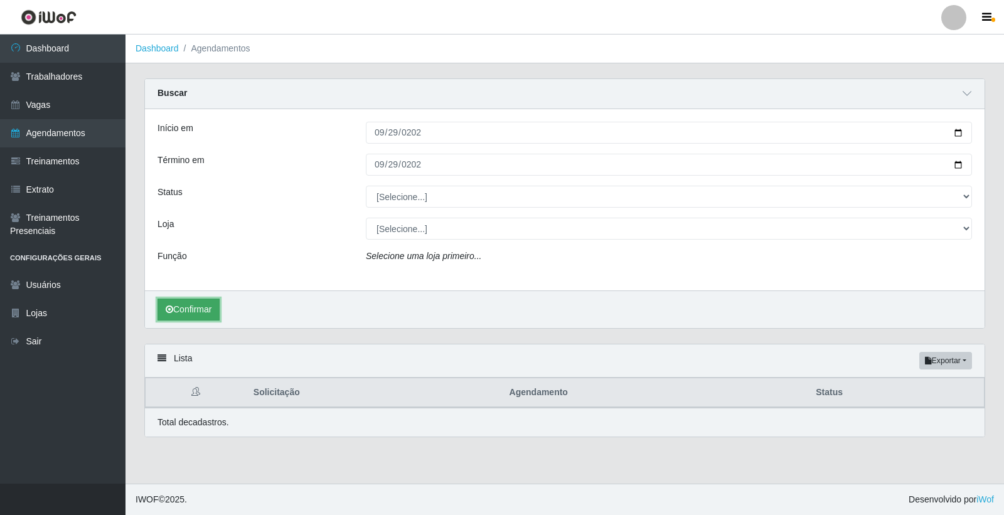
click at [217, 306] on button "Confirmar" at bounding box center [188, 310] width 62 height 22
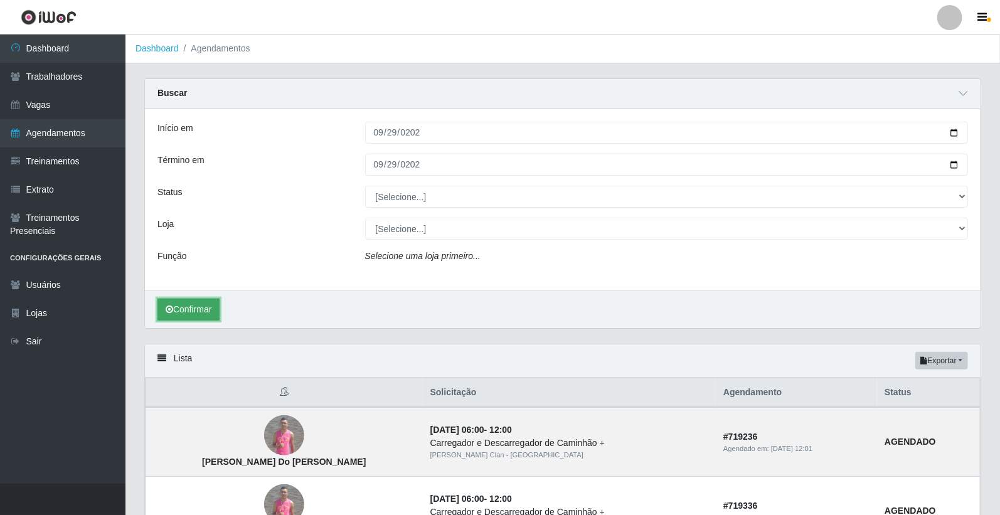
click at [157, 299] on button "Confirmar" at bounding box center [188, 310] width 62 height 22
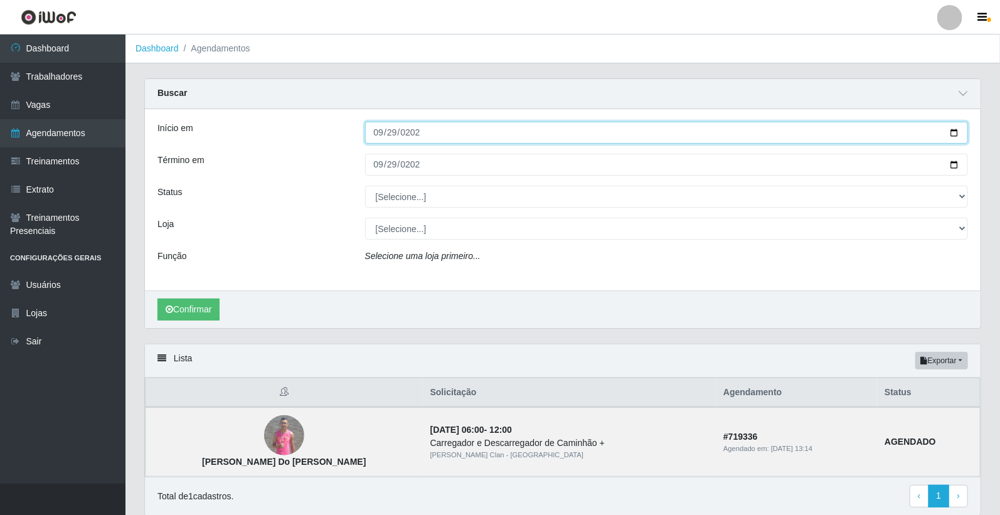
click at [381, 136] on input "2025-09-29" at bounding box center [666, 133] width 603 height 22
type input "2025-09-28"
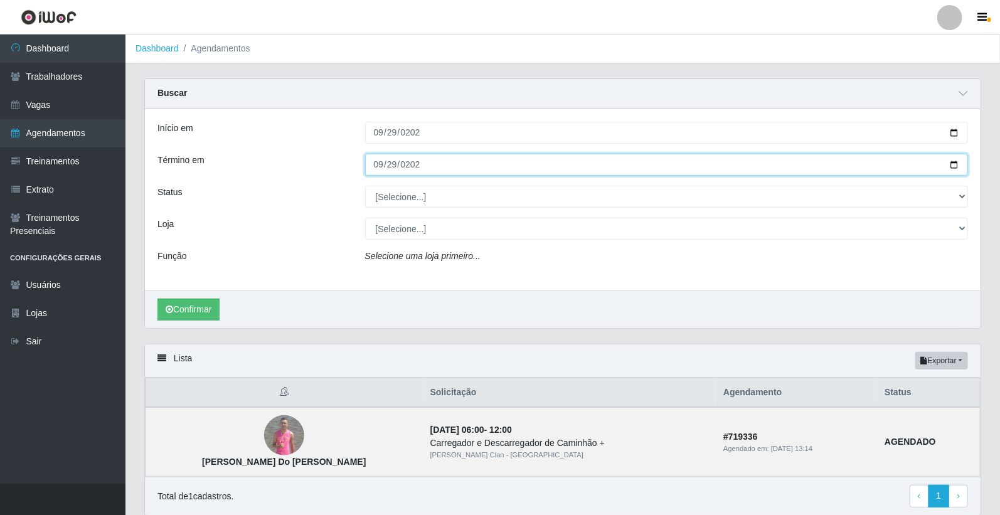
click at [373, 167] on input "2025-09-29" at bounding box center [666, 165] width 603 height 22
type input "2025-09-28"
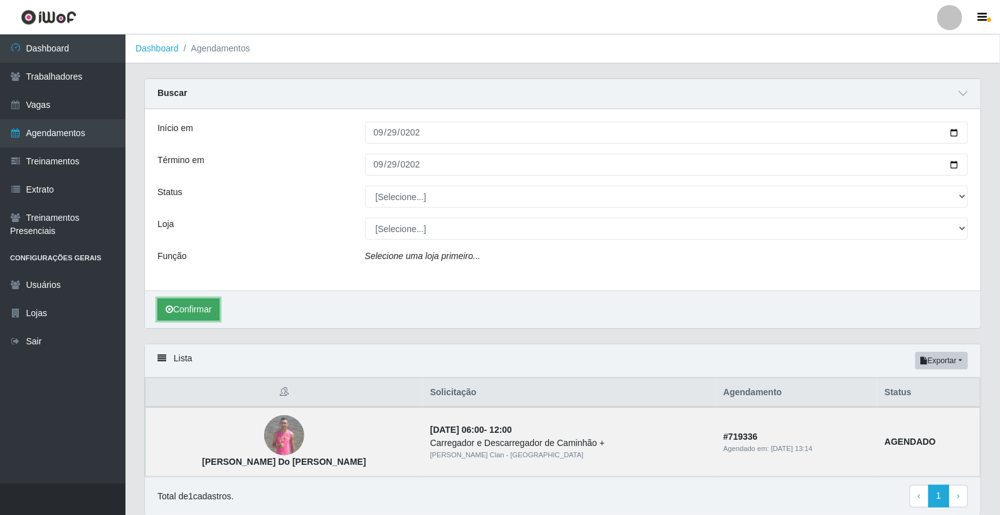
click at [197, 304] on button "Confirmar" at bounding box center [188, 310] width 62 height 22
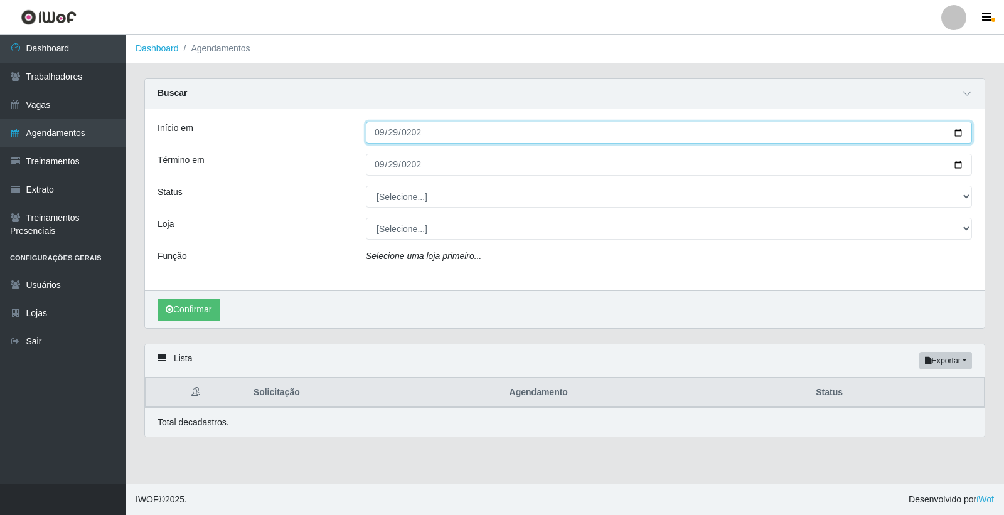
click at [376, 129] on input "2025-09-28" at bounding box center [669, 133] width 606 height 22
type input "2025-09-27"
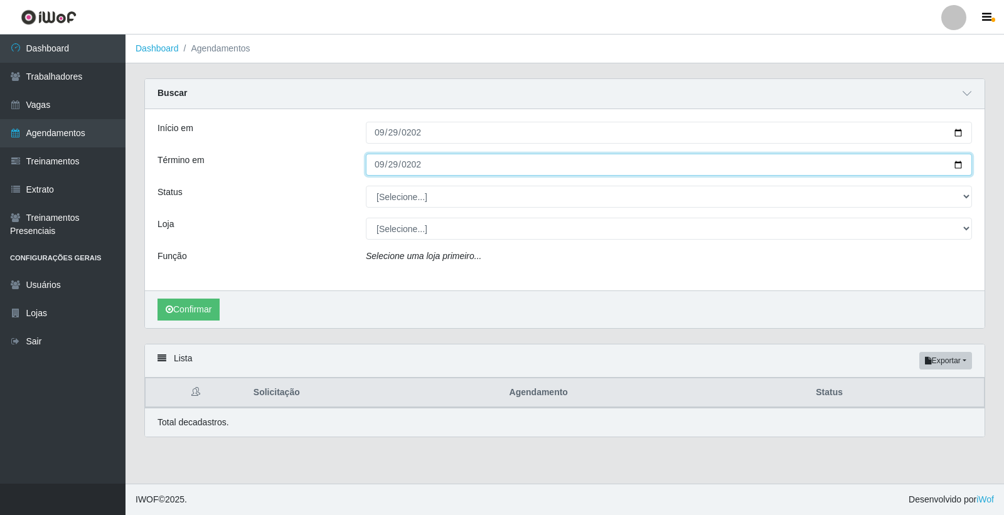
click at [383, 161] on input "2025-09-28" at bounding box center [669, 165] width 606 height 22
type input "2025-09-27"
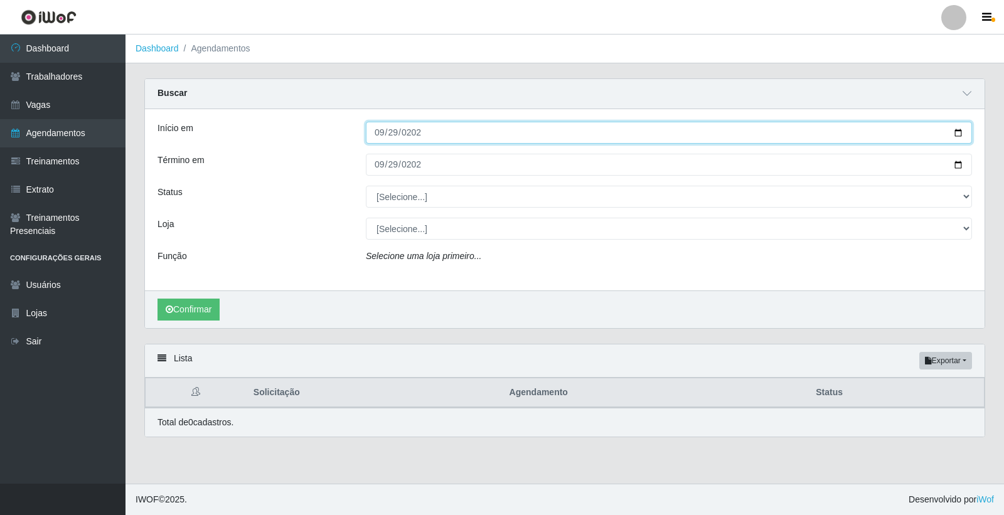
click at [381, 133] on input "2025-09-27" at bounding box center [669, 133] width 606 height 22
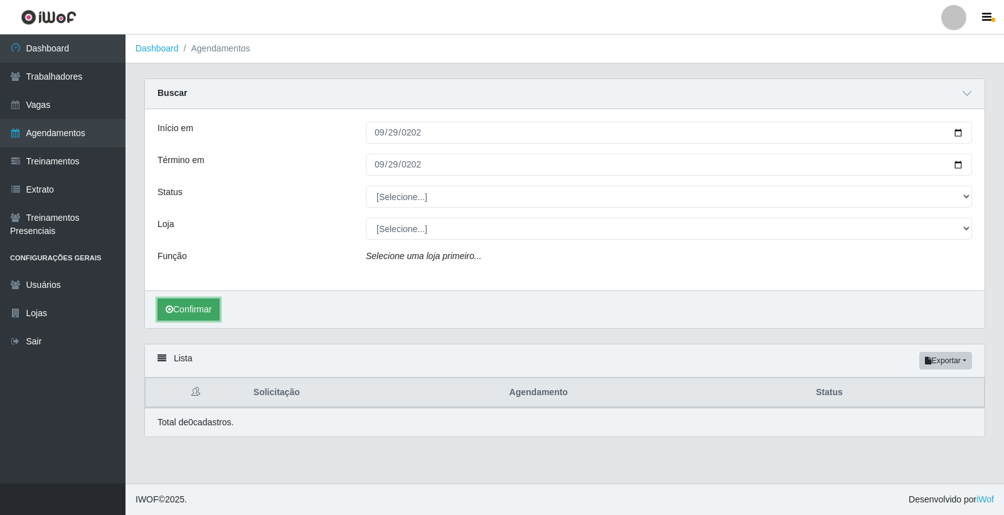
click at [182, 305] on button "Confirmar" at bounding box center [188, 310] width 62 height 22
click at [183, 305] on button "Confirmar" at bounding box center [188, 310] width 62 height 22
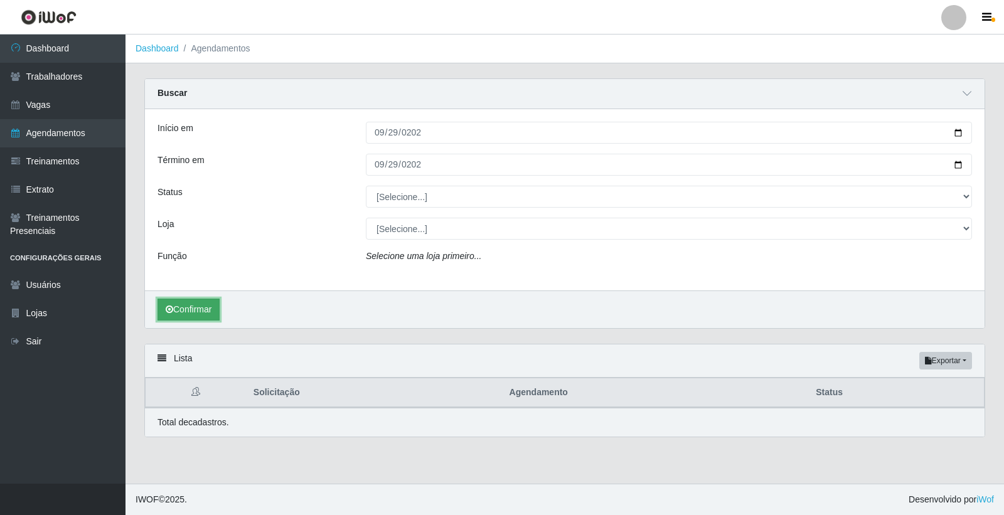
click at [183, 305] on button "Confirmar" at bounding box center [188, 310] width 62 height 22
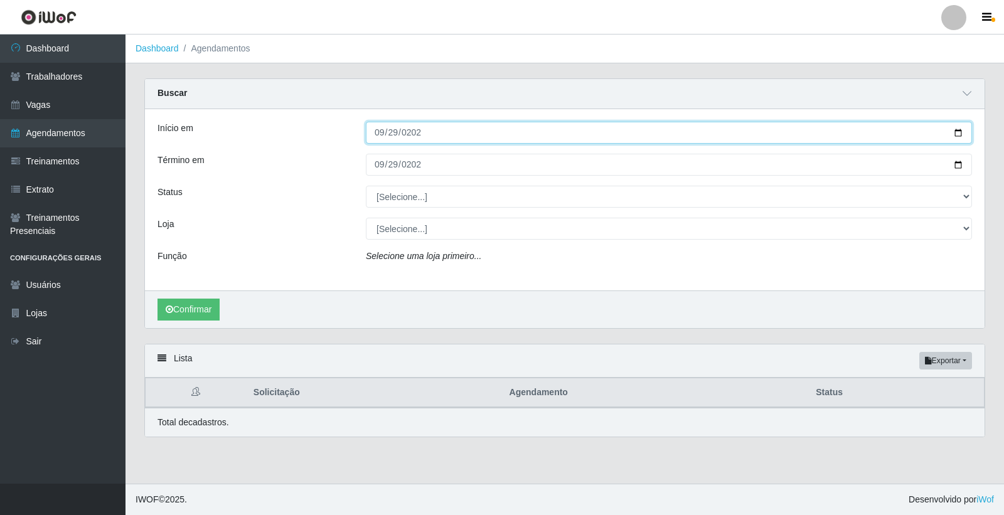
click at [381, 132] on input "2025-09-27" at bounding box center [669, 133] width 606 height 22
type input "2025-09-26"
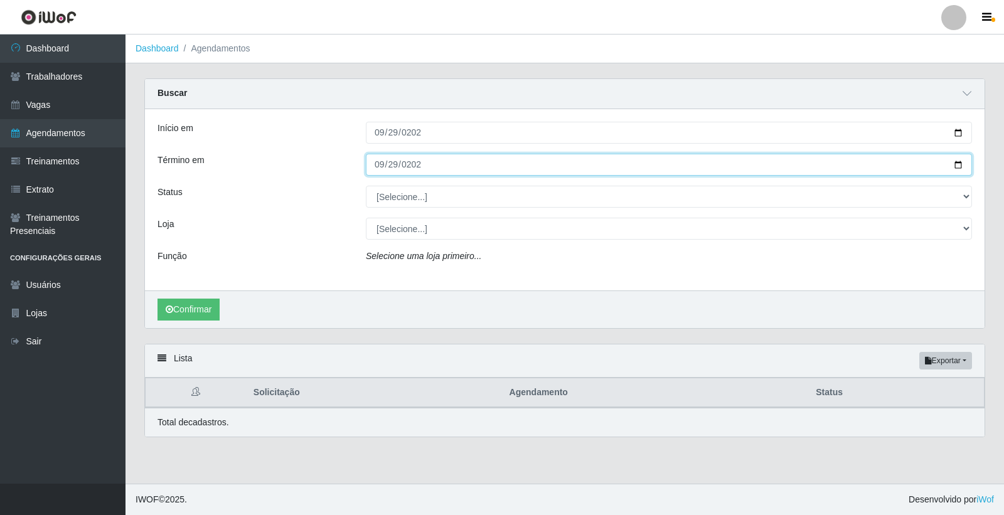
click at [383, 163] on input "2025-09-27" at bounding box center [669, 165] width 606 height 22
type input "2025-09-26"
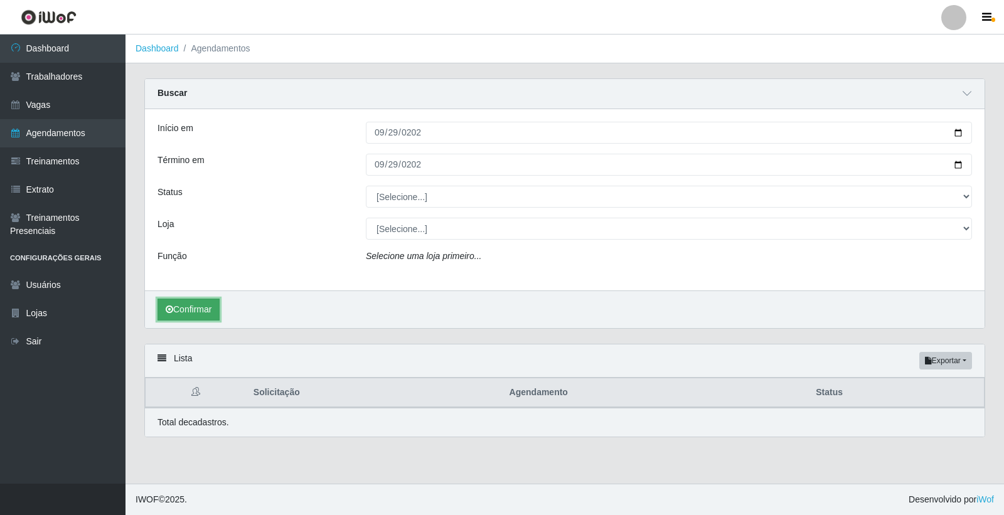
click at [180, 308] on button "Confirmar" at bounding box center [188, 310] width 62 height 22
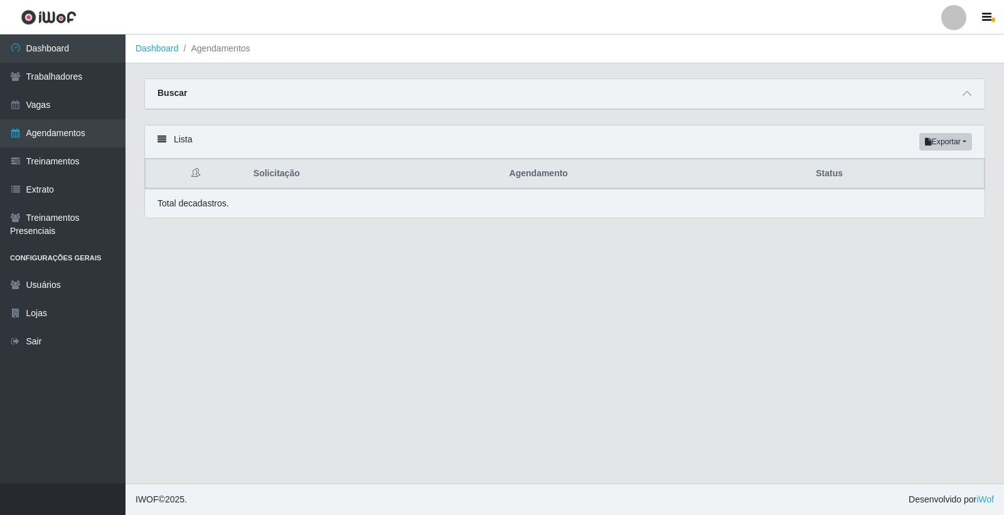
click at [981, 95] on div "Buscar" at bounding box center [564, 94] width 839 height 30
click at [960, 94] on span at bounding box center [966, 94] width 15 height 14
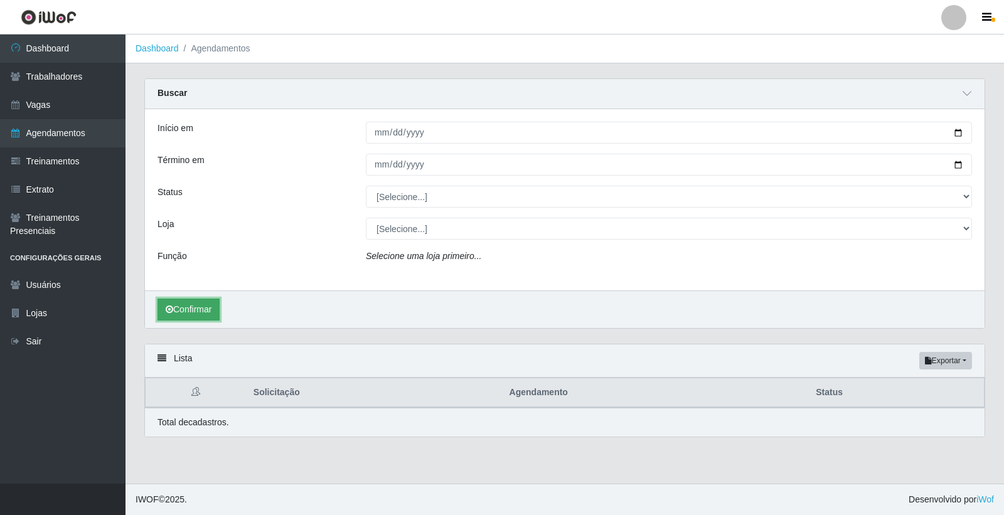
click at [195, 305] on button "Confirmar" at bounding box center [188, 310] width 62 height 22
click at [196, 304] on button "Confirmar" at bounding box center [188, 310] width 62 height 22
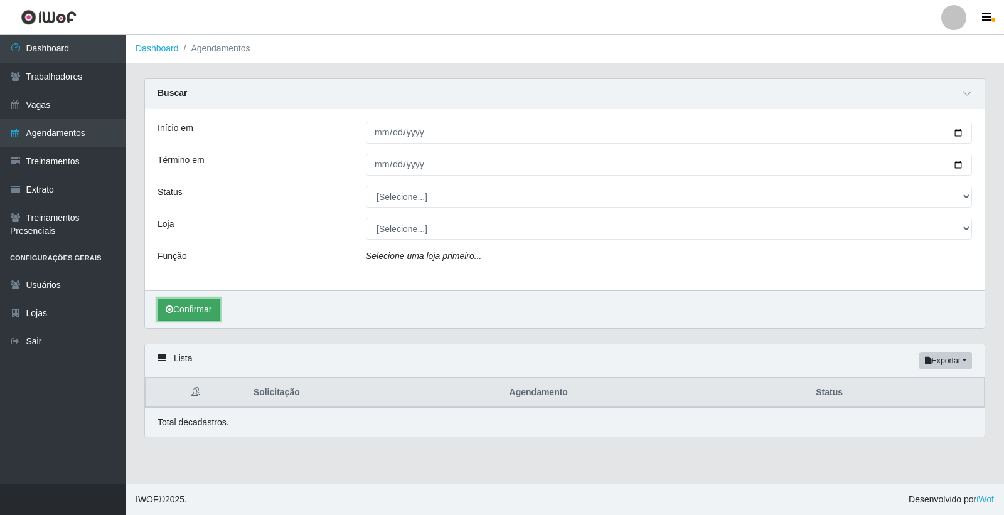
click at [196, 304] on button "Confirmar" at bounding box center [188, 310] width 62 height 22
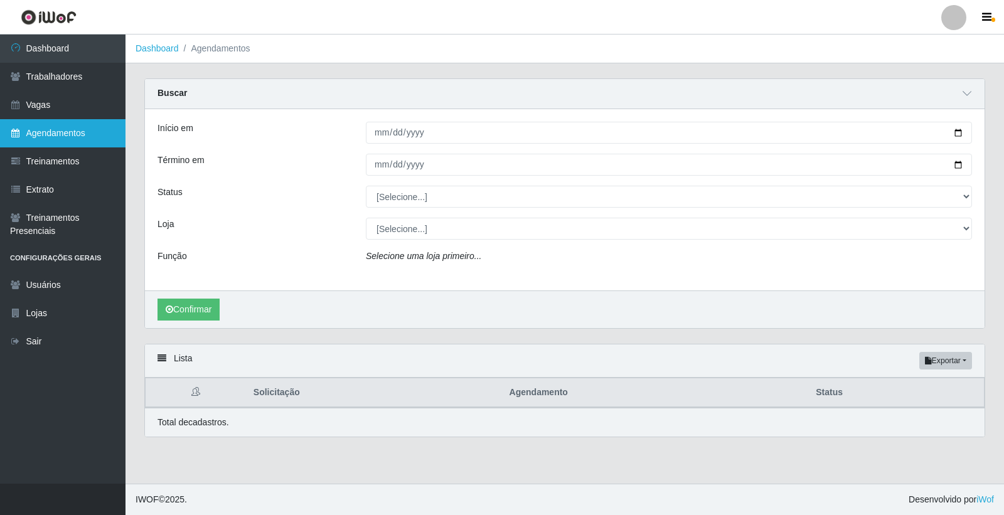
click at [78, 126] on link "Agendamentos" at bounding box center [62, 133] width 125 height 28
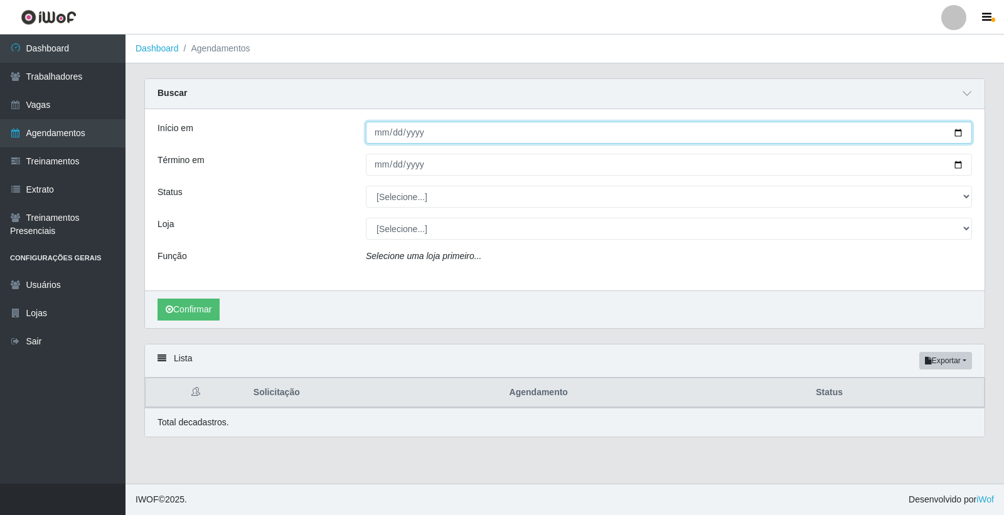
click at [386, 130] on input "Início em" at bounding box center [669, 133] width 606 height 22
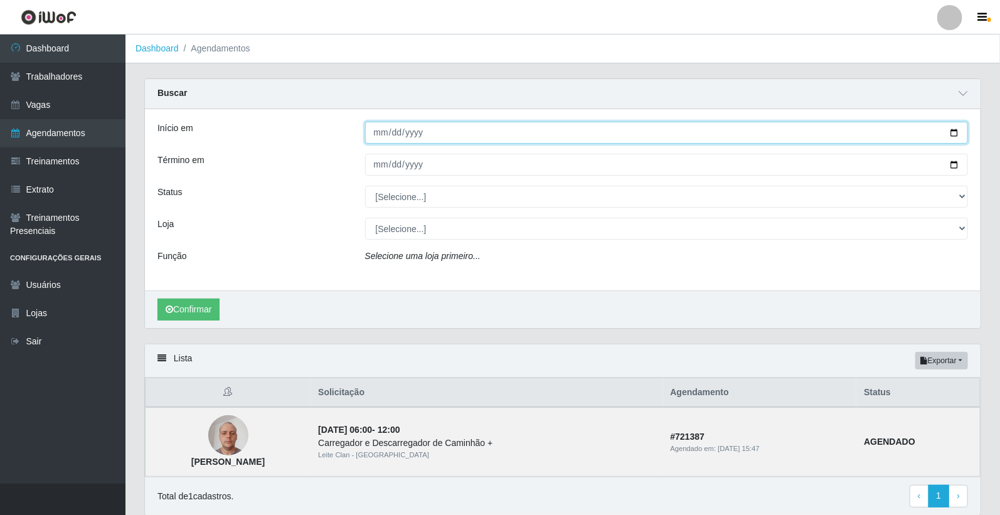
click at [157, 299] on button "Confirmar" at bounding box center [188, 310] width 62 height 22
click at [388, 130] on input "Início em" at bounding box center [666, 133] width 603 height 22
type input "[DATE]"
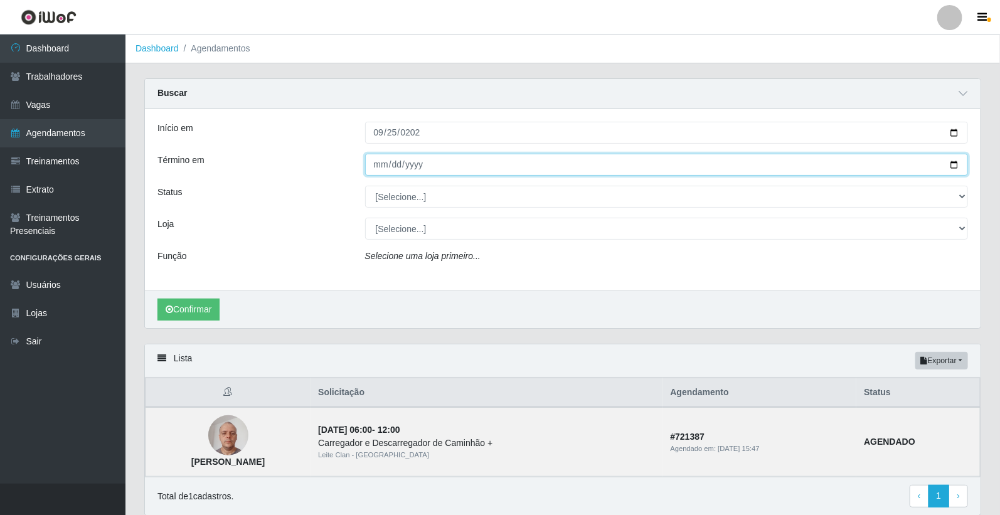
click at [373, 161] on input "Término em" at bounding box center [666, 165] width 603 height 22
type input "[DATE]"
click at [157, 299] on button "Confirmar" at bounding box center [188, 310] width 62 height 22
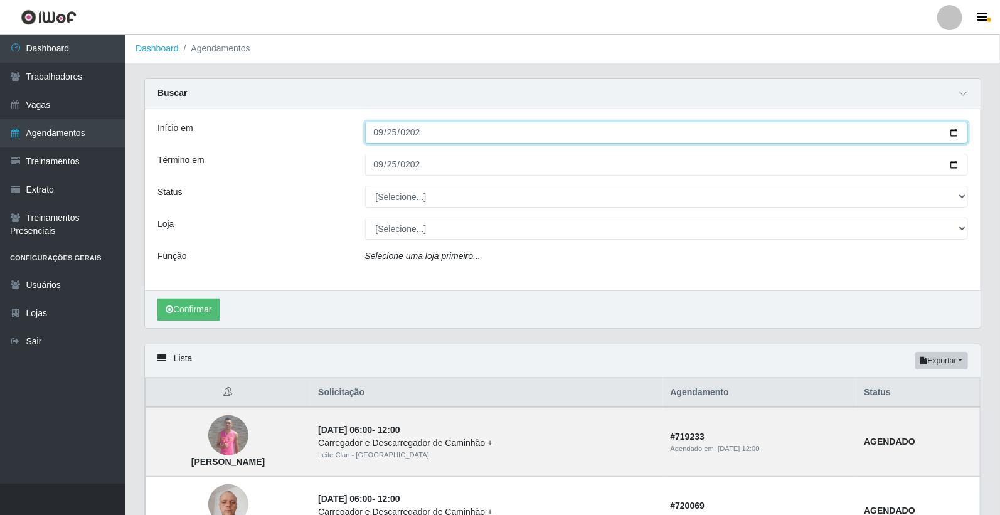
drag, startPoint x: 452, startPoint y: 132, endPoint x: 430, endPoint y: 159, distance: 35.7
click at [425, 154] on div "Início em [DATE] Término em [DATE] Status [Selecione...] AGENDADO AGUARDANDO LI…" at bounding box center [563, 199] width 836 height 181
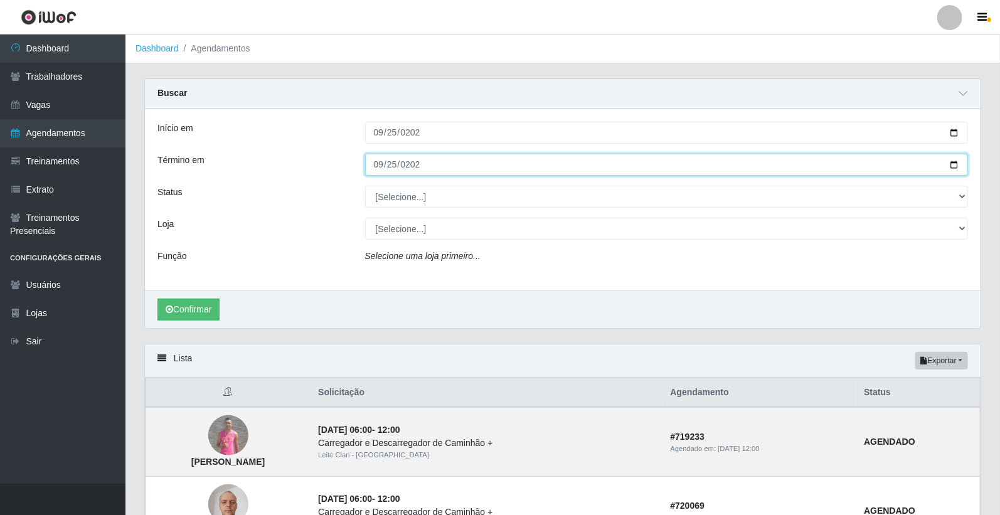
click at [432, 169] on input "[DATE]" at bounding box center [666, 165] width 603 height 22
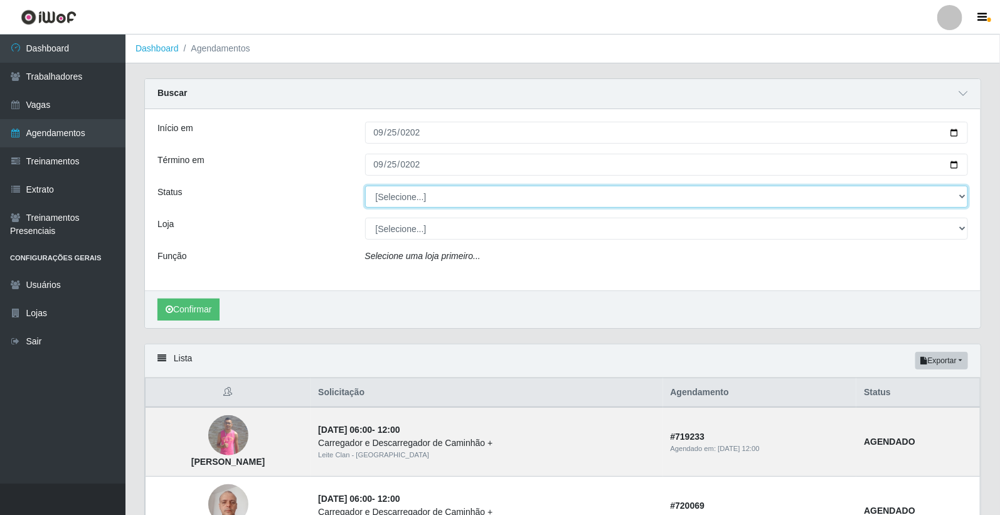
click at [425, 201] on select "[Selecione...] AGENDADO AGUARDANDO LIBERAR EM ANDAMENTO EM REVISÃO FINALIZADO C…" at bounding box center [666, 197] width 603 height 22
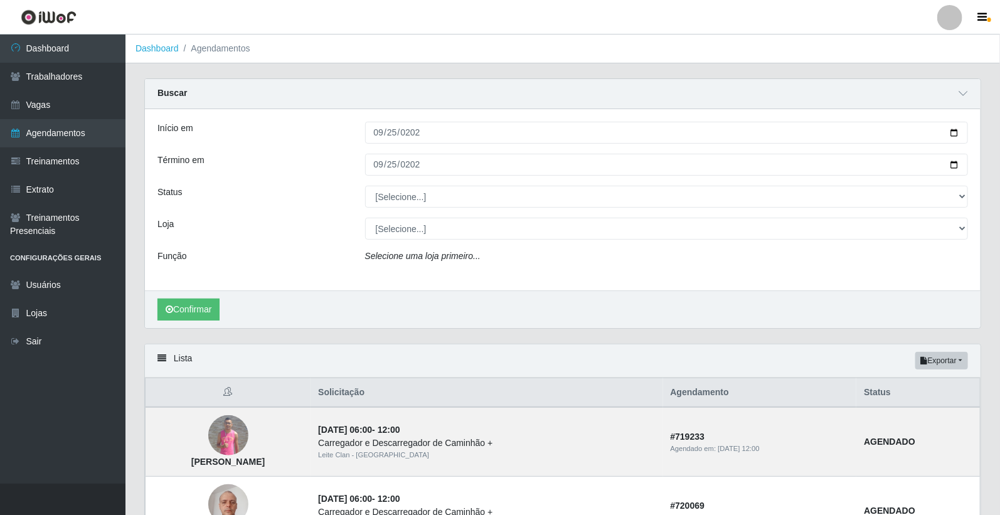
click at [247, 195] on div "Status" at bounding box center [252, 197] width 208 height 22
click at [693, 437] on td "# 719233 Agendado em: [DATE] 12:00" at bounding box center [760, 442] width 194 height 70
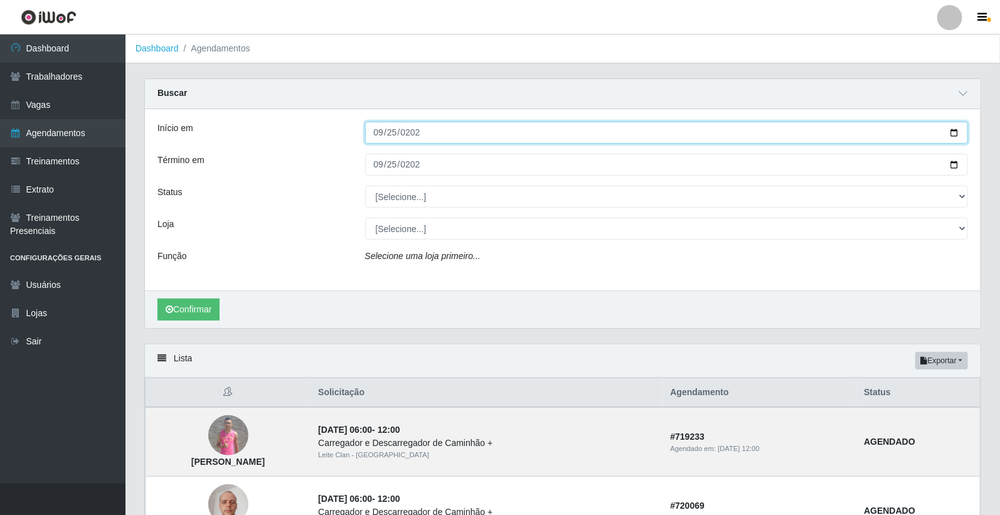
click at [378, 133] on input "[DATE]" at bounding box center [666, 133] width 603 height 22
type input "[DATE]"
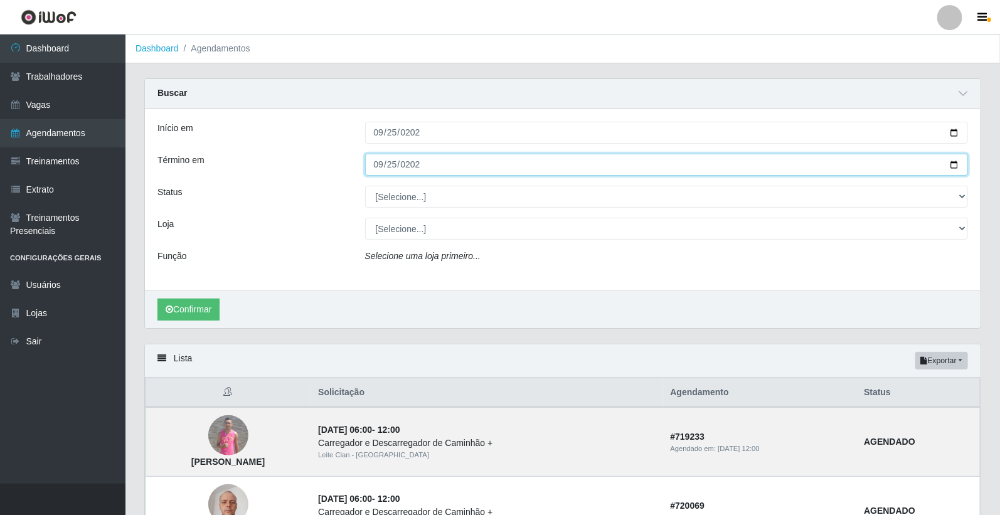
click at [376, 161] on input "[DATE]" at bounding box center [666, 165] width 603 height 22
type input "[DATE]"
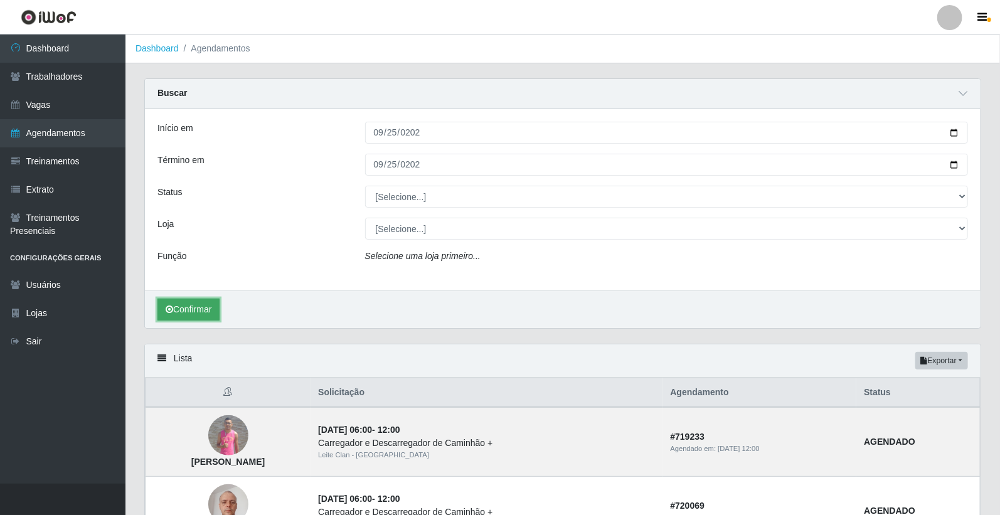
click at [201, 312] on button "Confirmar" at bounding box center [188, 310] width 62 height 22
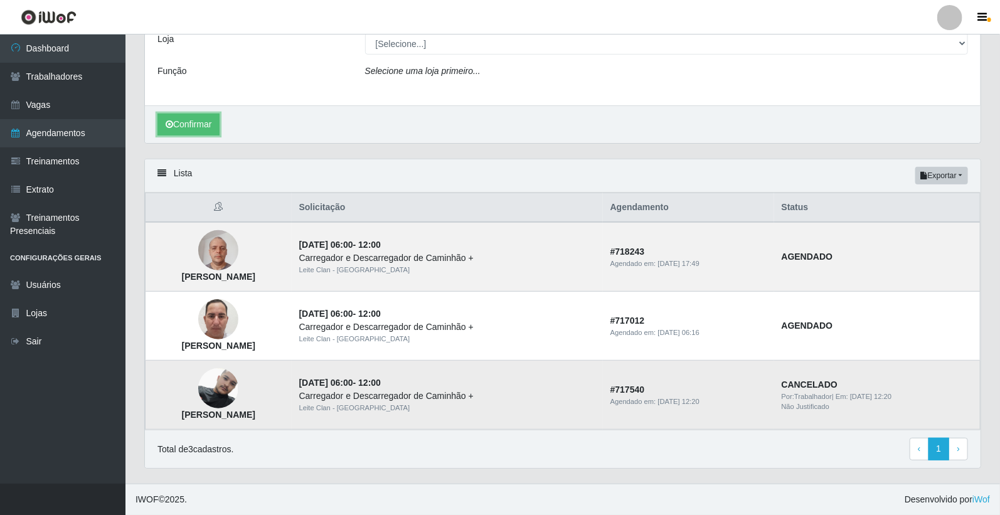
scroll to position [116, 0]
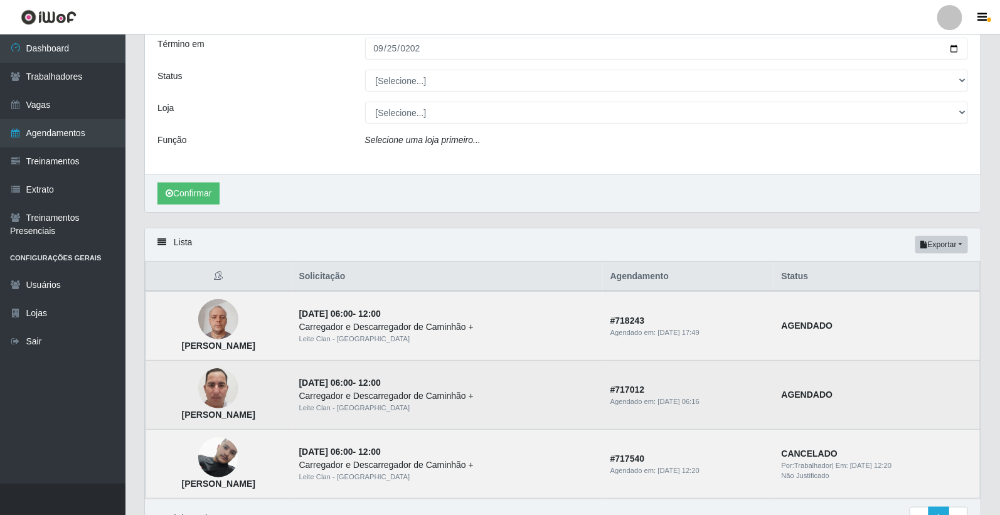
drag, startPoint x: 684, startPoint y: 406, endPoint x: 736, endPoint y: 403, distance: 52.1
click at [736, 403] on div "Agendado em: 26/08/2025, 06:16" at bounding box center [688, 401] width 156 height 11
click at [733, 410] on td "# 717012 Agendado em: 26/08/2025, 06:16" at bounding box center [688, 395] width 171 height 69
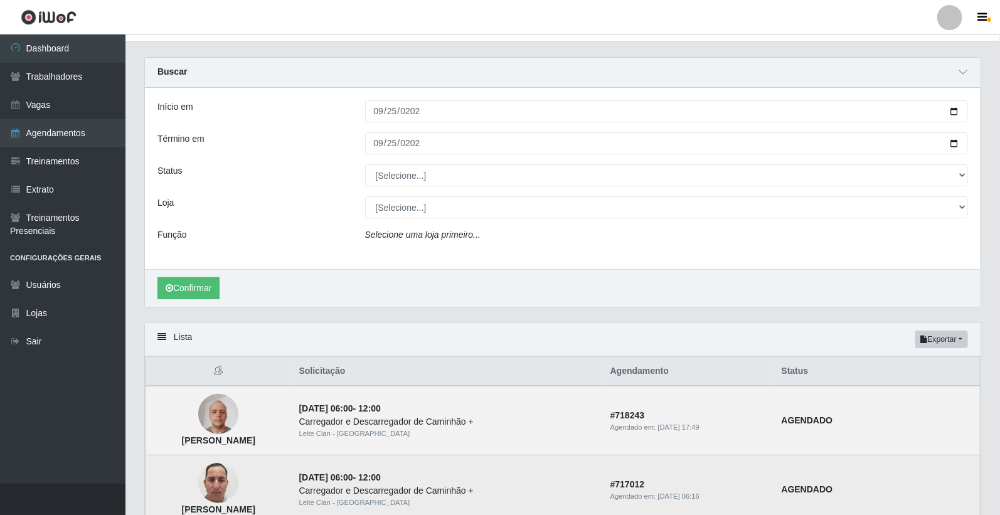
scroll to position [0, 0]
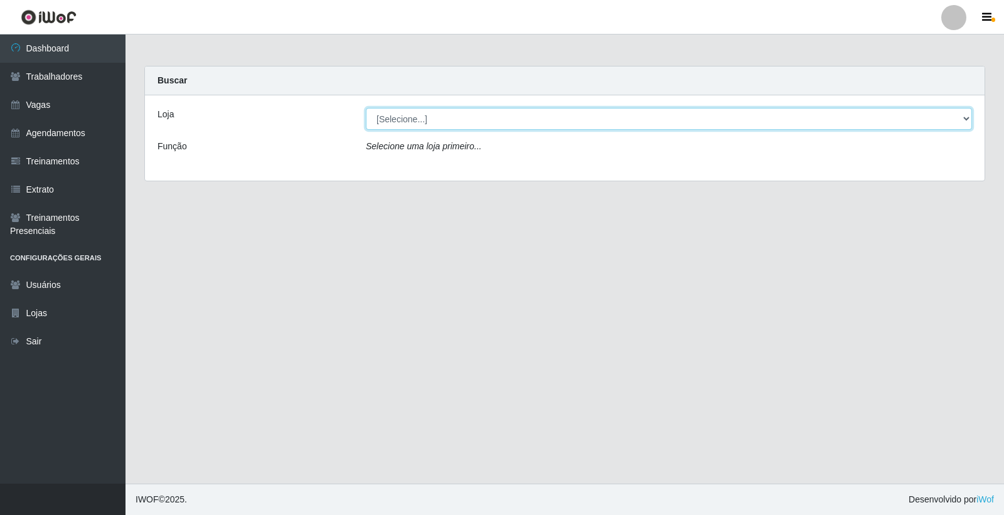
click at [409, 126] on select "[Selecione...] Leite Clan - [GEOGRAPHIC_DATA]" at bounding box center [669, 119] width 606 height 22
select select "452"
click at [366, 108] on select "[Selecione...] Leite Clan - [GEOGRAPHIC_DATA]" at bounding box center [669, 119] width 606 height 22
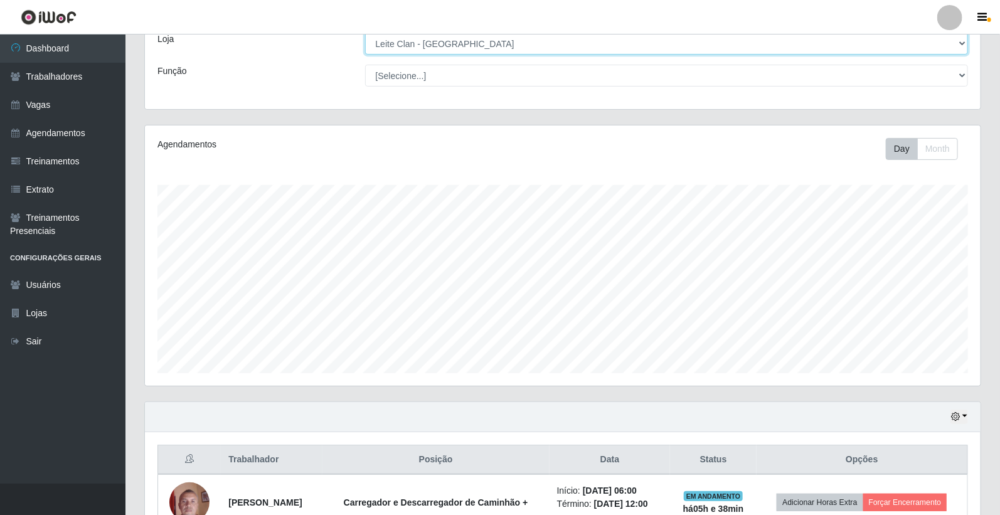
scroll to position [207, 0]
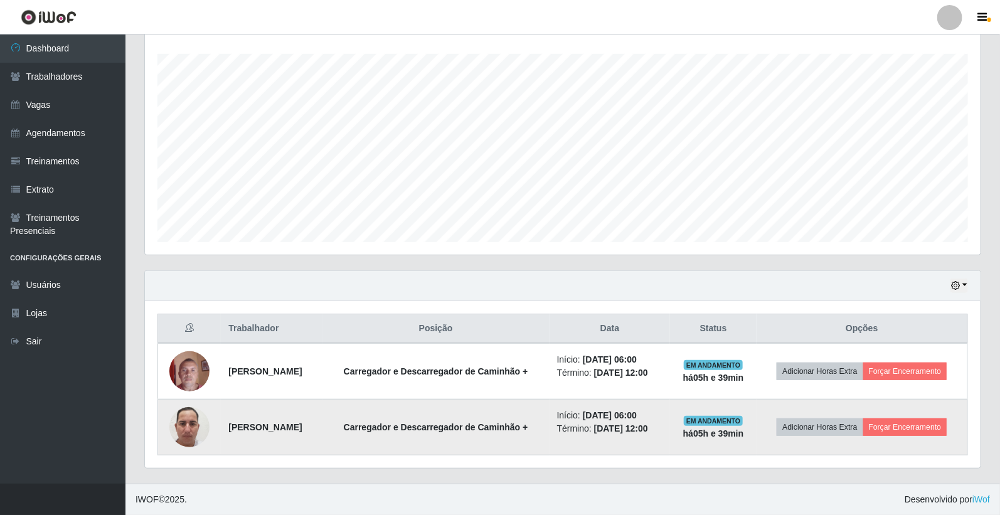
click at [189, 415] on img at bounding box center [189, 427] width 40 height 89
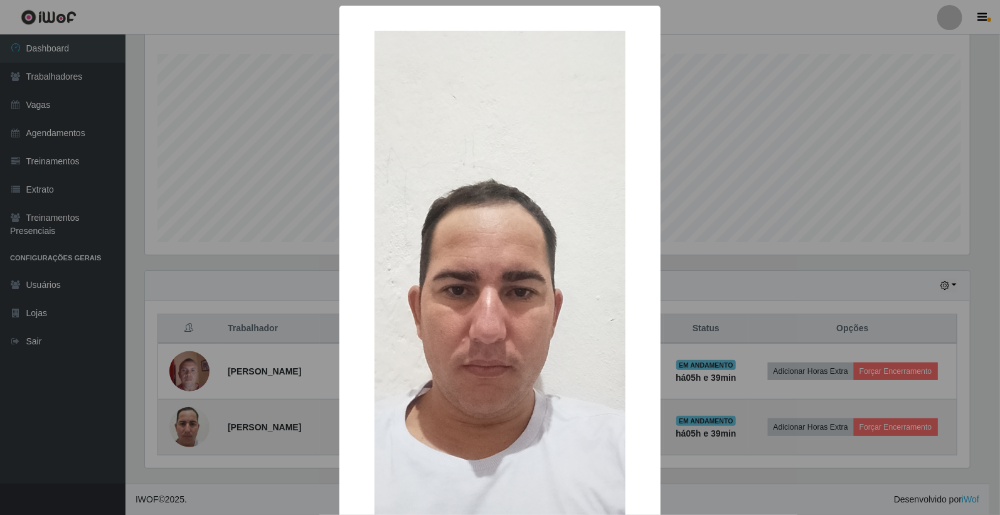
scroll to position [260, 828]
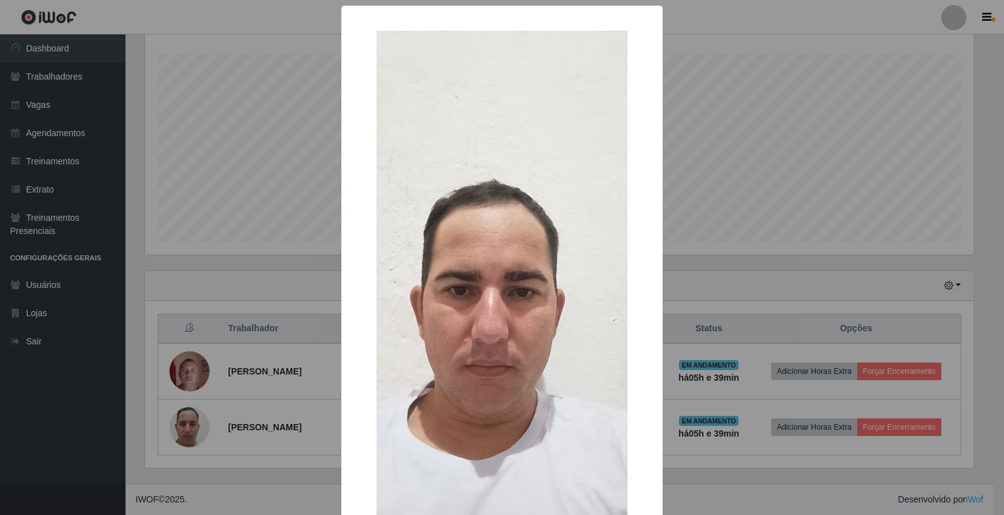
click at [247, 361] on div "× OK Cancel" at bounding box center [502, 257] width 1004 height 515
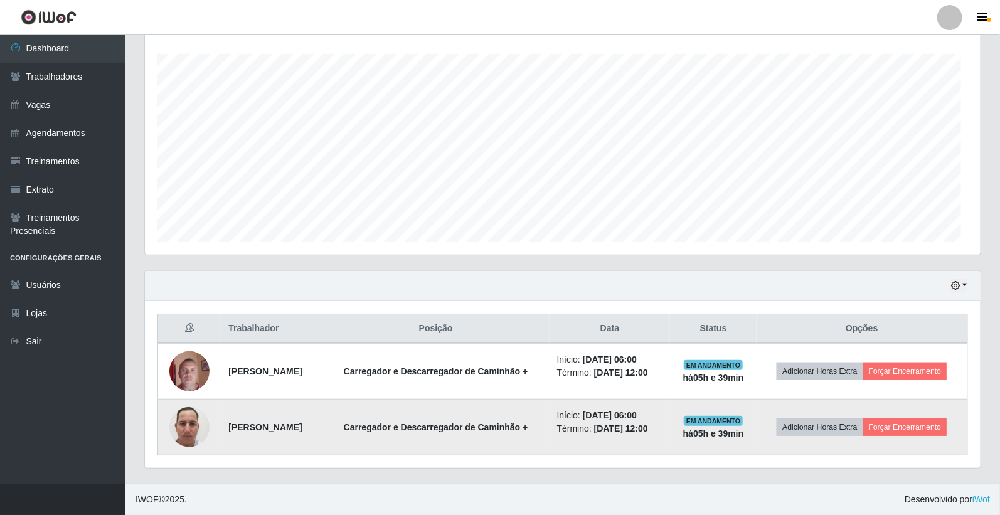
scroll to position [260, 836]
click at [231, 428] on strong "[PERSON_NAME]" at bounding box center [264, 427] width 73 height 10
copy strong "[PERSON_NAME]"
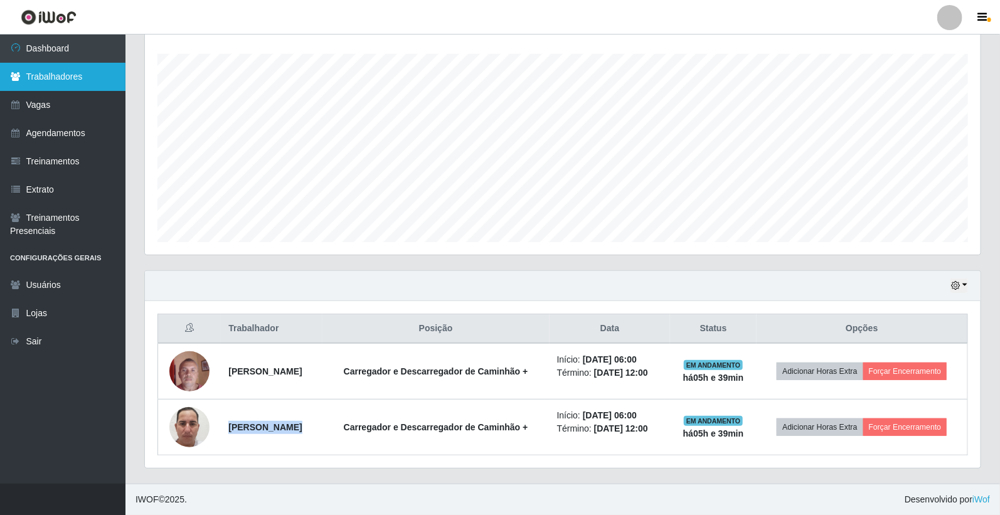
click at [51, 73] on link "Trabalhadores" at bounding box center [62, 77] width 125 height 28
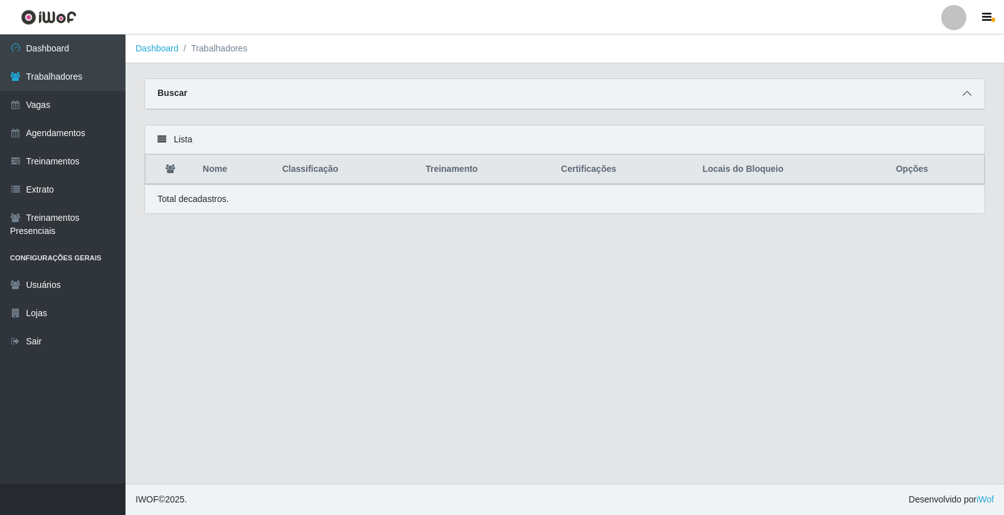
click at [973, 90] on span at bounding box center [966, 94] width 15 height 14
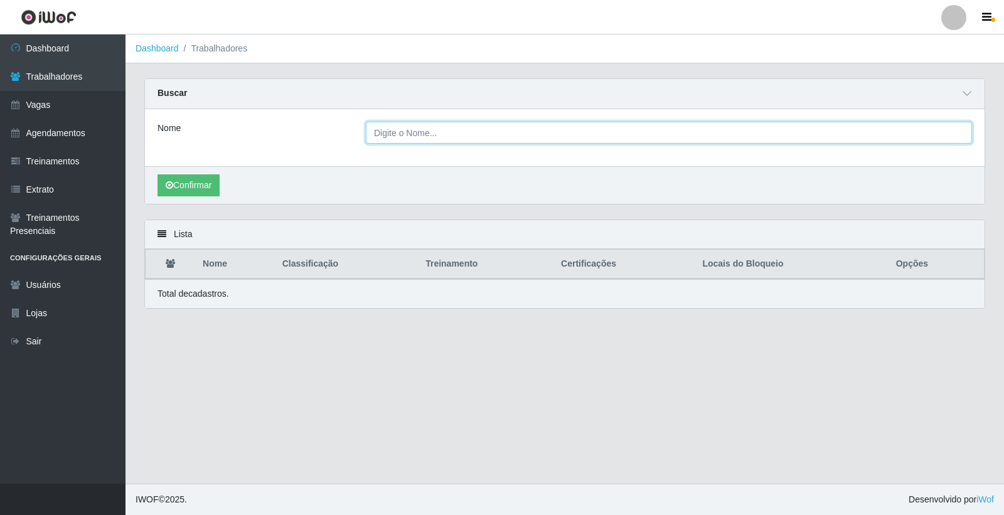
click at [605, 133] on input "Nome" at bounding box center [669, 133] width 606 height 22
paste input "[PERSON_NAME]"
type input "[PERSON_NAME]"
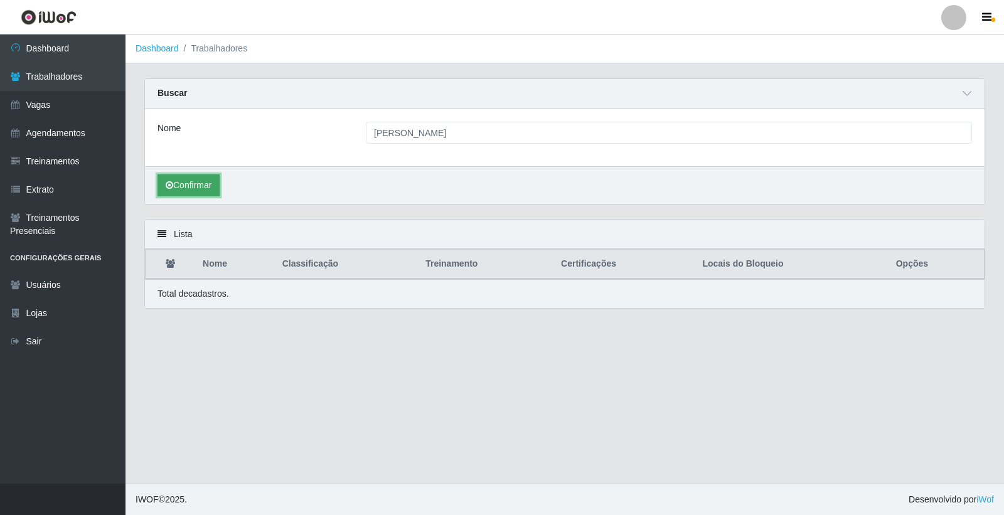
click at [189, 184] on button "Confirmar" at bounding box center [188, 185] width 62 height 22
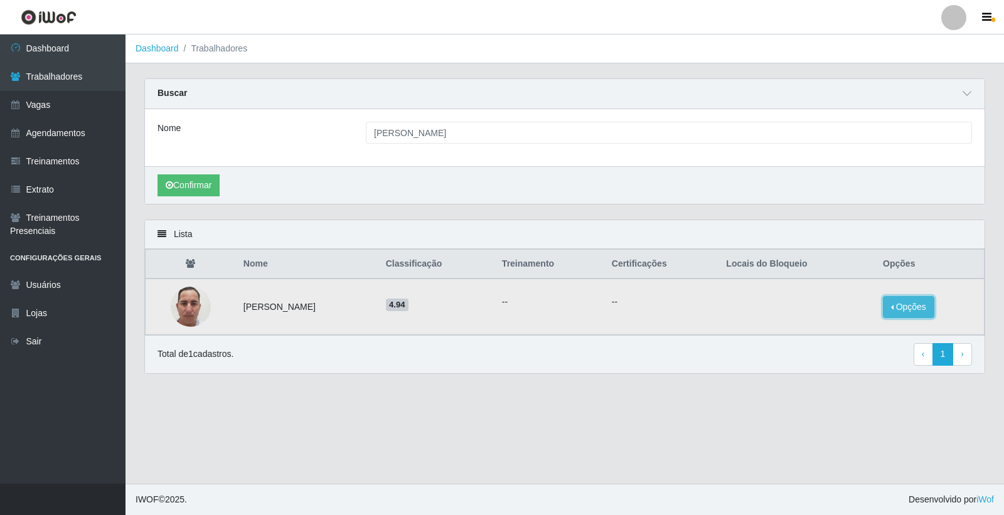
click at [901, 306] on button "Opções" at bounding box center [908, 307] width 51 height 22
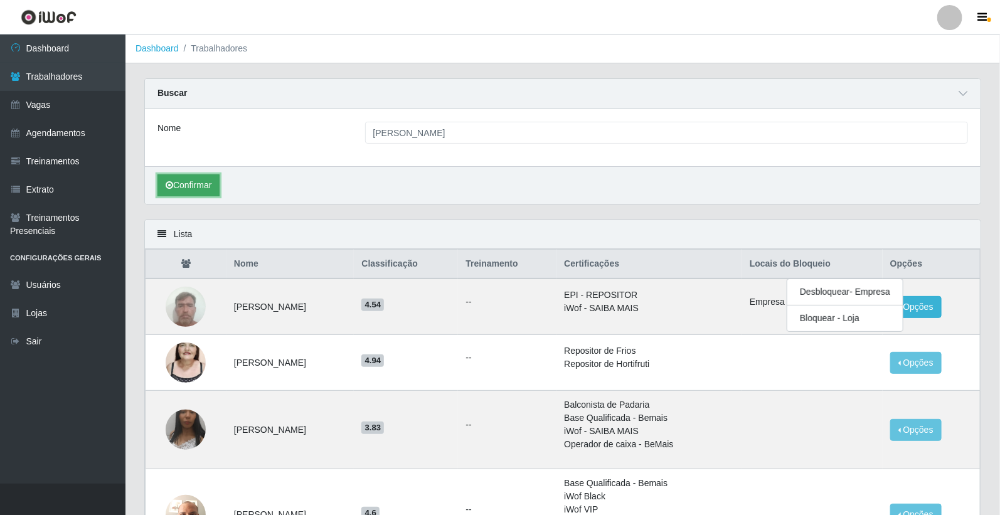
click at [208, 190] on button "Confirmar" at bounding box center [188, 185] width 62 height 22
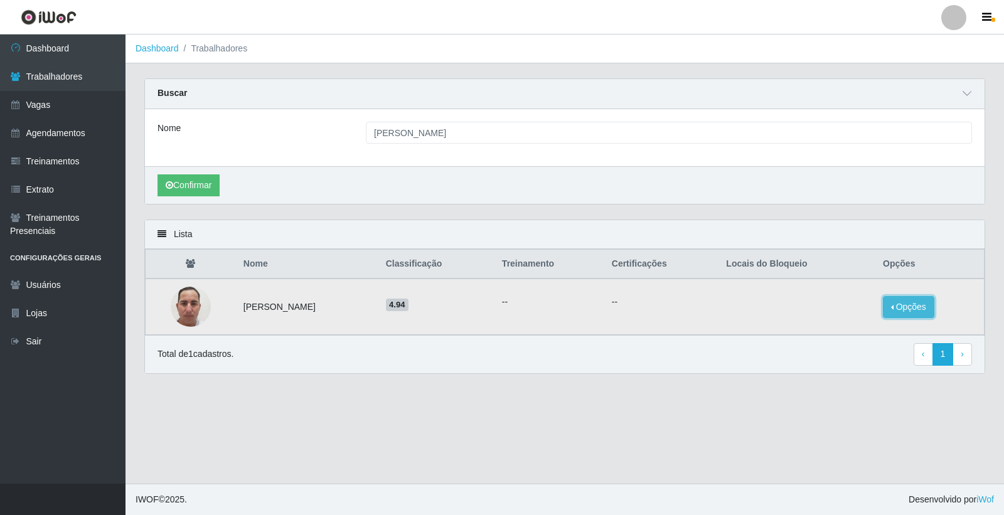
click at [898, 312] on button "Opções" at bounding box center [908, 307] width 51 height 22
click at [704, 484] on footer "IWOF © 2025 . Desenvolvido por iWof" at bounding box center [564, 499] width 878 height 31
click at [760, 444] on main "Dashboard Trabalhadores Carregando... Buscar Nome Lucas Aguiar Brito Confirmar …" at bounding box center [564, 259] width 878 height 449
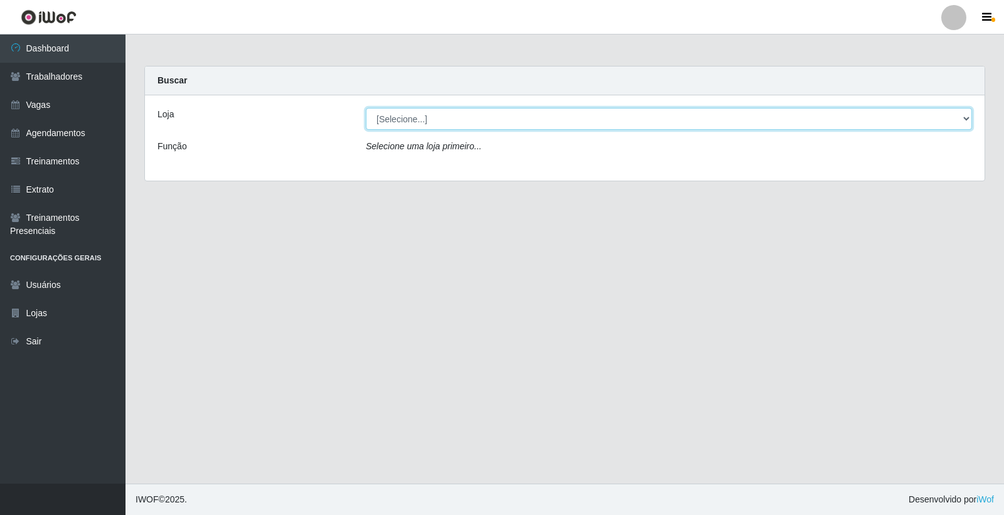
click at [428, 116] on select "[Selecione...] Leite Clan - [GEOGRAPHIC_DATA]" at bounding box center [669, 119] width 606 height 22
select select "452"
click at [366, 108] on select "[Selecione...] Leite Clan - [GEOGRAPHIC_DATA]" at bounding box center [669, 119] width 606 height 22
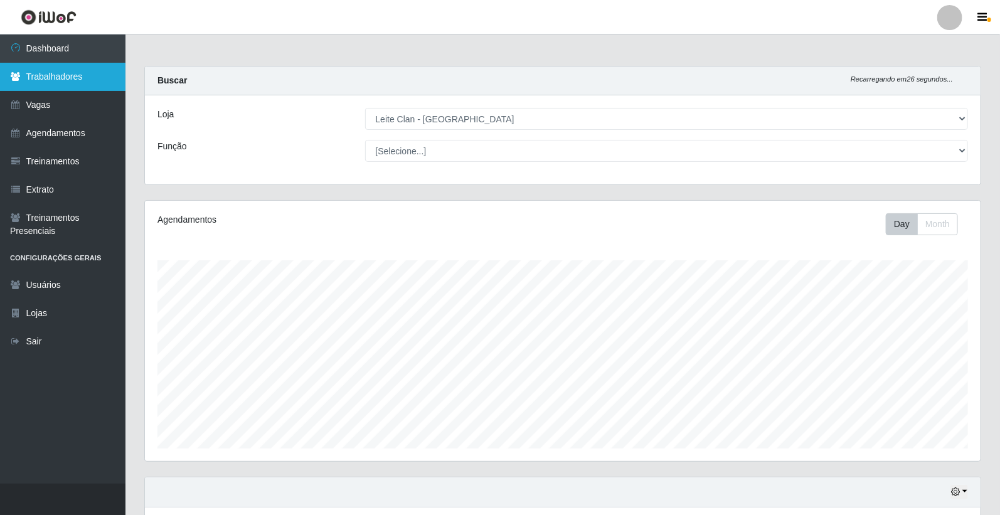
click at [65, 85] on link "Trabalhadores" at bounding box center [62, 77] width 125 height 28
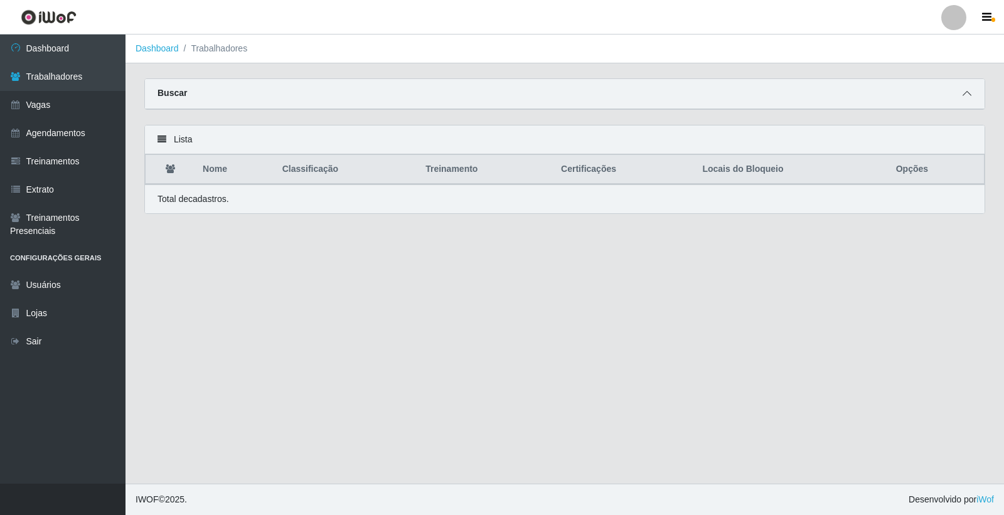
click at [967, 93] on icon at bounding box center [966, 93] width 9 height 9
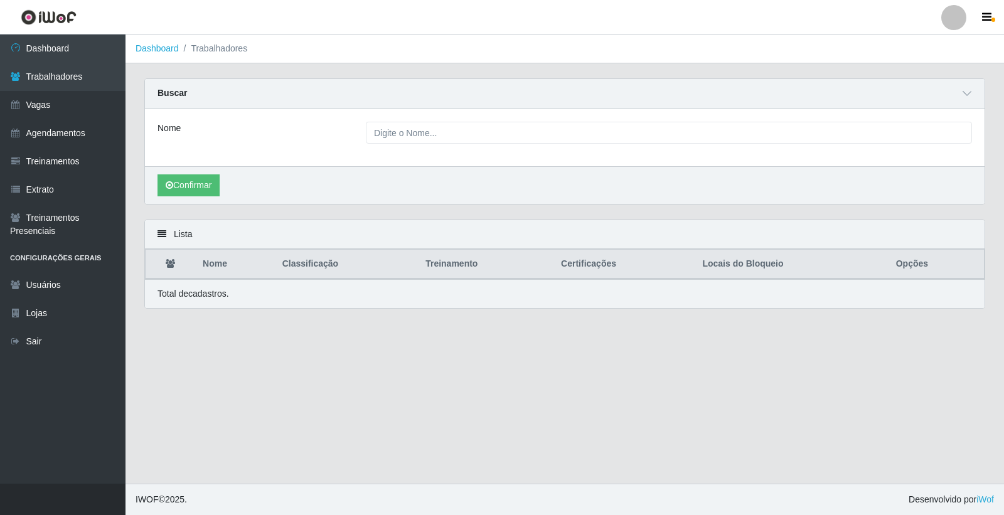
click at [511, 120] on div "Nome" at bounding box center [564, 137] width 839 height 57
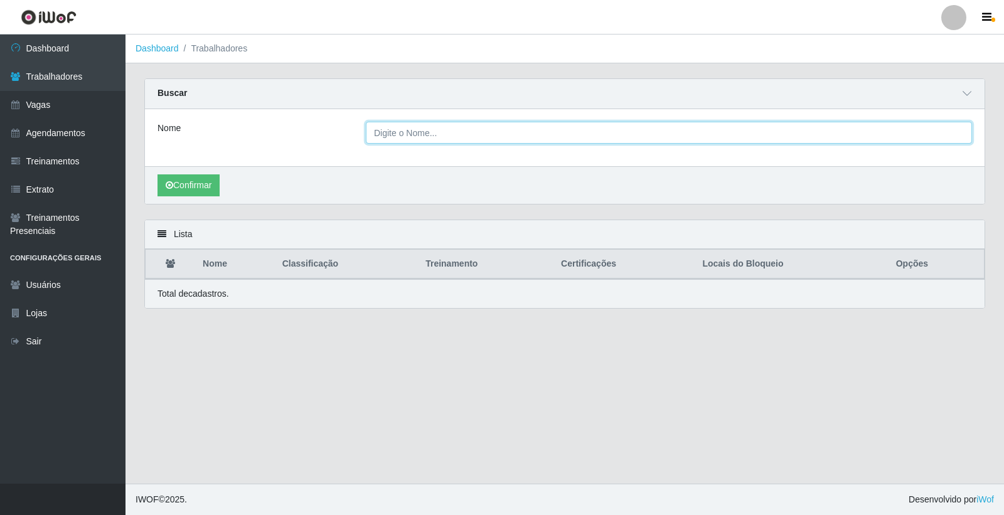
click at [513, 129] on input "Nome" at bounding box center [669, 133] width 606 height 22
click at [157, 174] on button "Confirmar" at bounding box center [188, 185] width 62 height 22
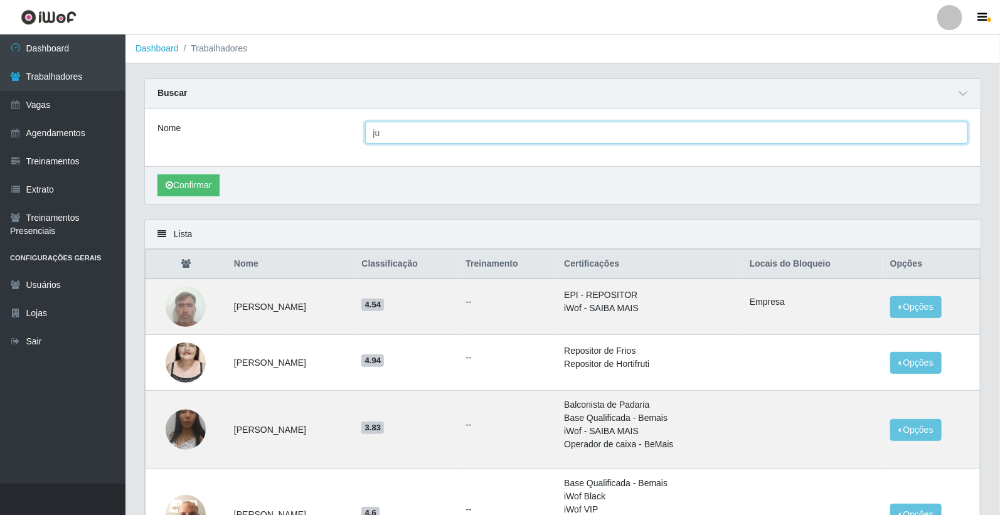
type input "j"
click at [516, 124] on input "Nome" at bounding box center [666, 133] width 603 height 22
click at [157, 174] on button "Confirmar" at bounding box center [188, 185] width 62 height 22
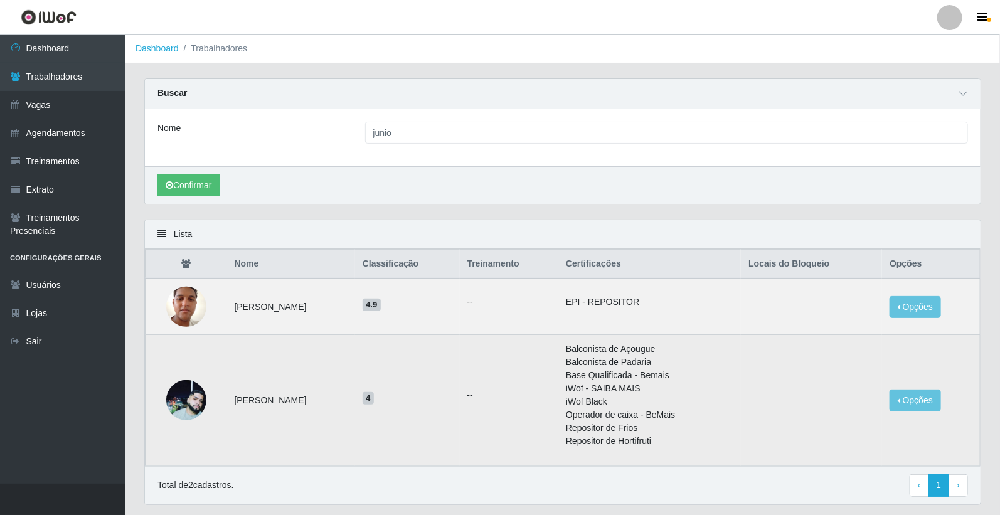
click at [183, 402] on img at bounding box center [186, 400] width 40 height 40
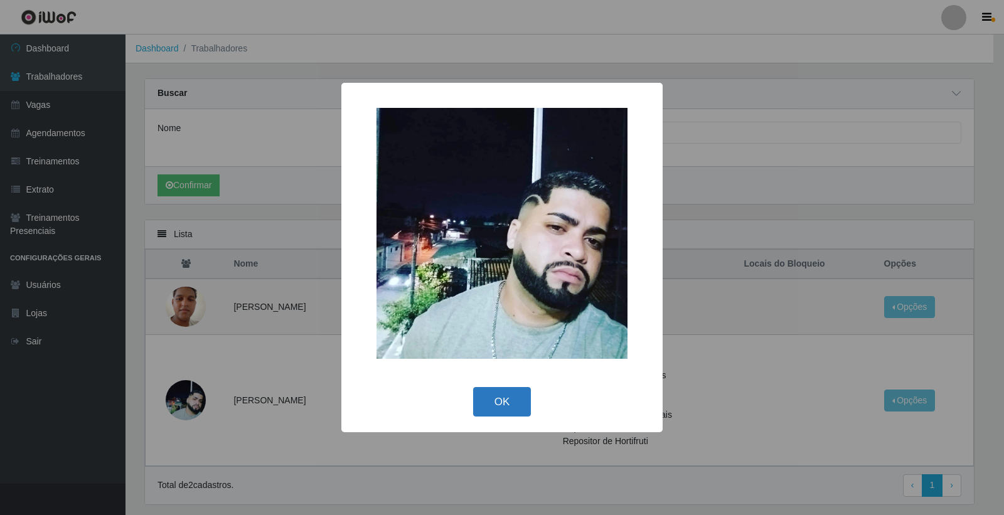
click at [499, 402] on button "OK" at bounding box center [502, 401] width 58 height 29
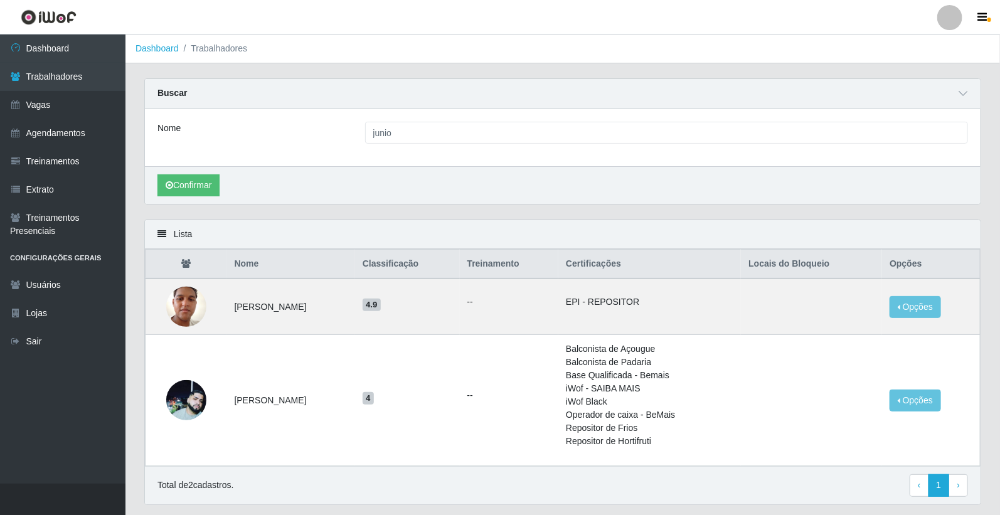
click at [641, 251] on th "Certificações" at bounding box center [649, 264] width 183 height 29
click at [515, 154] on div "Nome junio" at bounding box center [563, 137] width 836 height 57
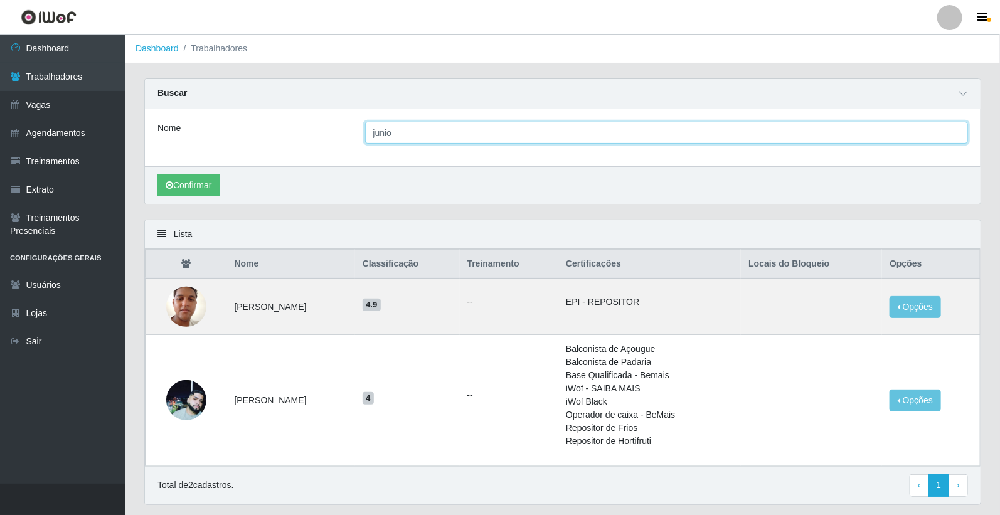
click at [530, 141] on input "junio" at bounding box center [666, 133] width 603 height 22
type input "j"
click at [531, 141] on input "Nome" at bounding box center [666, 133] width 603 height 22
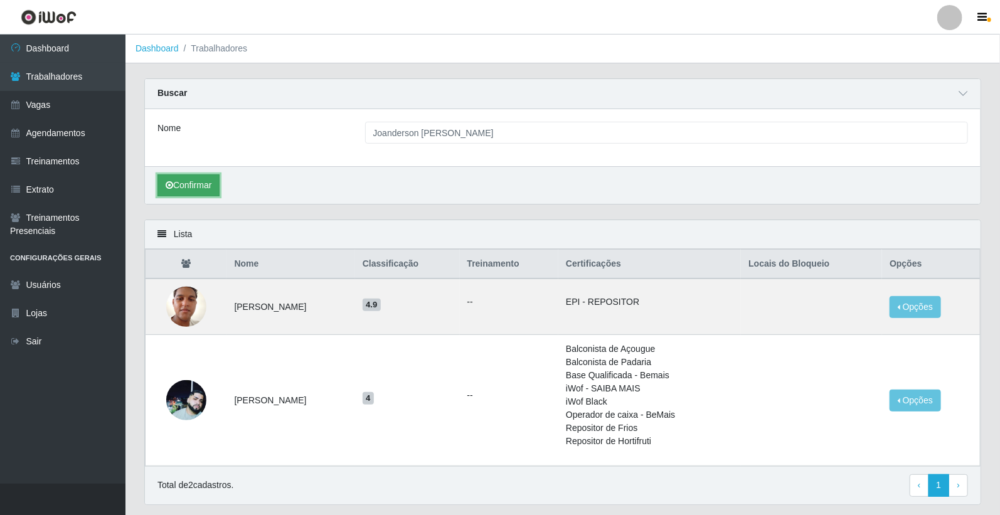
click at [191, 188] on button "Confirmar" at bounding box center [188, 185] width 62 height 22
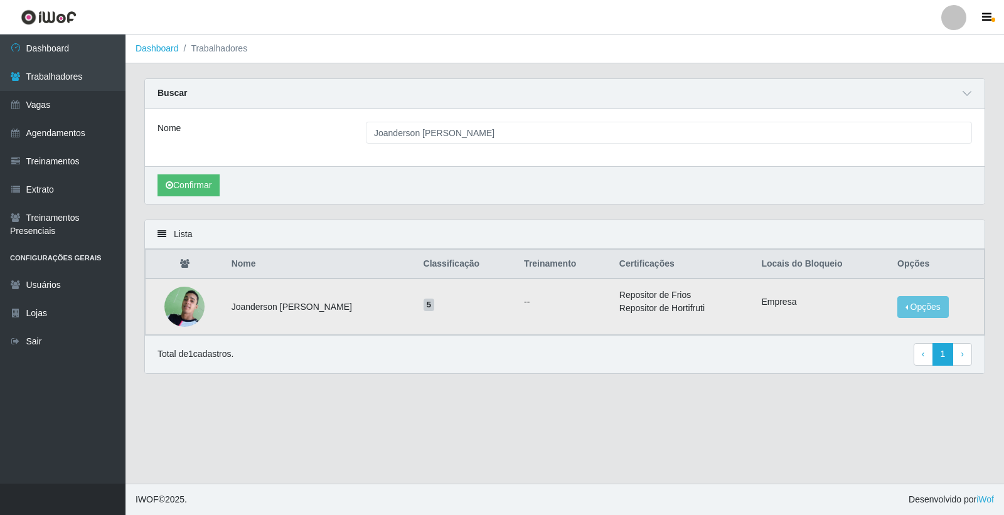
click at [183, 306] on img at bounding box center [184, 306] width 40 height 55
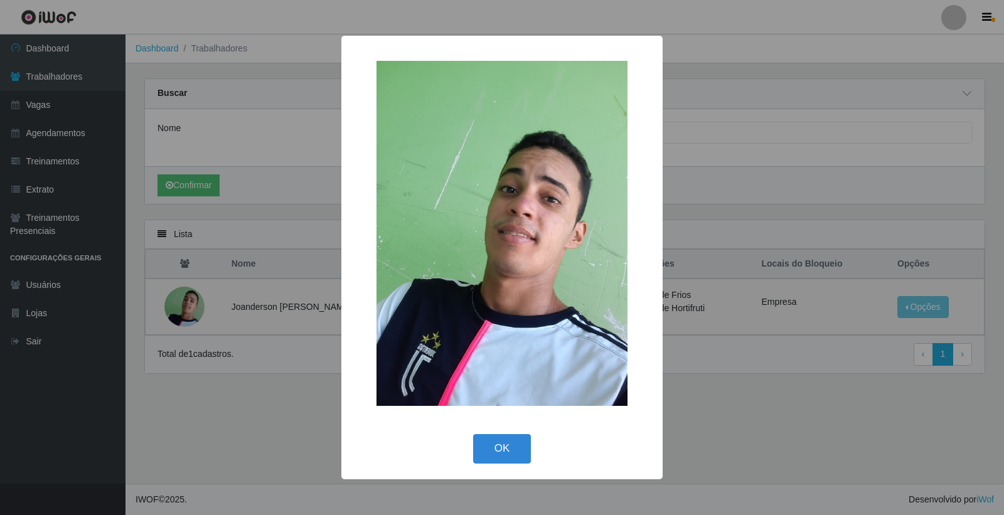
click at [309, 252] on div "× OK Cancel" at bounding box center [502, 257] width 1004 height 515
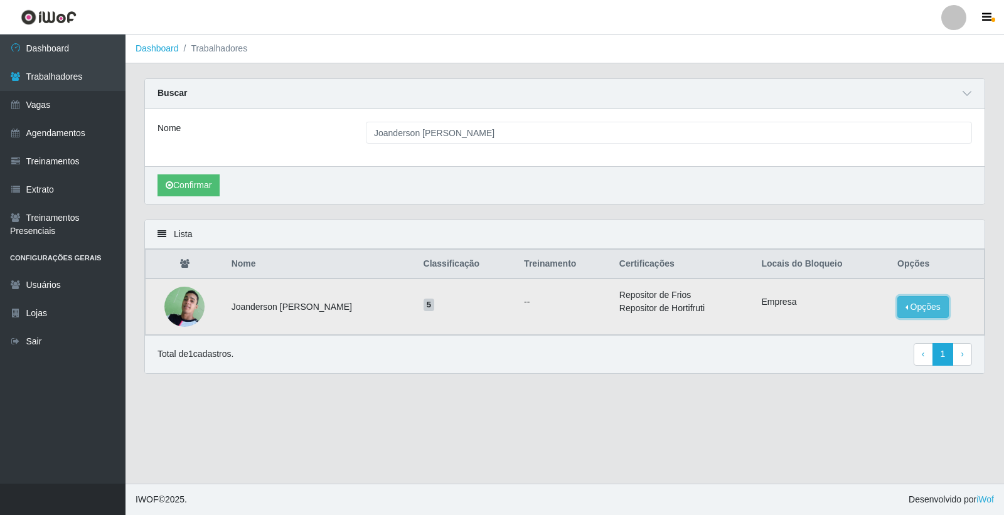
click at [912, 306] on button "Opções" at bounding box center [922, 307] width 51 height 22
click at [866, 359] on div "Total de 1 cadastros. ‹ Previous 1 › Next" at bounding box center [564, 354] width 814 height 23
type input "junio"
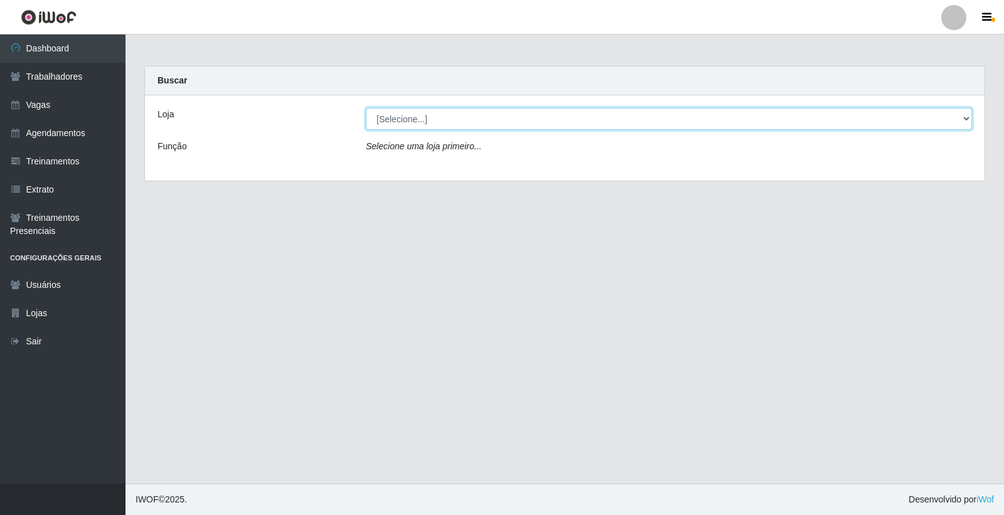
click at [424, 124] on select "[Selecione...] Leite Clan - [GEOGRAPHIC_DATA]" at bounding box center [669, 119] width 606 height 22
select select "452"
click at [366, 108] on select "[Selecione...] Leite Clan - [GEOGRAPHIC_DATA]" at bounding box center [669, 119] width 606 height 22
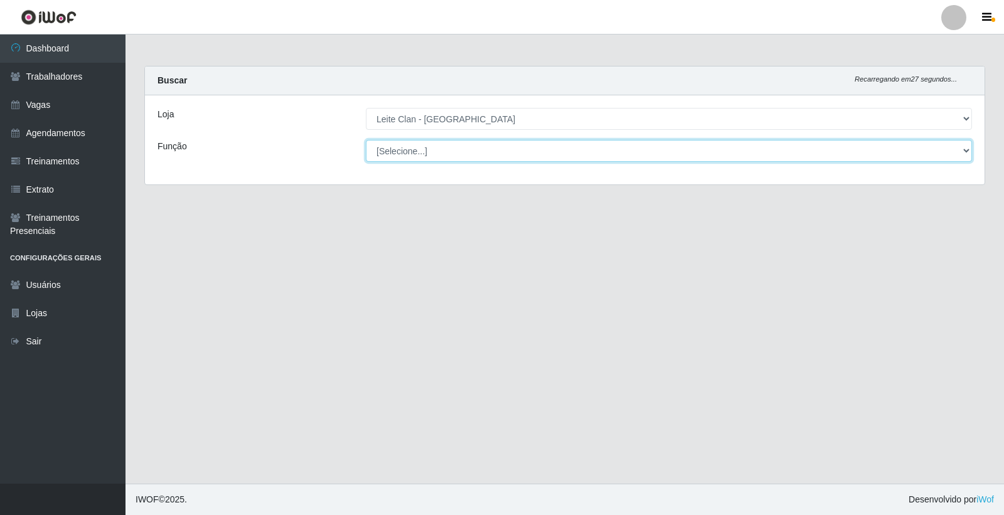
click at [420, 152] on select "[Selecione...] ASG ASG + Carregador e Descarregador de Caminhão Carregador e De…" at bounding box center [669, 151] width 606 height 22
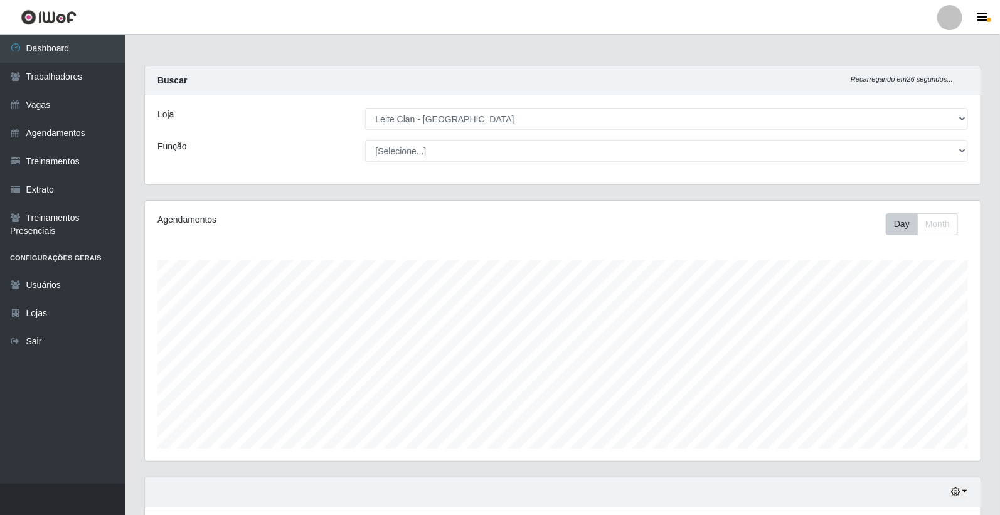
scroll to position [260, 836]
click at [286, 217] on div "Agendamentos" at bounding box center [320, 219] width 327 height 13
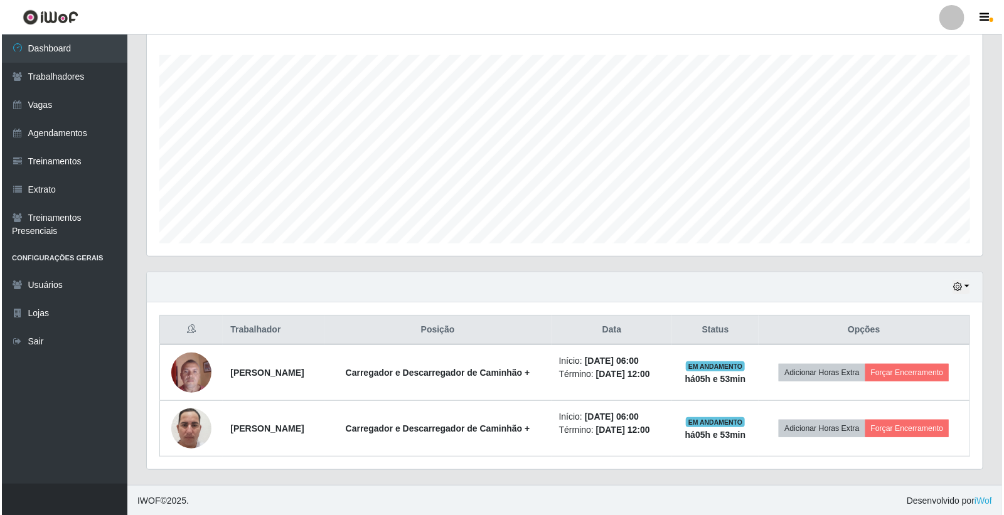
scroll to position [207, 0]
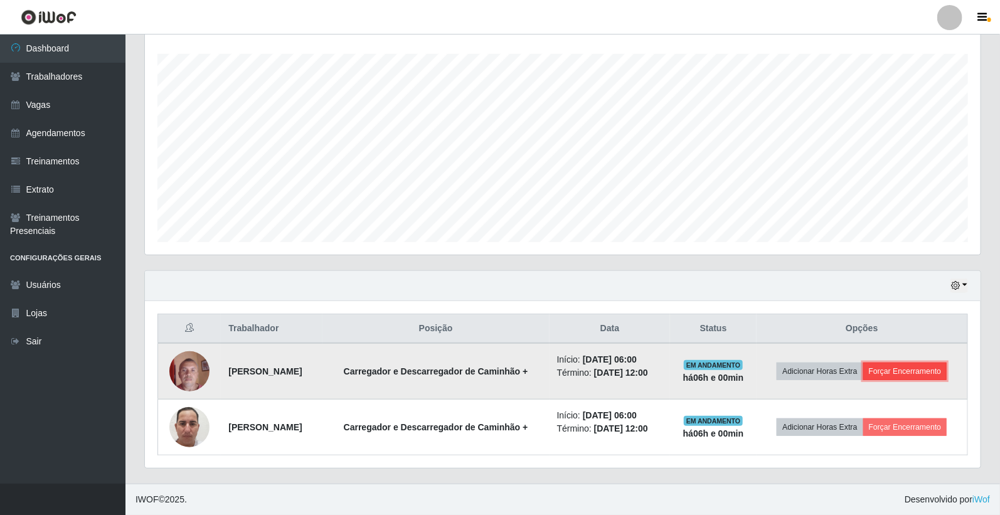
click at [930, 374] on button "Forçar Encerramento" at bounding box center [905, 372] width 84 height 18
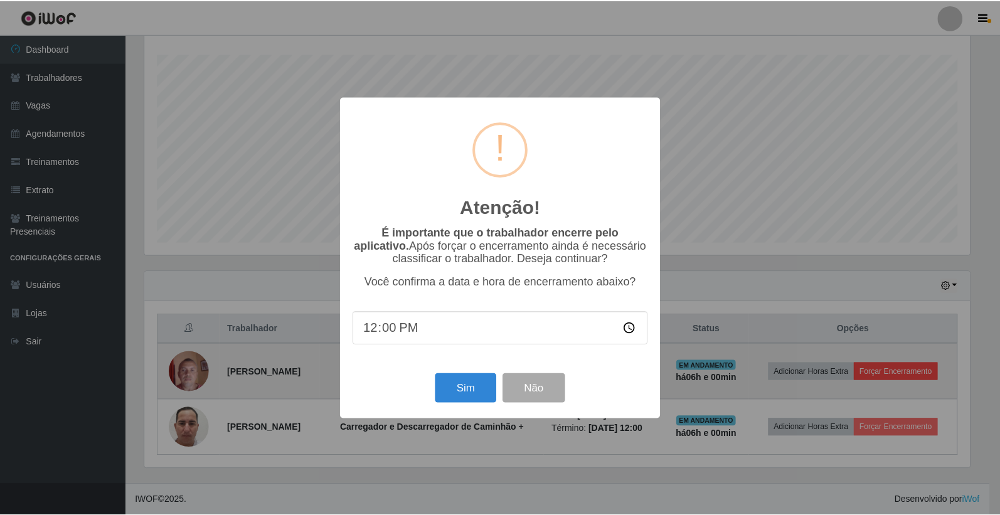
scroll to position [260, 828]
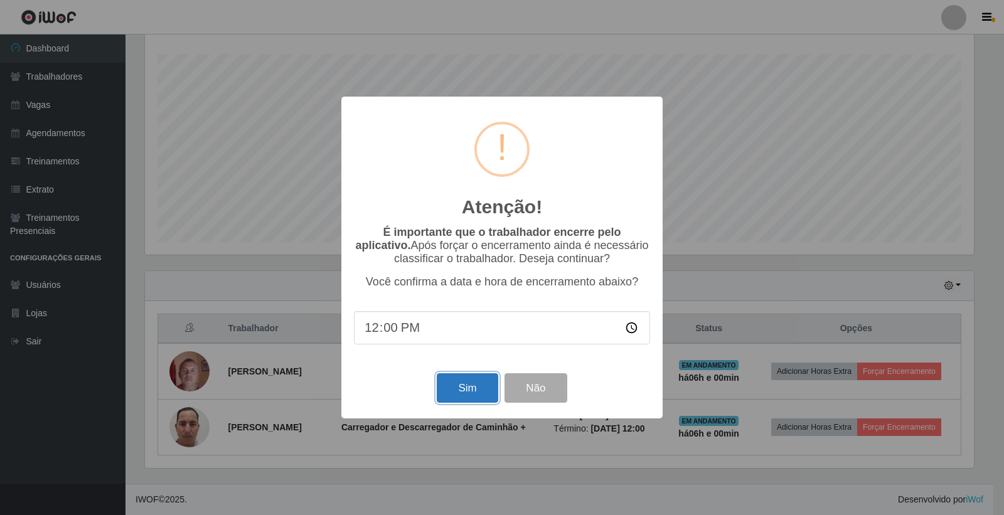
click at [483, 393] on button "Sim" at bounding box center [467, 387] width 61 height 29
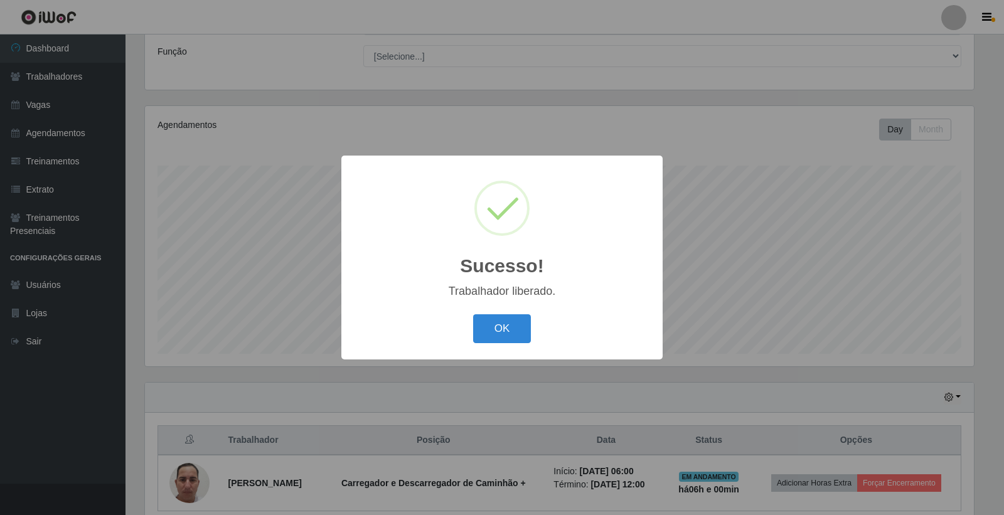
drag, startPoint x: 490, startPoint y: 322, endPoint x: 641, endPoint y: 381, distance: 161.5
click at [494, 323] on button "OK" at bounding box center [502, 328] width 58 height 29
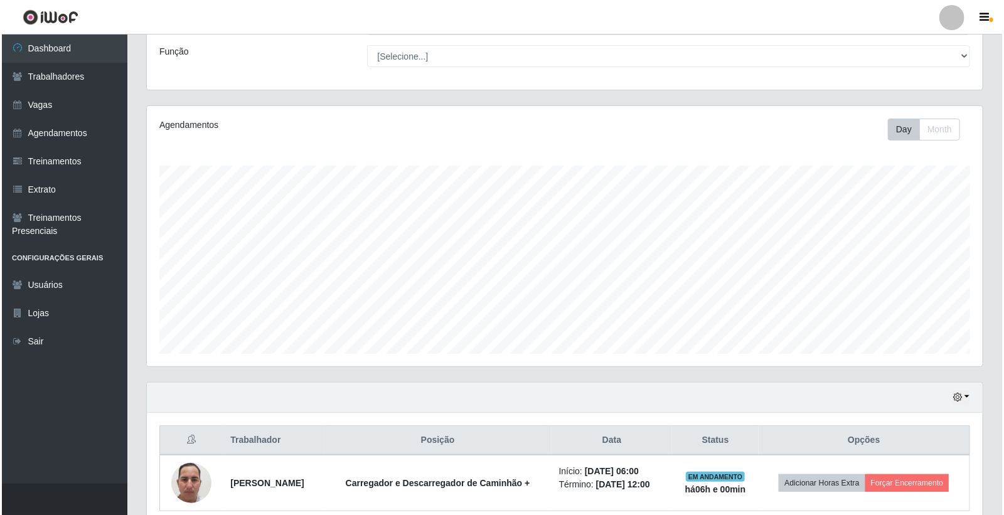
scroll to position [260, 836]
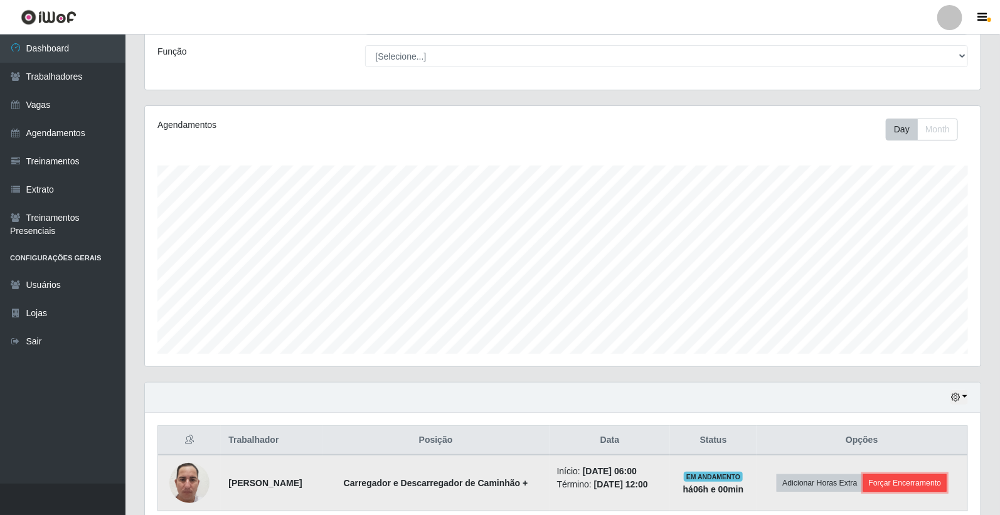
click at [906, 480] on button "Forçar Encerramento" at bounding box center [905, 483] width 84 height 18
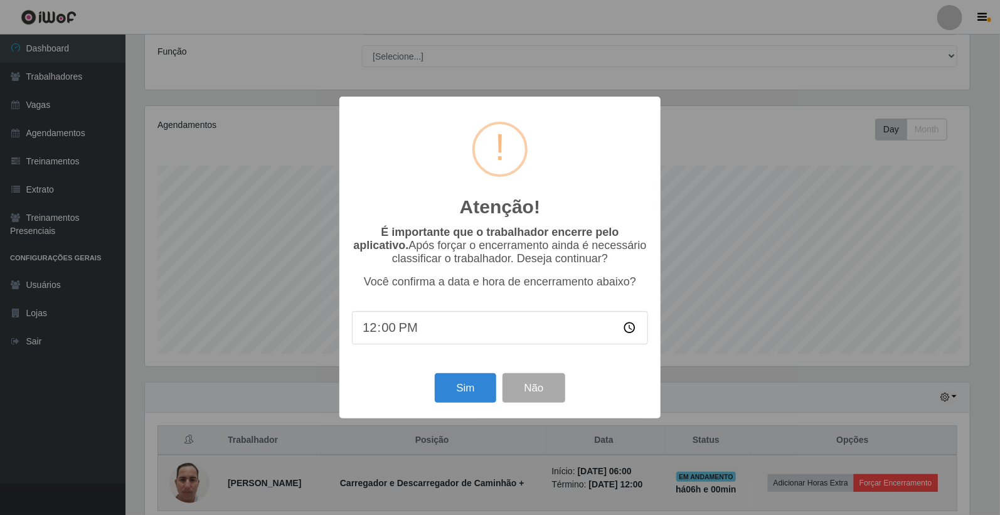
scroll to position [260, 828]
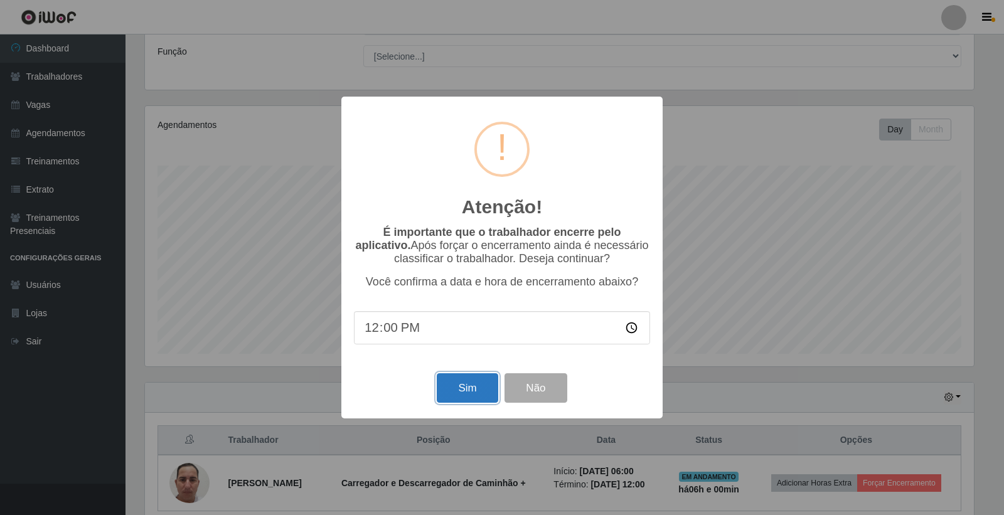
click at [472, 385] on button "Sim" at bounding box center [467, 387] width 61 height 29
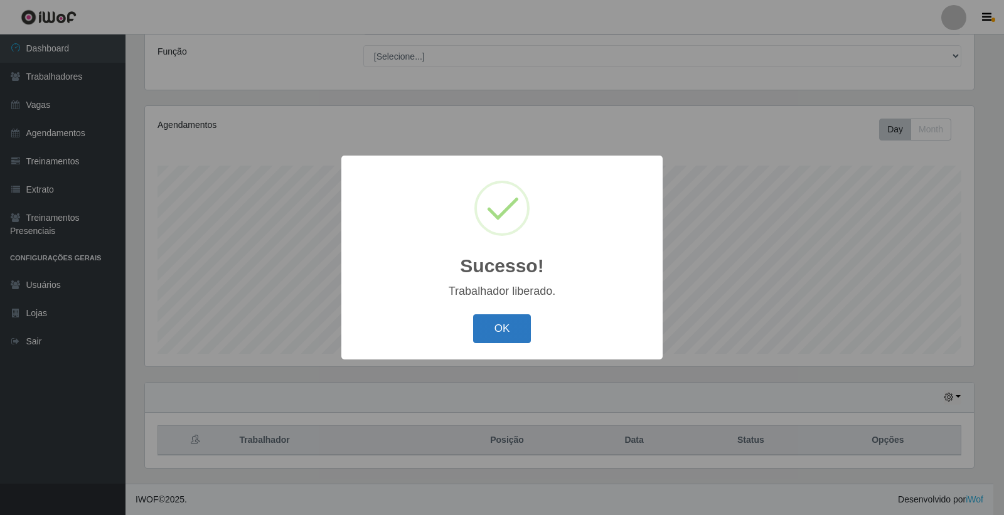
click at [489, 314] on button "OK" at bounding box center [502, 328] width 58 height 29
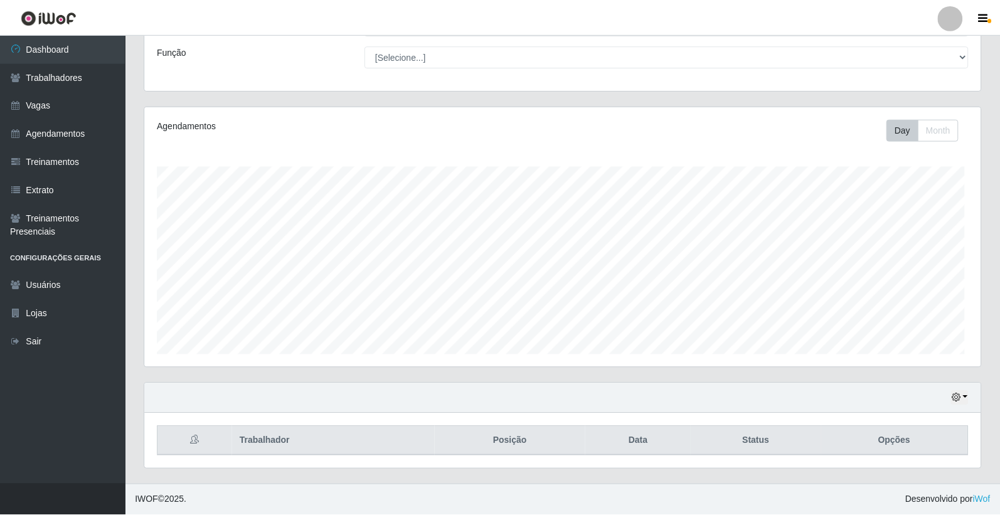
scroll to position [260, 836]
